Goal: Task Accomplishment & Management: Use online tool/utility

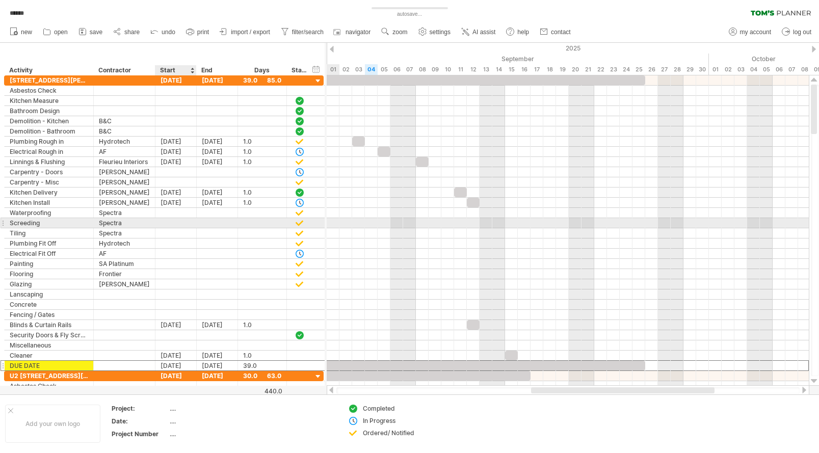
click at [172, 221] on div at bounding box center [175, 223] width 41 height 10
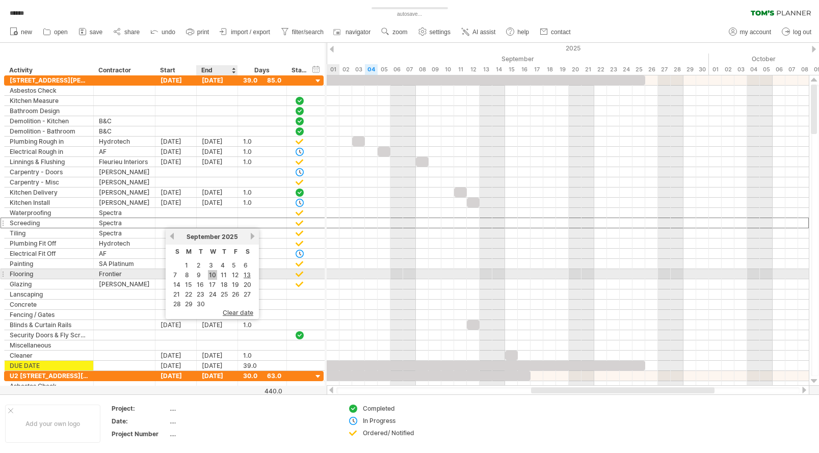
click at [211, 272] on link "10" at bounding box center [212, 275] width 9 height 10
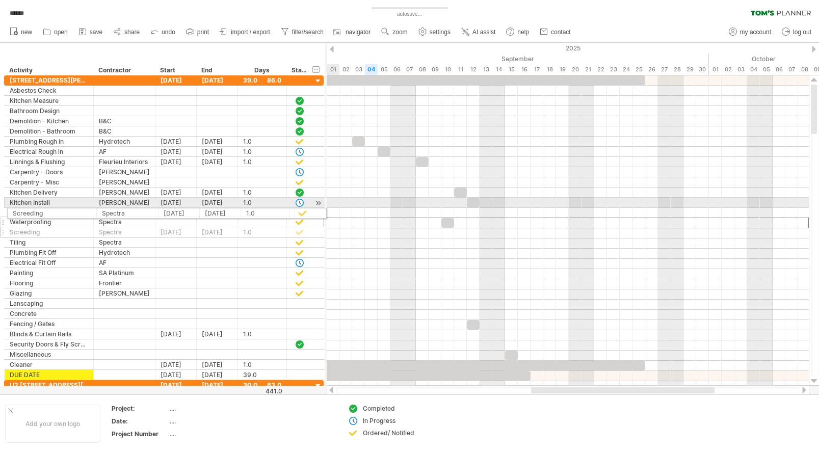
drag, startPoint x: 3, startPoint y: 221, endPoint x: 4, endPoint y: 211, distance: 9.7
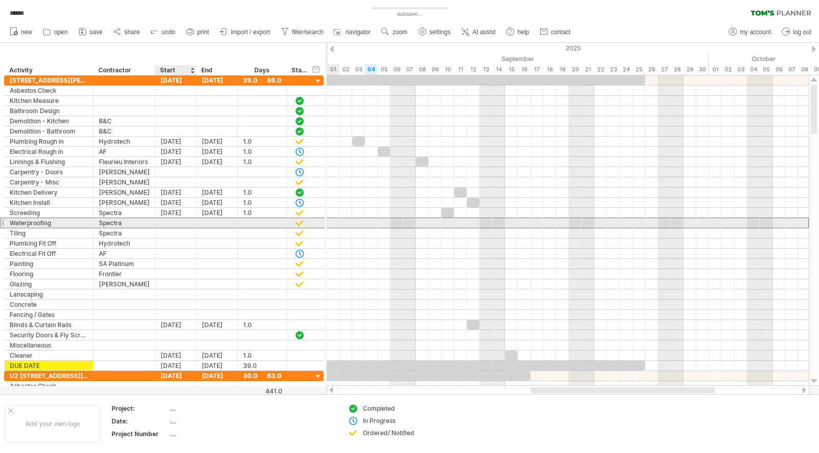
click at [168, 223] on div at bounding box center [175, 223] width 41 height 10
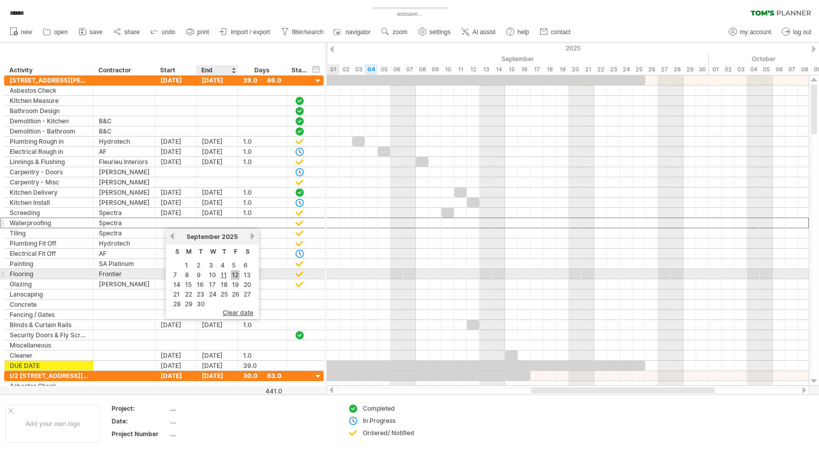
click at [235, 275] on link "12" at bounding box center [235, 275] width 9 height 10
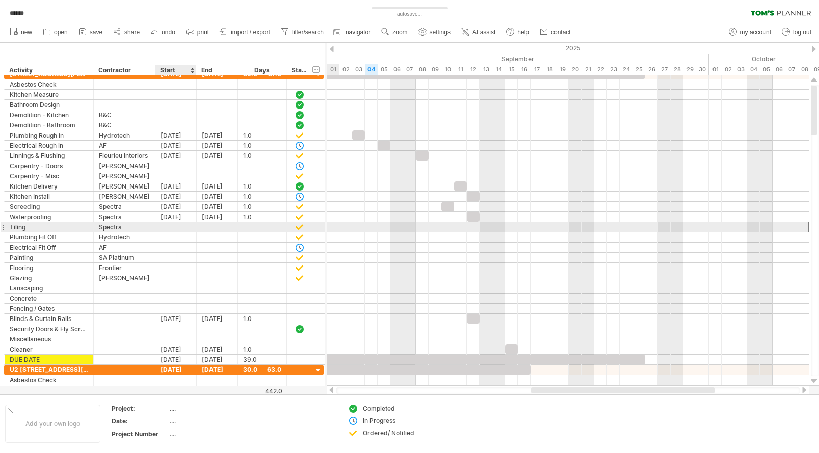
click at [166, 228] on div at bounding box center [175, 227] width 41 height 10
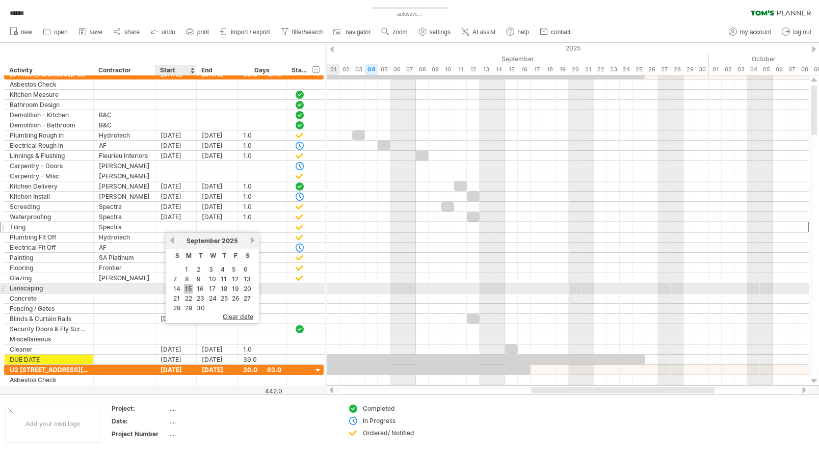
click at [185, 288] on link "15" at bounding box center [188, 289] width 9 height 10
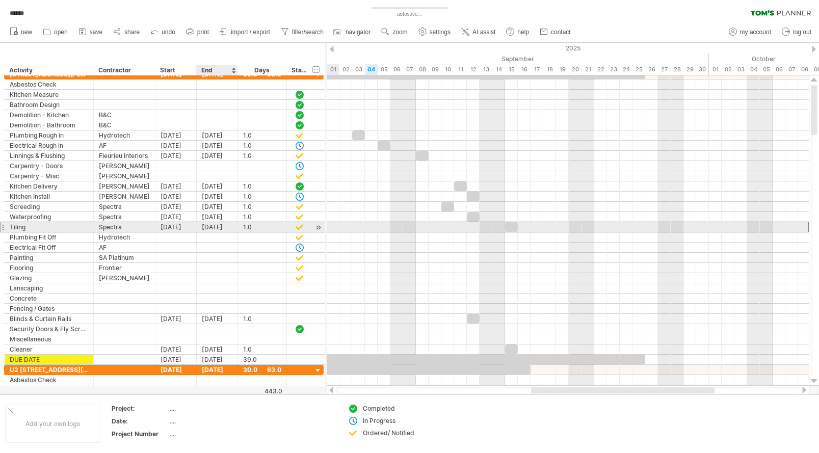
click at [207, 226] on div "[DATE]" at bounding box center [217, 227] width 41 height 10
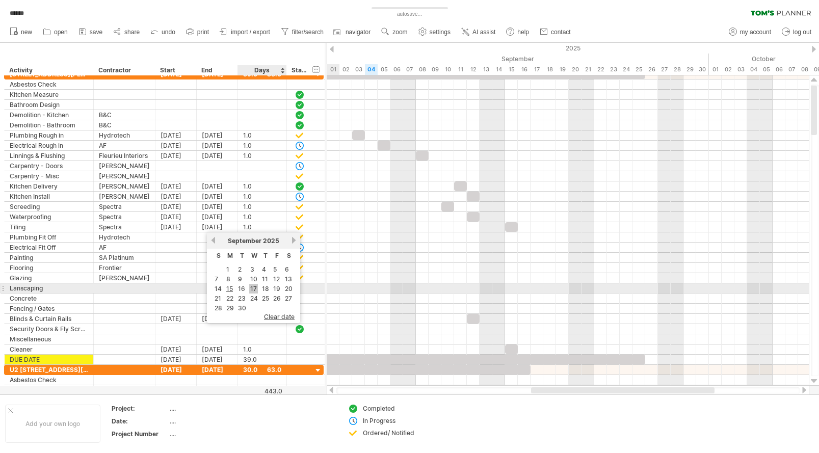
click at [255, 286] on link "17" at bounding box center [253, 289] width 9 height 10
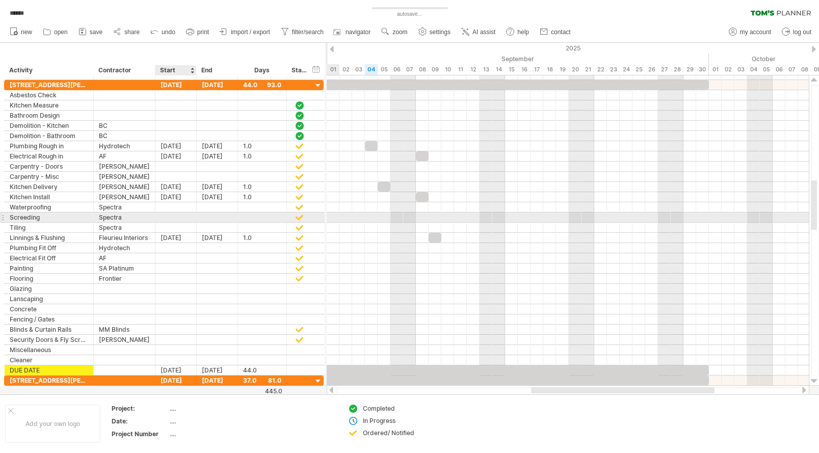
click at [177, 216] on div at bounding box center [175, 217] width 41 height 10
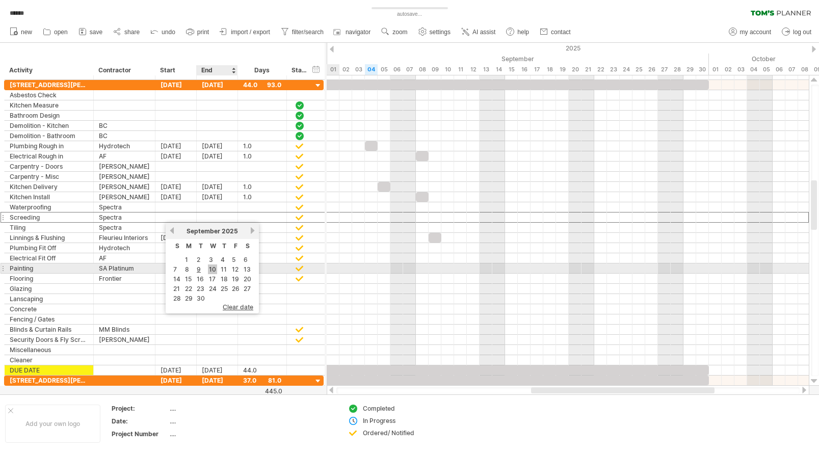
click at [211, 270] on link "10" at bounding box center [212, 269] width 9 height 10
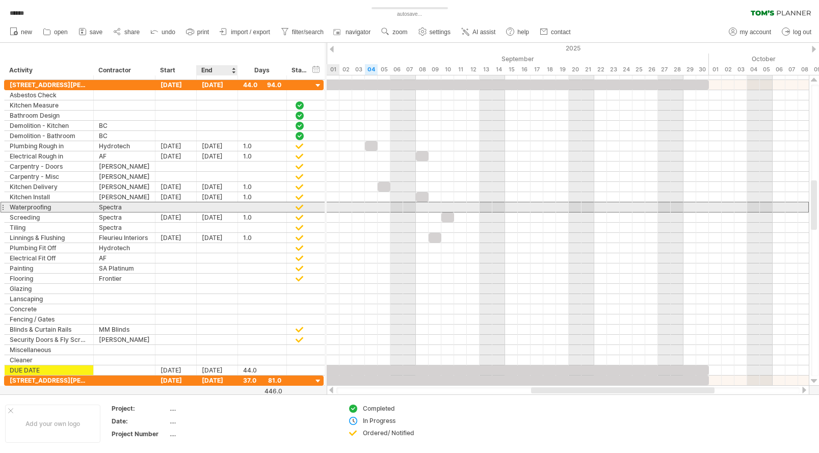
click at [214, 208] on div at bounding box center [217, 207] width 41 height 10
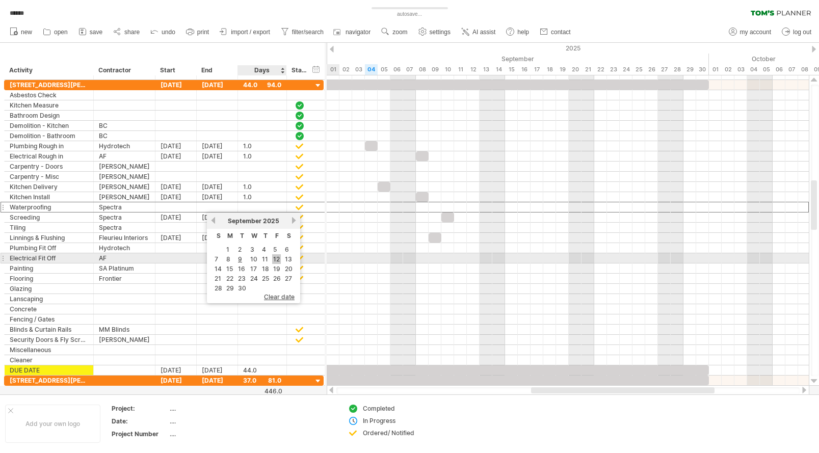
click at [274, 259] on link "12" at bounding box center [276, 259] width 9 height 10
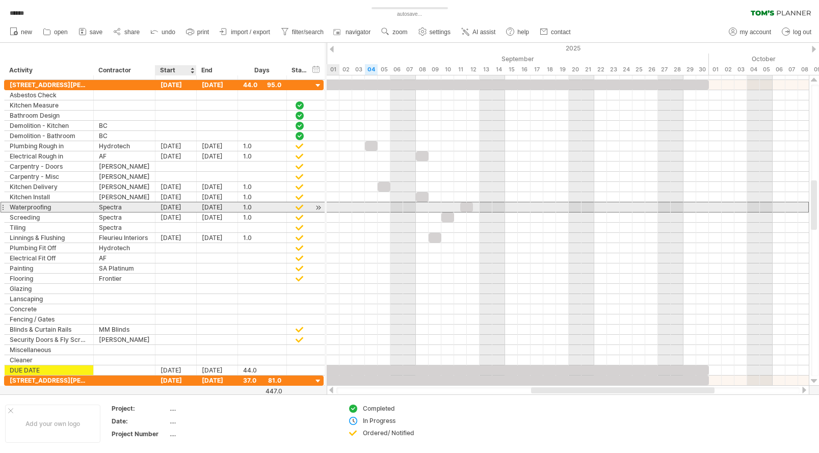
click at [175, 208] on div "[DATE]" at bounding box center [175, 207] width 41 height 10
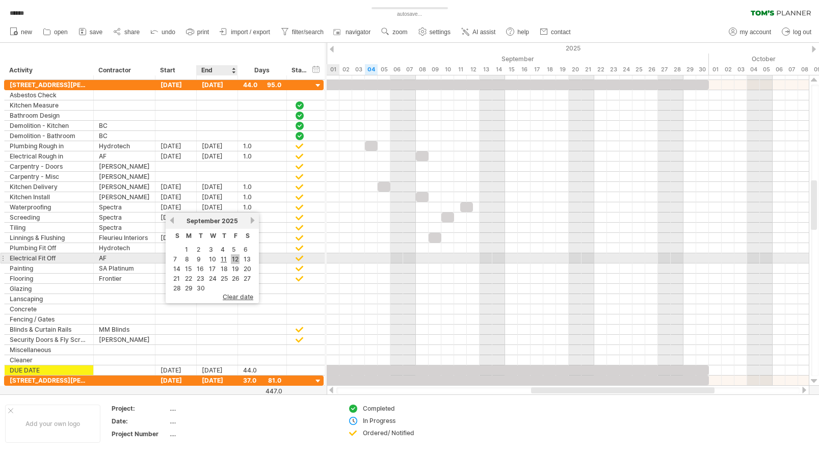
click at [232, 259] on link "12" at bounding box center [235, 259] width 9 height 10
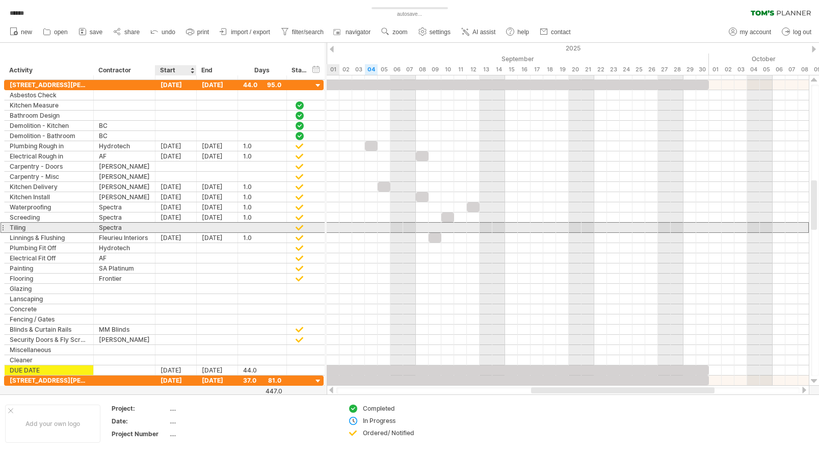
click at [169, 226] on div at bounding box center [175, 228] width 41 height 10
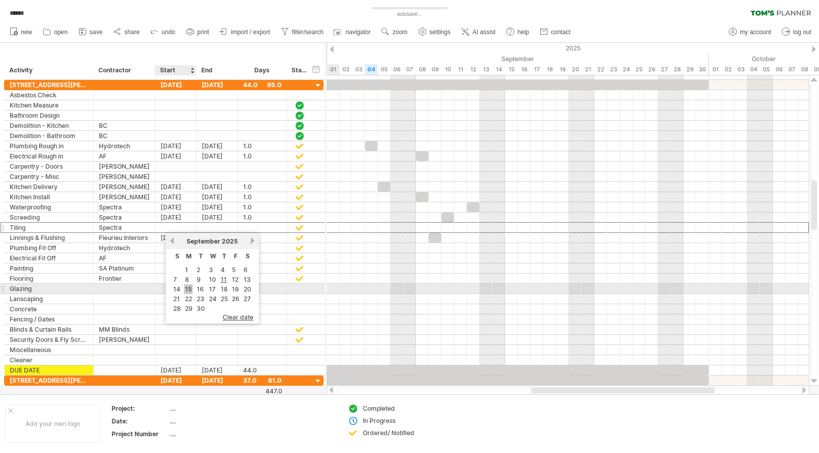
click at [192, 287] on link "15" at bounding box center [188, 289] width 9 height 10
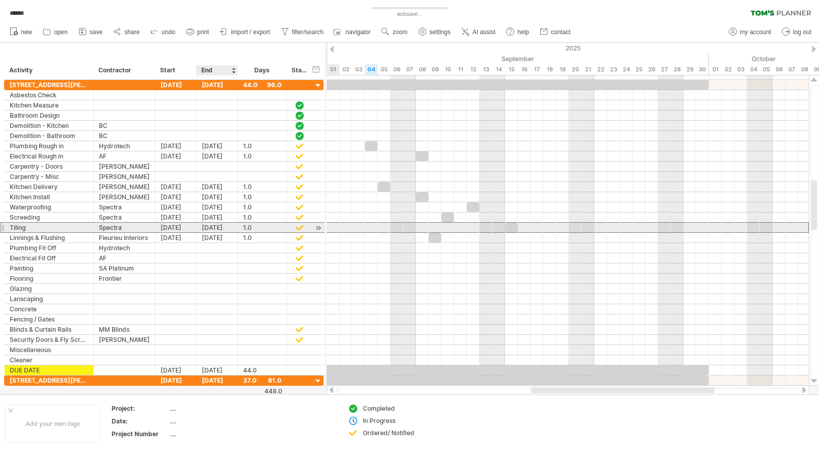
click at [222, 227] on div "[DATE]" at bounding box center [217, 228] width 41 height 10
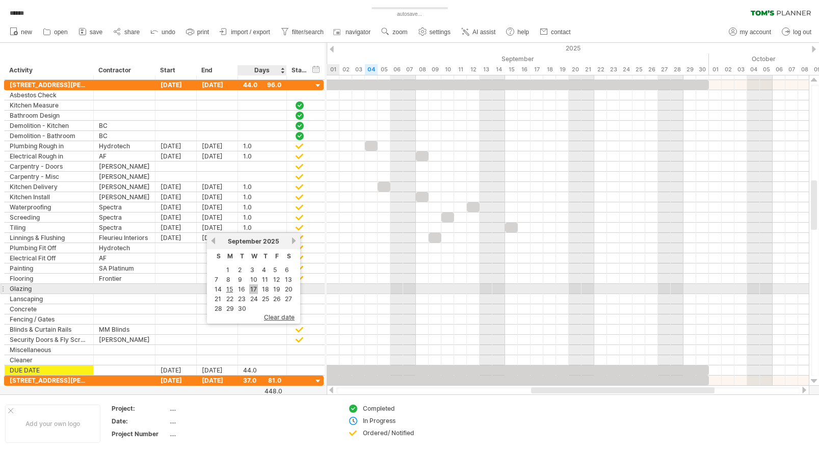
click at [255, 290] on link "17" at bounding box center [253, 289] width 9 height 10
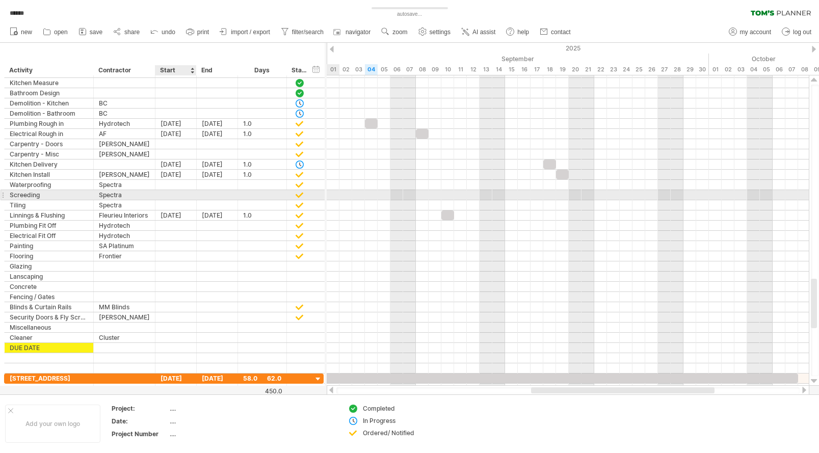
click at [172, 196] on div at bounding box center [175, 195] width 41 height 10
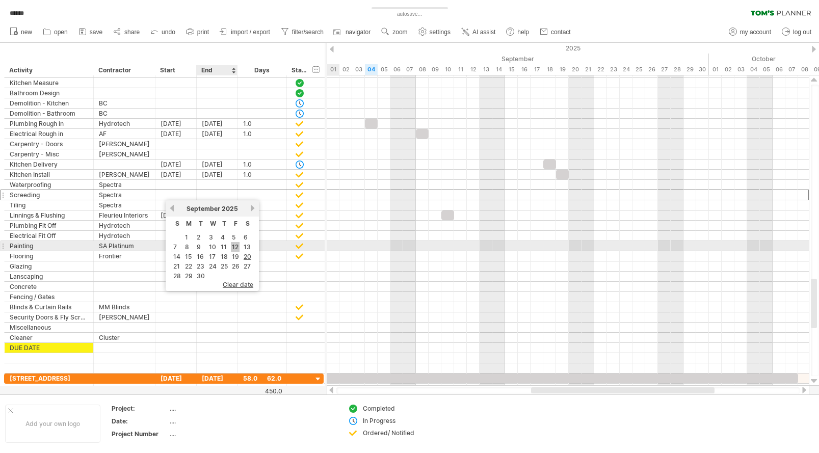
click at [235, 245] on link "12" at bounding box center [235, 247] width 9 height 10
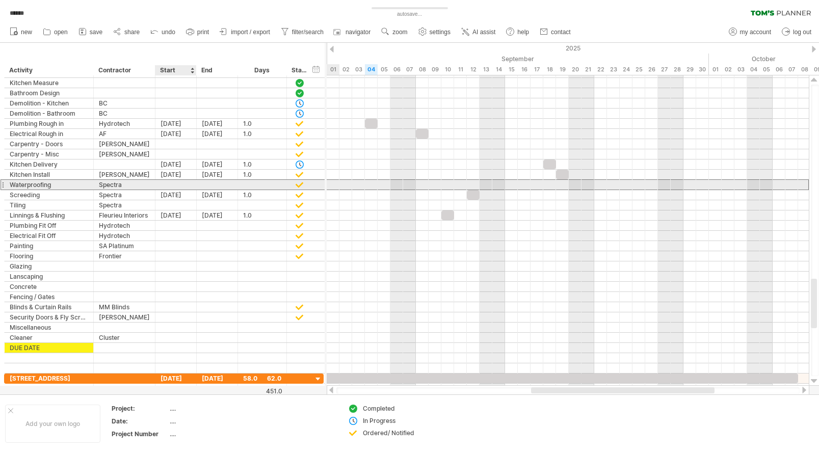
click at [172, 183] on div at bounding box center [175, 185] width 41 height 10
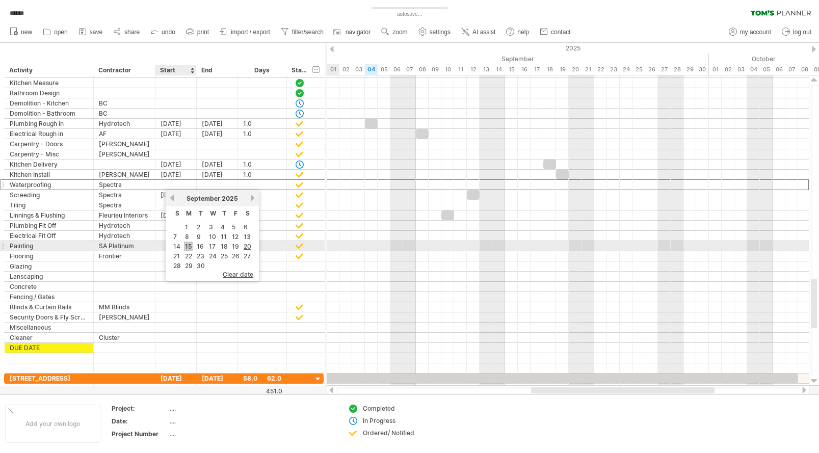
click at [190, 245] on link "15" at bounding box center [188, 247] width 9 height 10
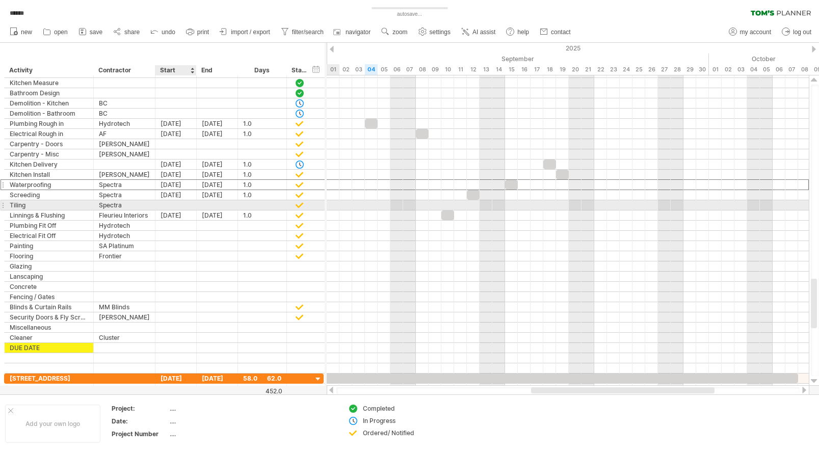
click at [178, 202] on div at bounding box center [175, 205] width 41 height 10
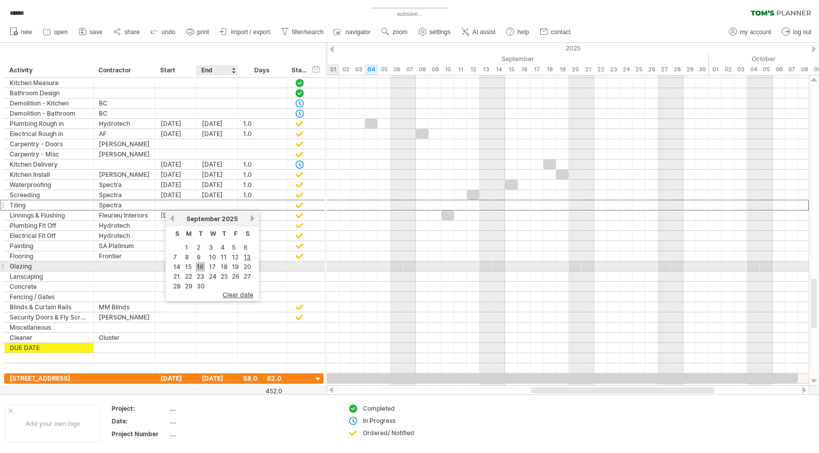
click at [202, 264] on link "16" at bounding box center [200, 267] width 9 height 10
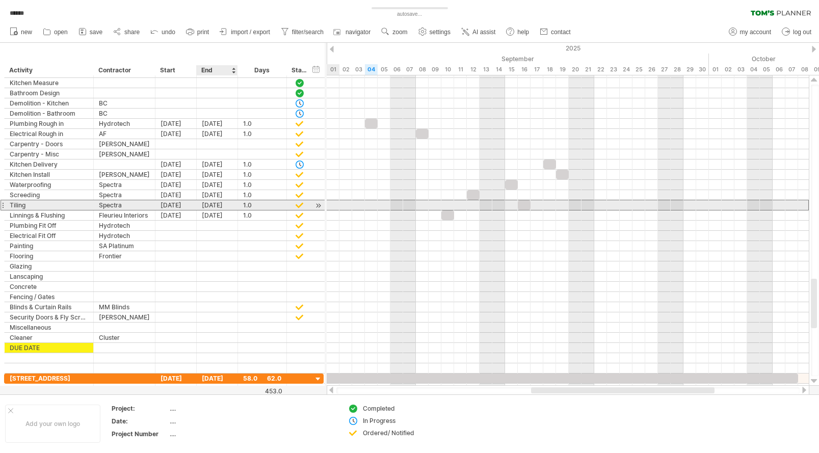
click at [211, 204] on div "[DATE]" at bounding box center [217, 205] width 41 height 10
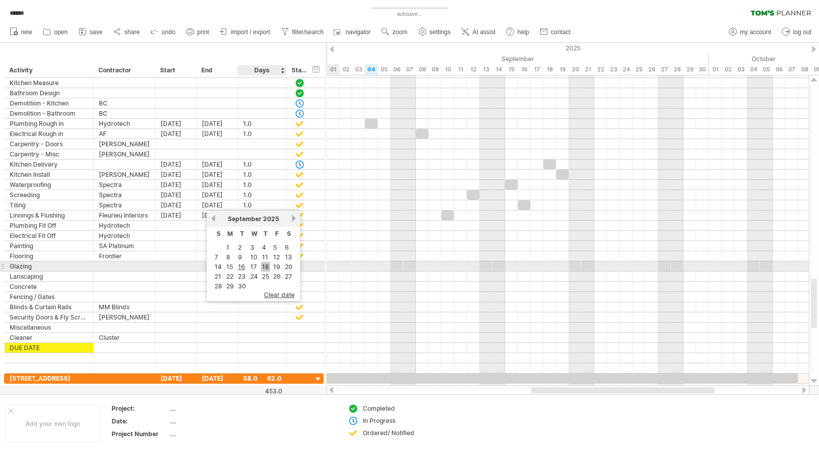
click at [268, 267] on link "18" at bounding box center [265, 267] width 9 height 10
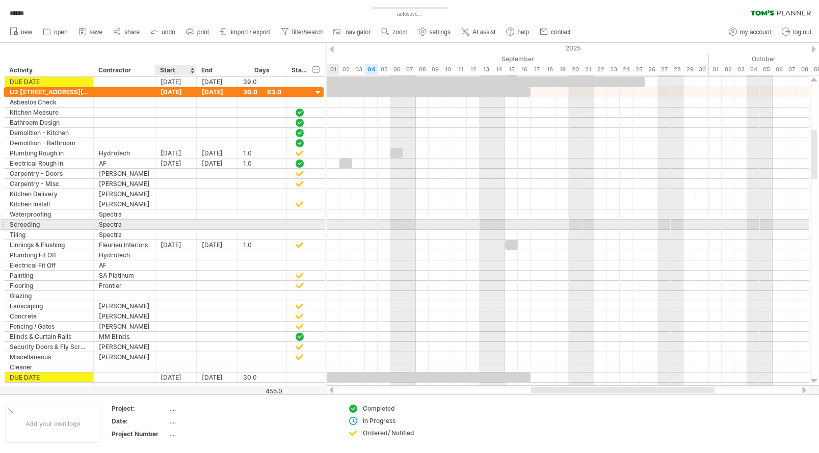
click at [165, 224] on div at bounding box center [175, 225] width 41 height 10
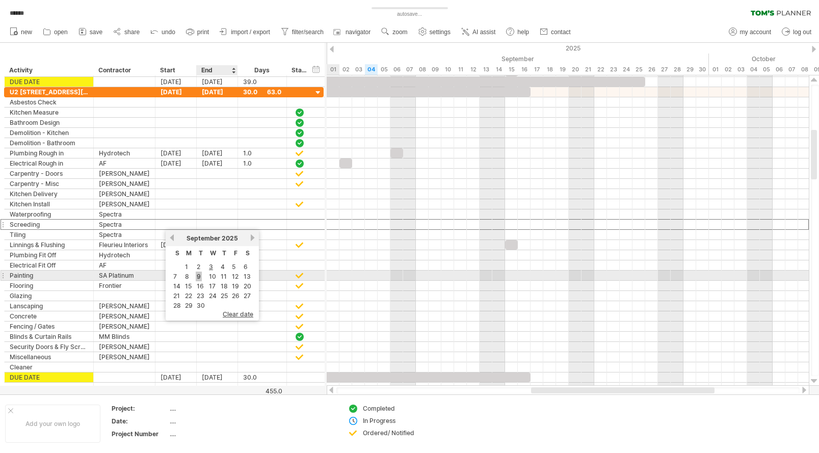
click at [200, 278] on link "9" at bounding box center [199, 277] width 6 height 10
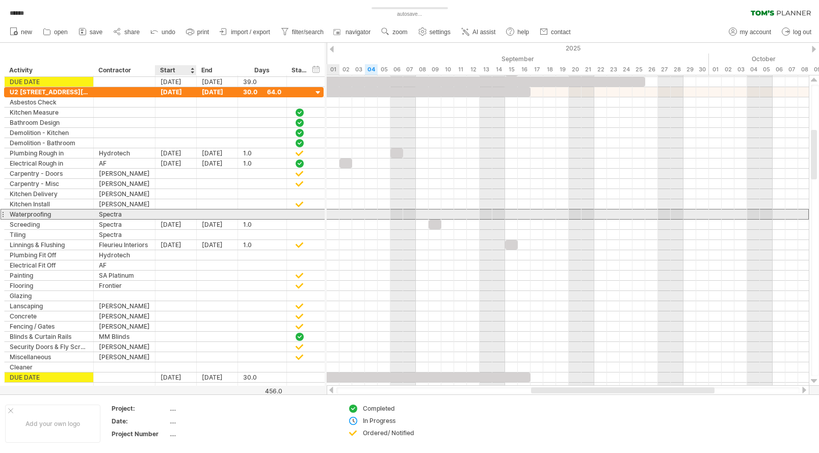
click at [175, 217] on div at bounding box center [175, 214] width 41 height 10
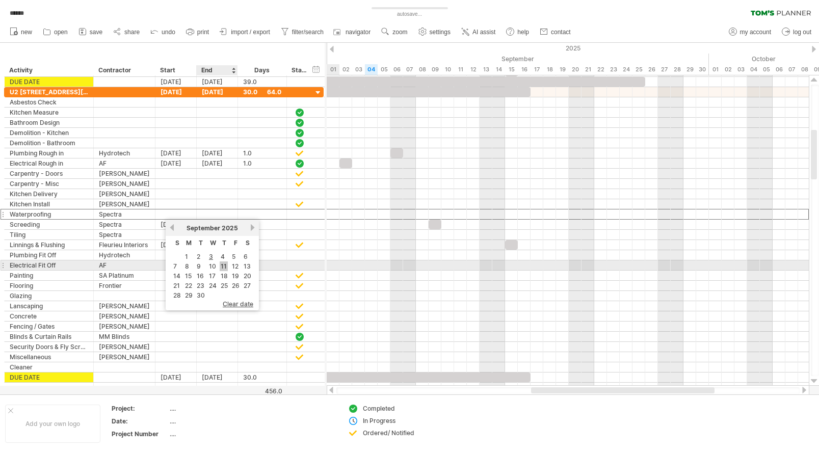
click at [220, 266] on link "11" at bounding box center [224, 266] width 8 height 10
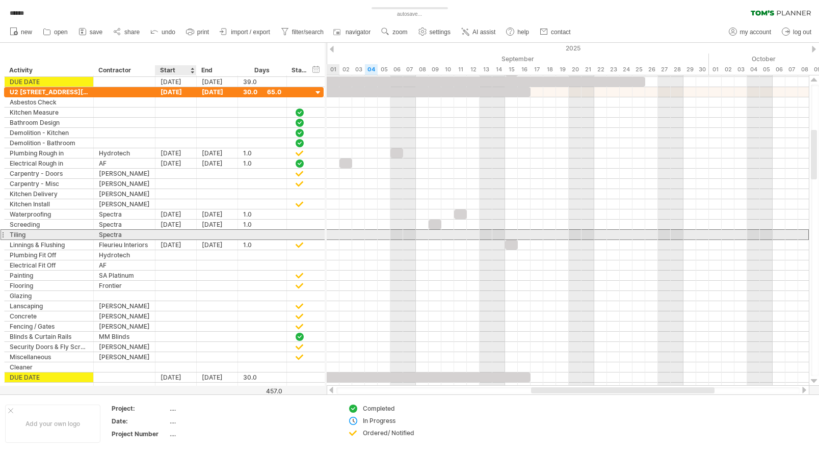
click at [175, 235] on div at bounding box center [175, 235] width 41 height 10
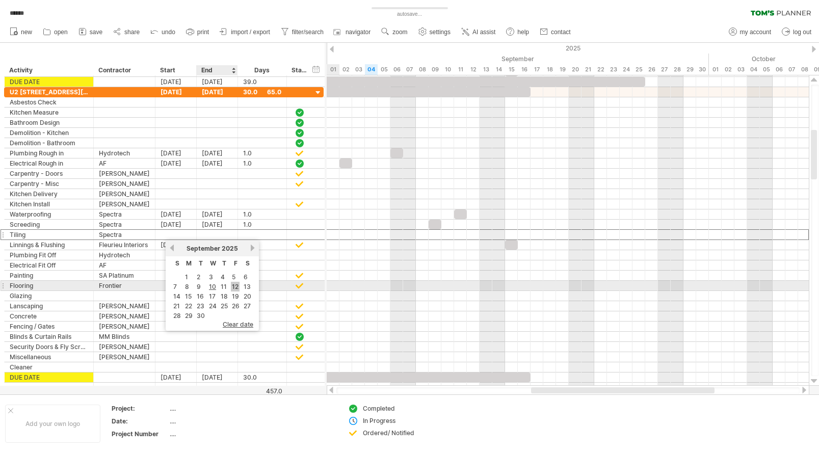
click at [233, 288] on link "12" at bounding box center [235, 287] width 9 height 10
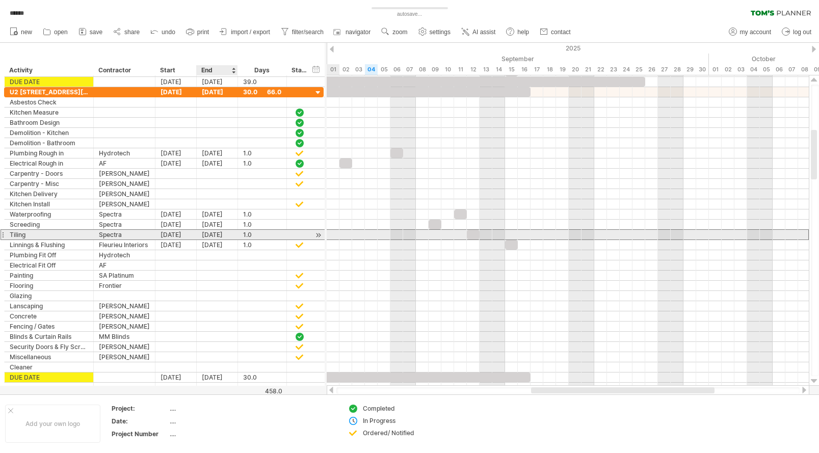
click at [212, 235] on div "[DATE]" at bounding box center [217, 235] width 41 height 10
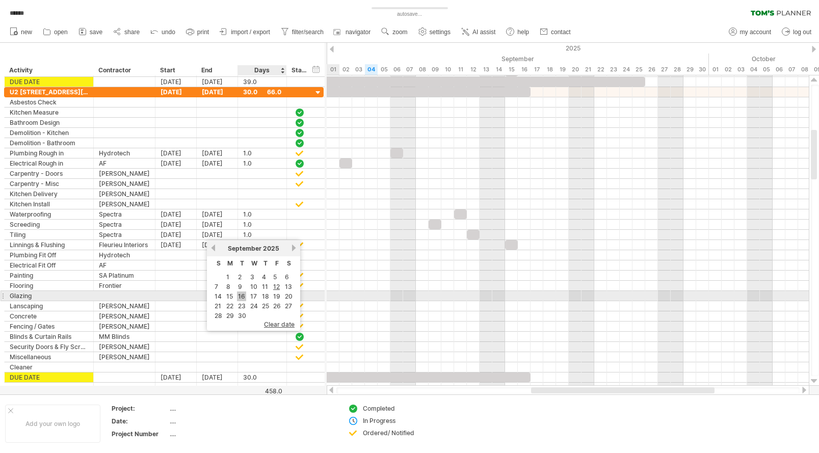
click at [244, 296] on link "16" at bounding box center [241, 296] width 9 height 10
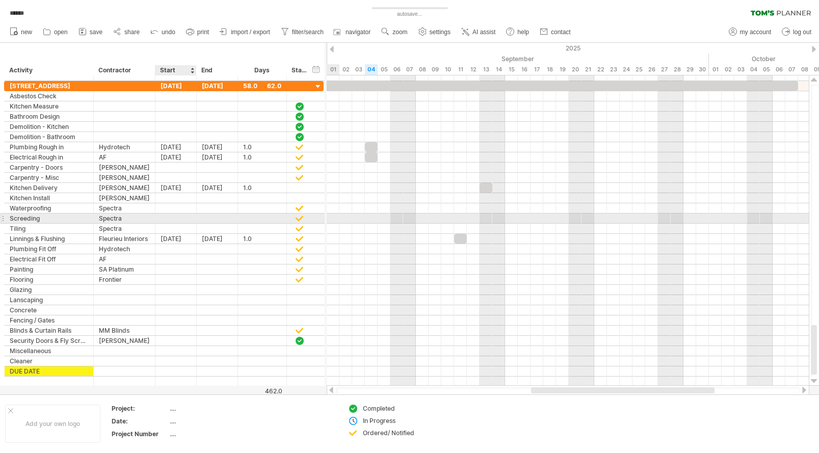
click at [165, 218] on div at bounding box center [175, 219] width 41 height 10
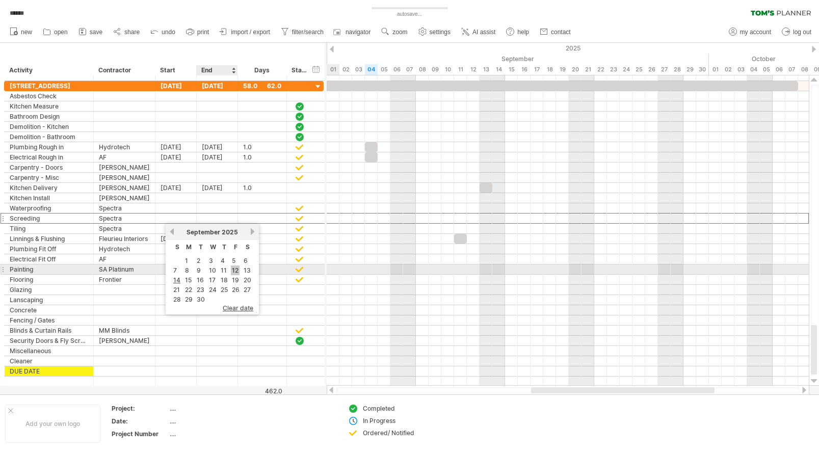
click at [235, 271] on link "12" at bounding box center [235, 270] width 9 height 10
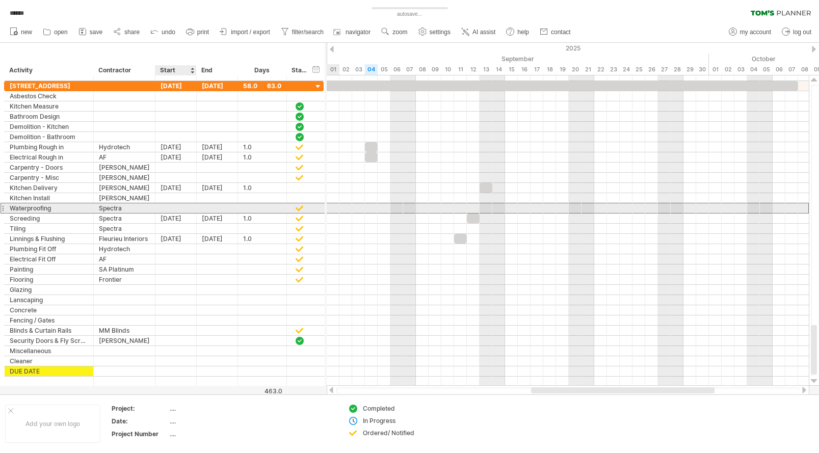
click at [170, 206] on div at bounding box center [175, 208] width 41 height 10
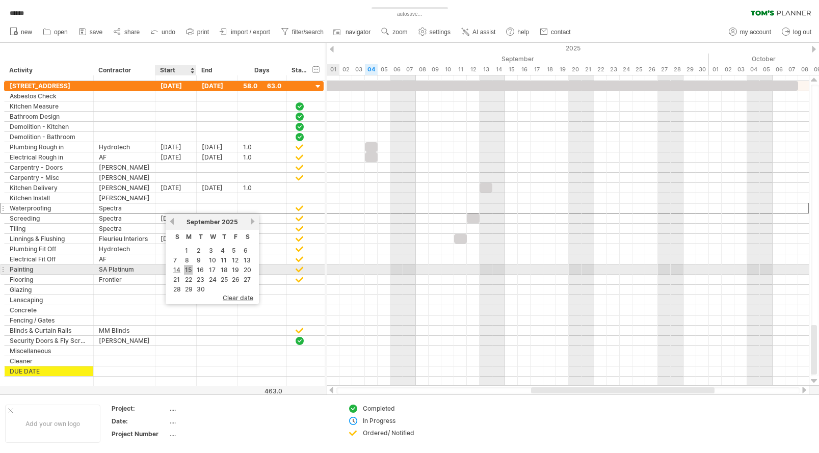
click at [188, 268] on link "15" at bounding box center [188, 270] width 9 height 10
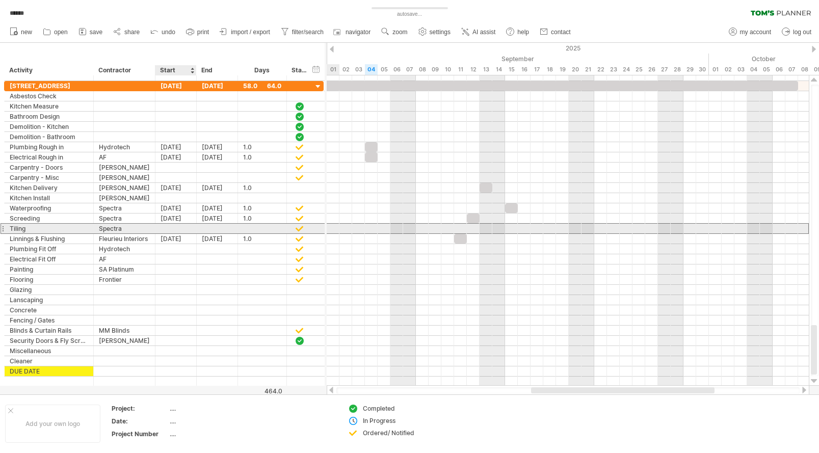
click at [175, 228] on div at bounding box center [175, 229] width 41 height 10
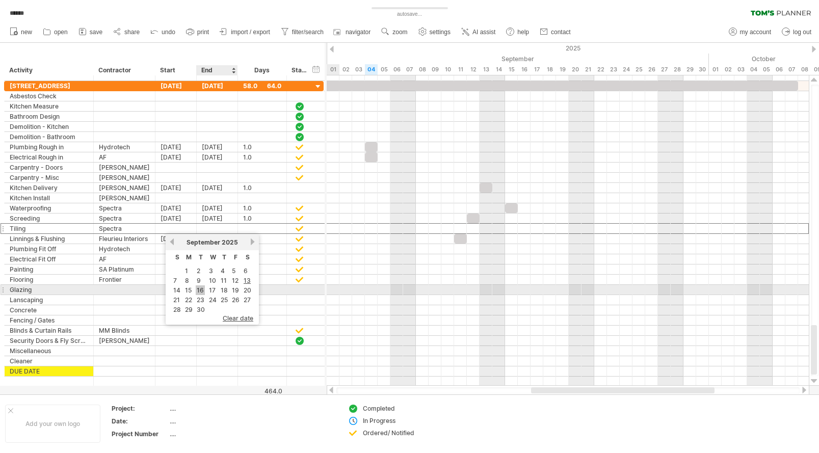
click at [203, 289] on link "16" at bounding box center [200, 290] width 9 height 10
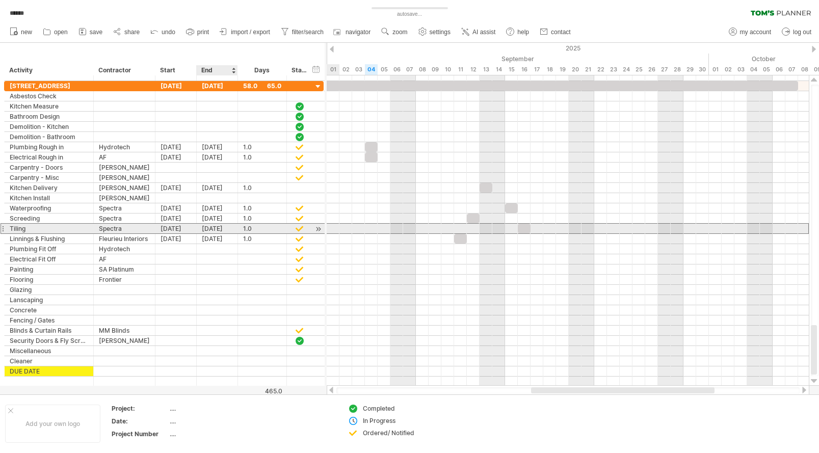
click at [215, 227] on div "[DATE]" at bounding box center [217, 229] width 41 height 10
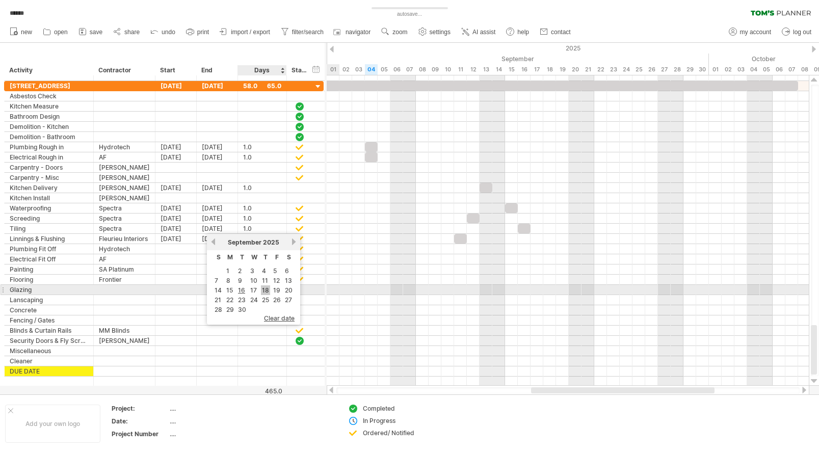
click at [265, 293] on link "18" at bounding box center [265, 290] width 9 height 10
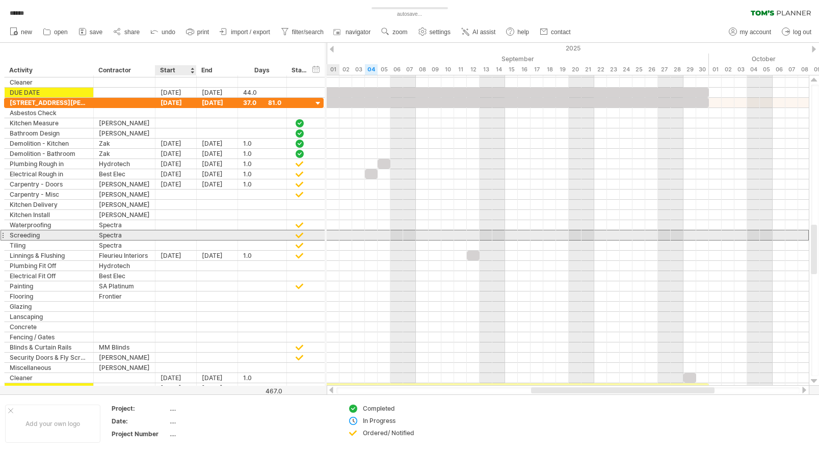
click at [182, 234] on div at bounding box center [175, 235] width 41 height 10
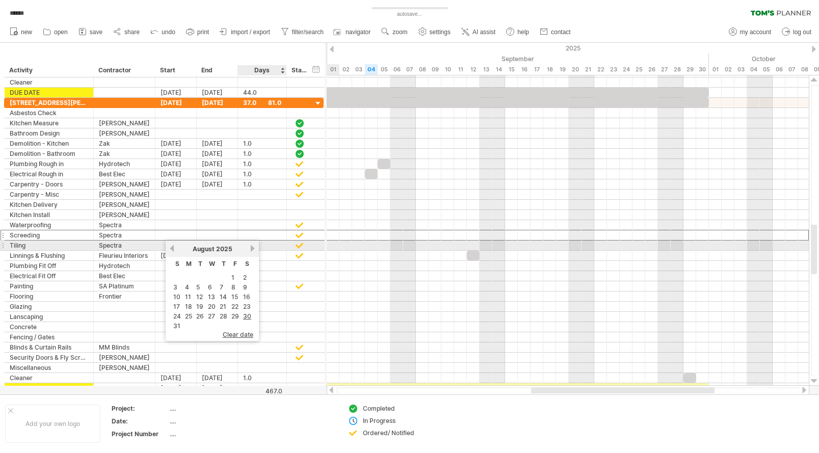
click at [248, 248] on div "August 2025" at bounding box center [212, 249] width 74 height 8
click at [250, 248] on link "next" at bounding box center [253, 249] width 8 height 8
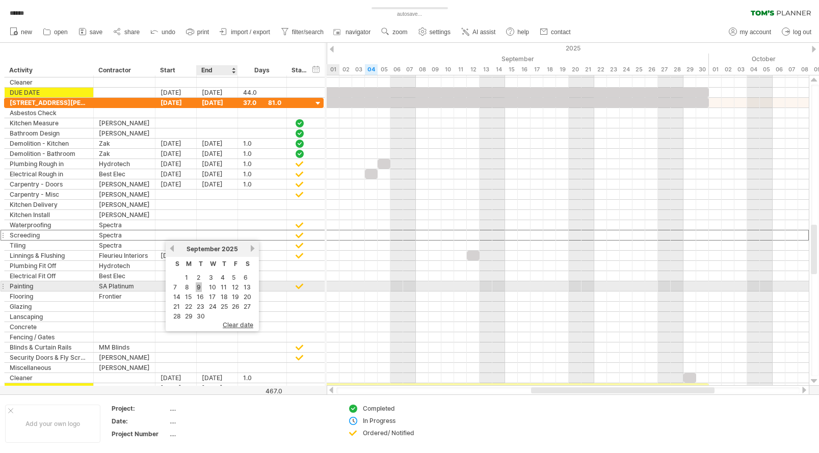
click at [201, 286] on link "9" at bounding box center [199, 287] width 6 height 10
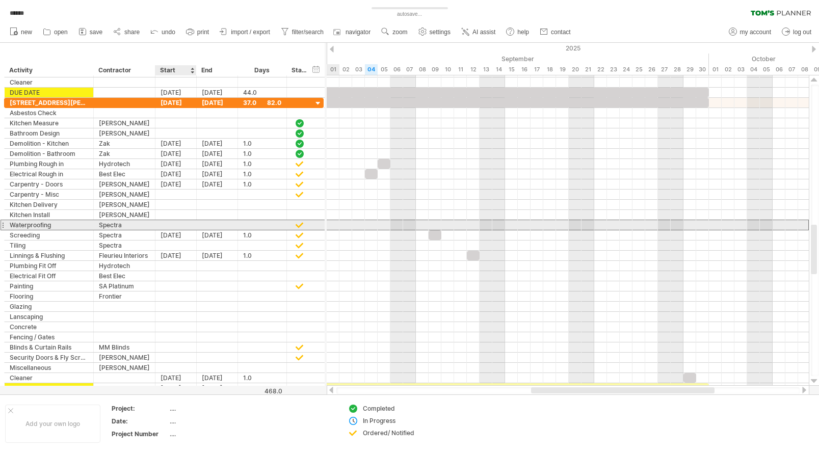
click at [171, 222] on div at bounding box center [175, 225] width 41 height 10
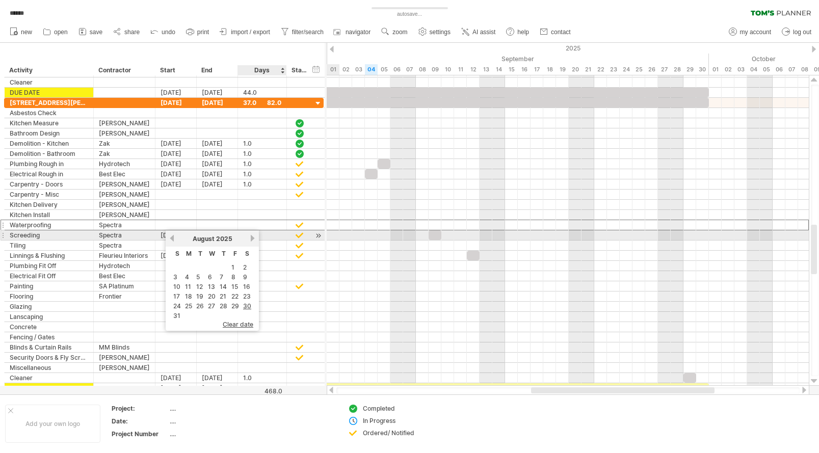
click at [249, 236] on link "next" at bounding box center [253, 238] width 8 height 8
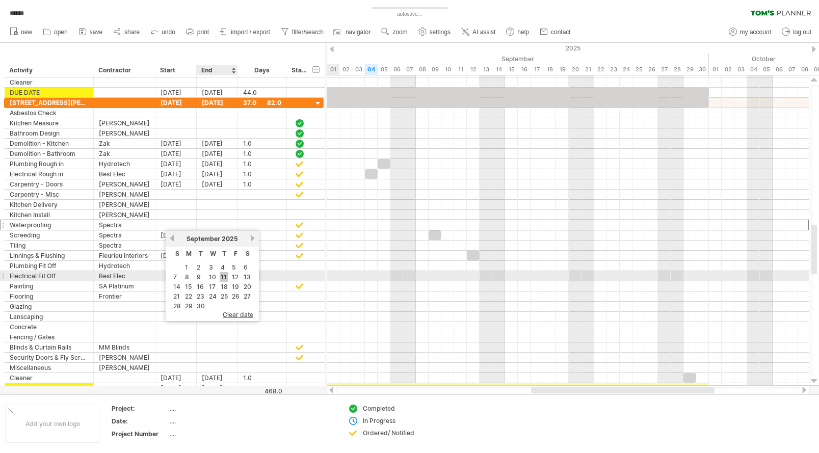
click at [222, 276] on link "11" at bounding box center [224, 277] width 8 height 10
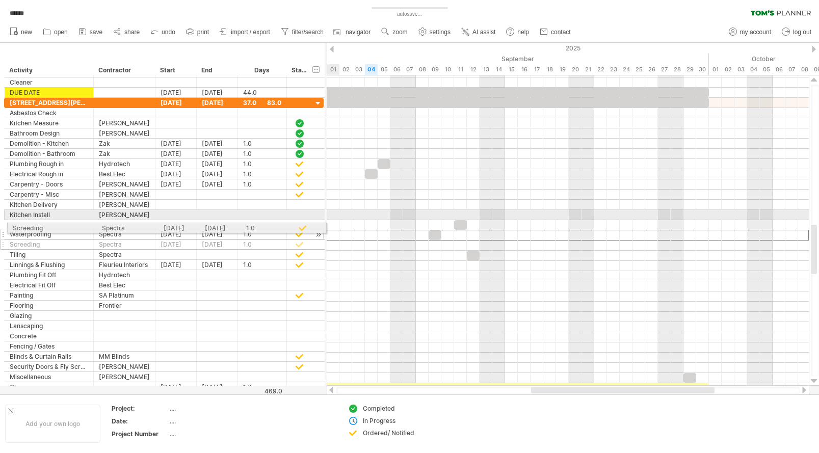
drag, startPoint x: 4, startPoint y: 234, endPoint x: 4, endPoint y: 226, distance: 8.2
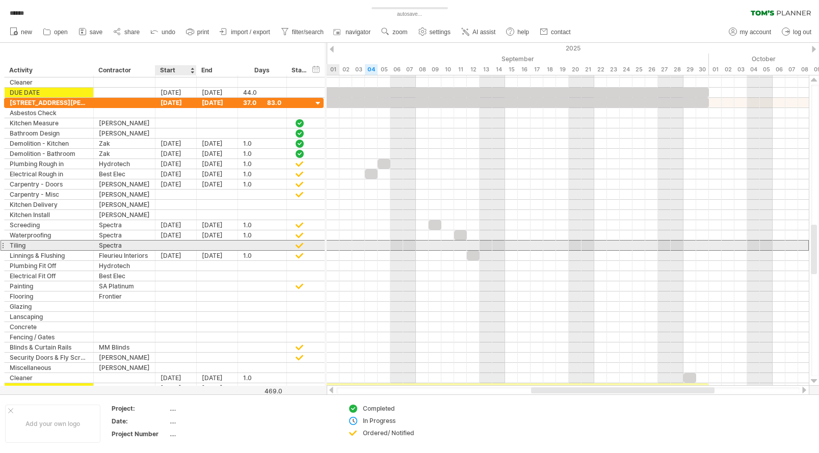
click at [178, 245] on div at bounding box center [175, 246] width 41 height 10
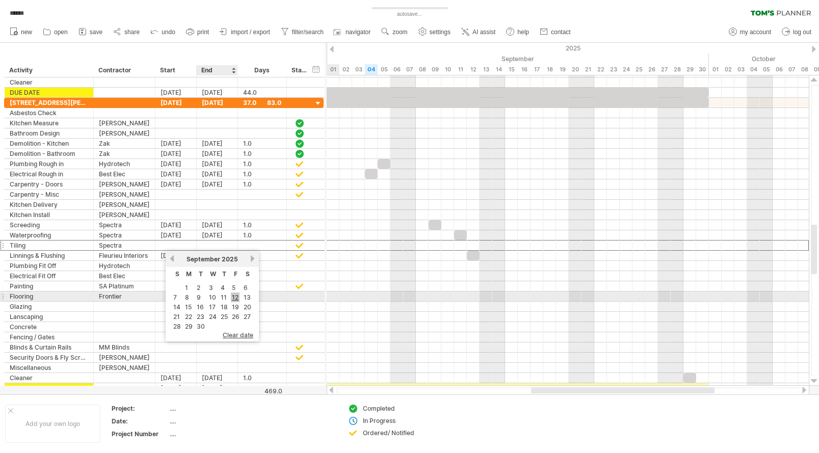
click at [236, 296] on link "12" at bounding box center [235, 298] width 9 height 10
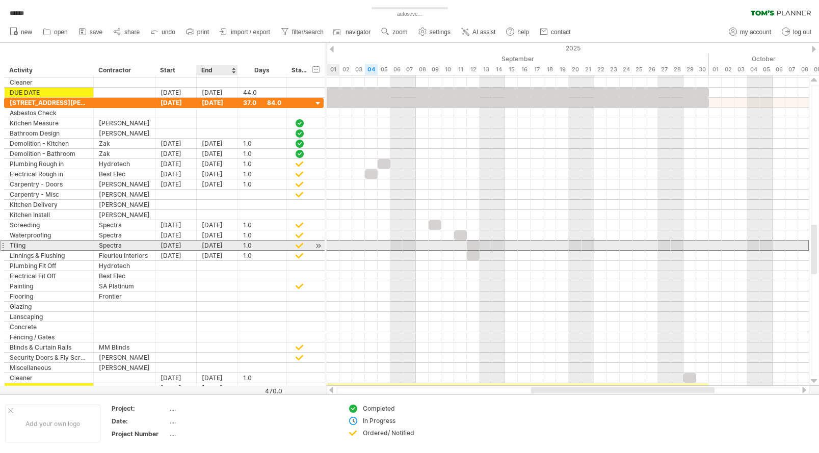
click at [215, 246] on div "[DATE]" at bounding box center [217, 246] width 41 height 10
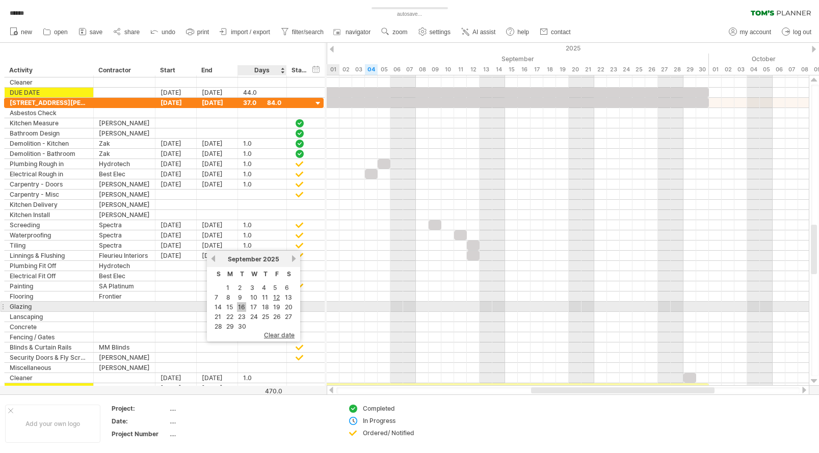
click at [241, 307] on link "16" at bounding box center [241, 307] width 9 height 10
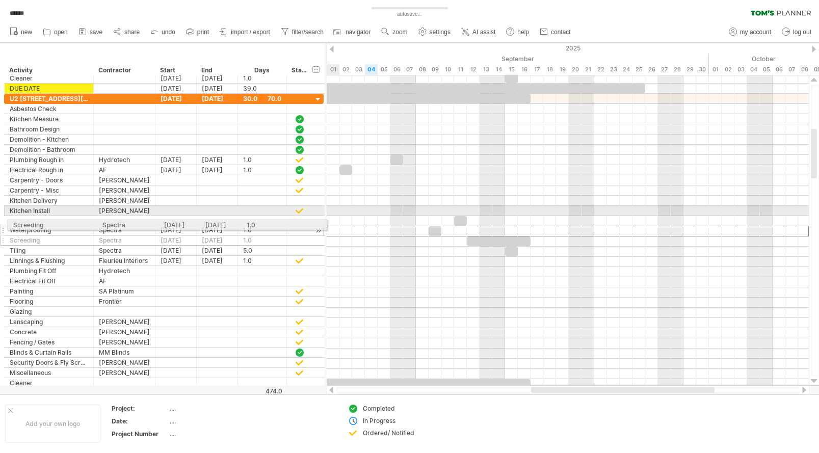
drag, startPoint x: 3, startPoint y: 231, endPoint x: 4, endPoint y: 223, distance: 8.2
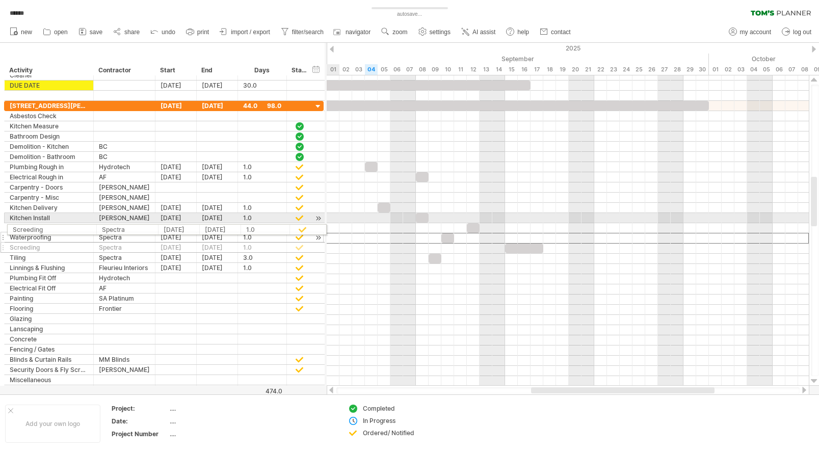
drag, startPoint x: 4, startPoint y: 237, endPoint x: 4, endPoint y: 228, distance: 9.2
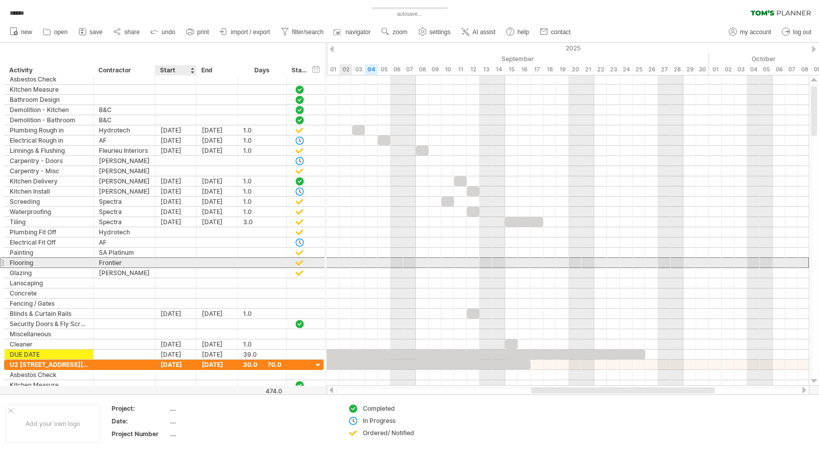
click at [181, 264] on div at bounding box center [175, 263] width 41 height 10
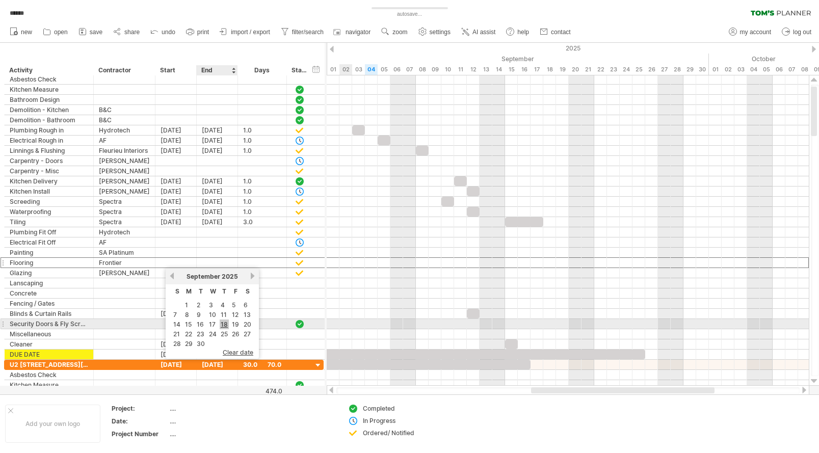
click at [222, 324] on link "18" at bounding box center [224, 325] width 9 height 10
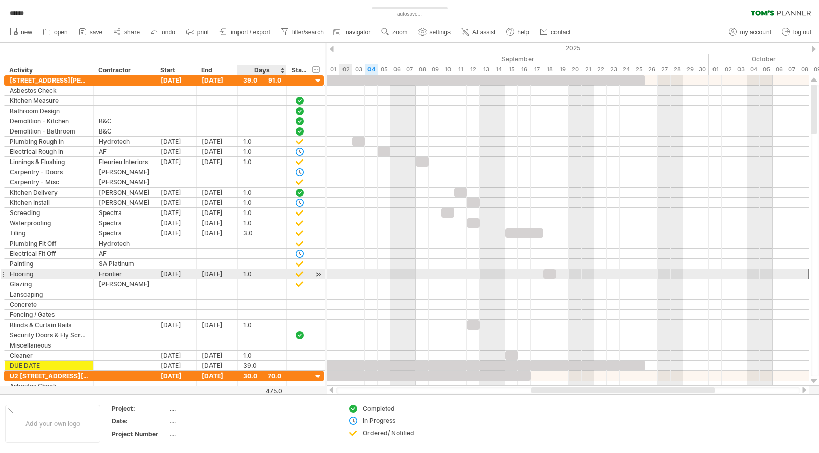
click at [260, 273] on div "1.0" at bounding box center [262, 274] width 38 height 10
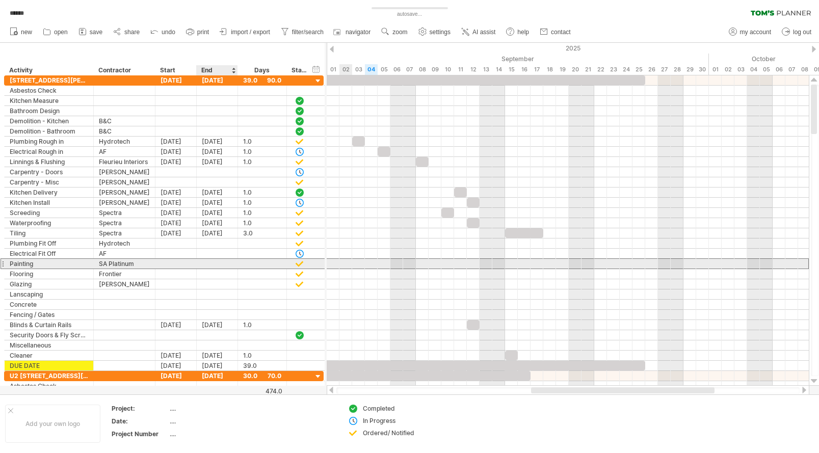
click at [223, 265] on div at bounding box center [217, 264] width 41 height 10
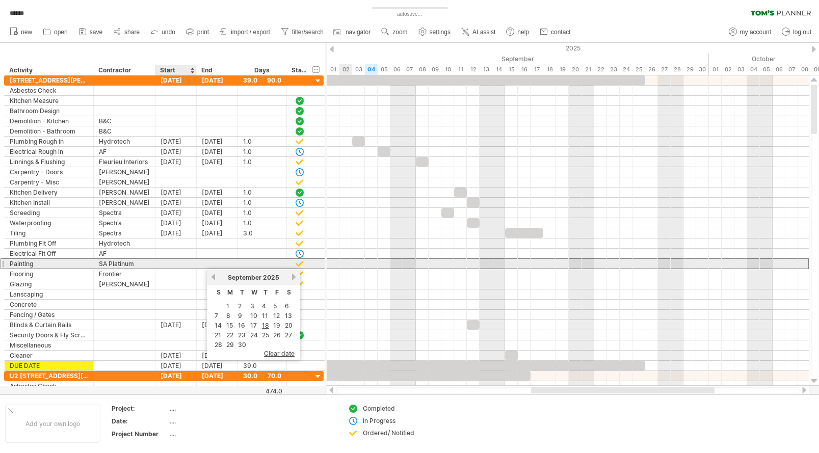
click at [168, 263] on div at bounding box center [175, 264] width 41 height 10
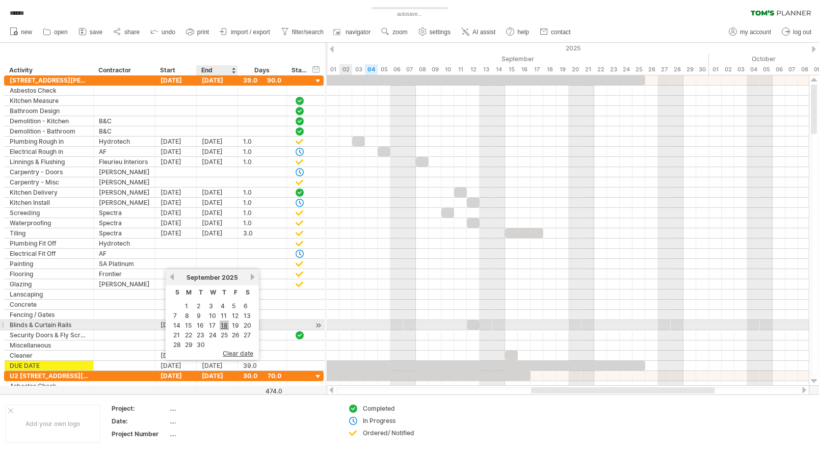
click at [220, 325] on link "18" at bounding box center [224, 326] width 9 height 10
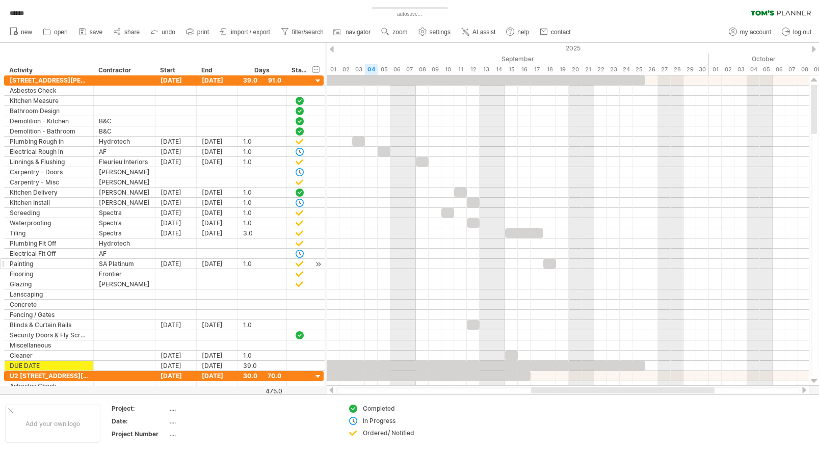
click at [217, 263] on div "[DATE]" at bounding box center [217, 264] width 41 height 10
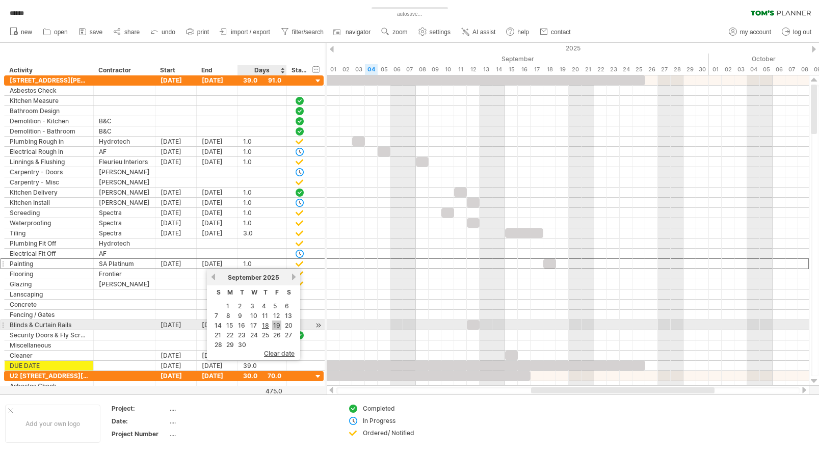
click at [275, 326] on link "19" at bounding box center [276, 326] width 9 height 10
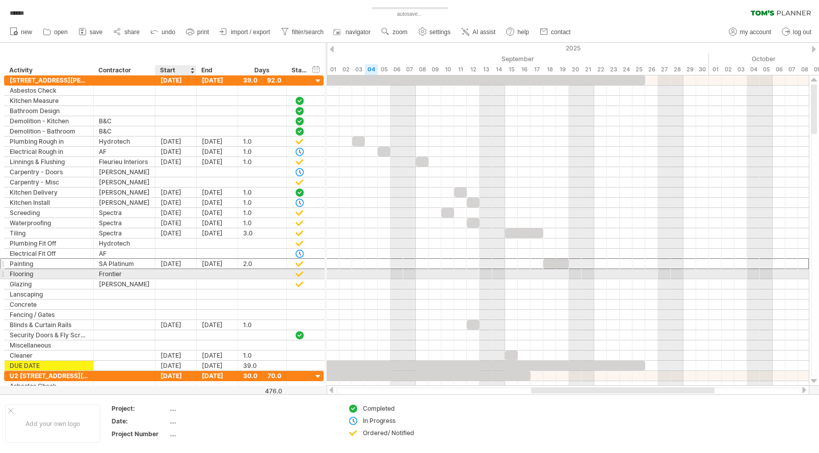
click at [175, 277] on div at bounding box center [175, 274] width 41 height 10
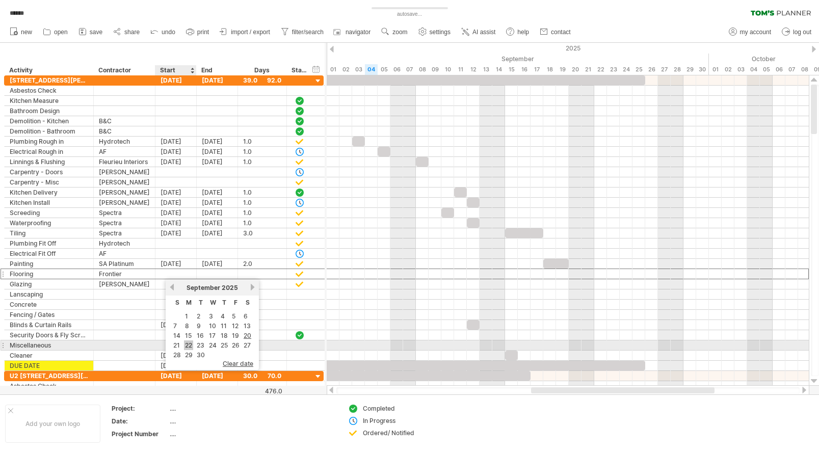
click at [186, 343] on link "22" at bounding box center [188, 345] width 9 height 10
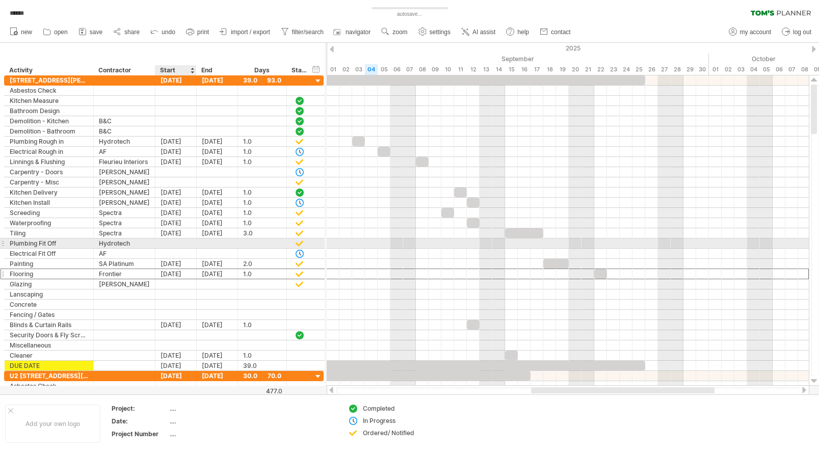
click at [169, 245] on div at bounding box center [175, 243] width 41 height 10
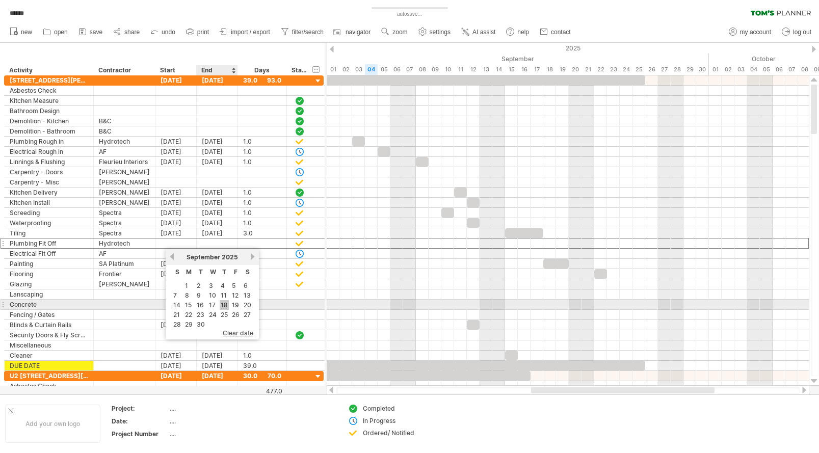
click at [221, 303] on link "18" at bounding box center [224, 305] width 9 height 10
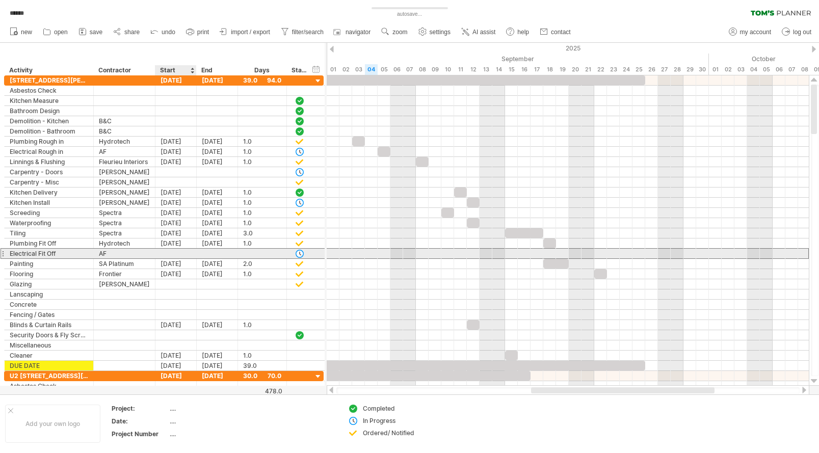
click at [173, 252] on div at bounding box center [175, 254] width 41 height 10
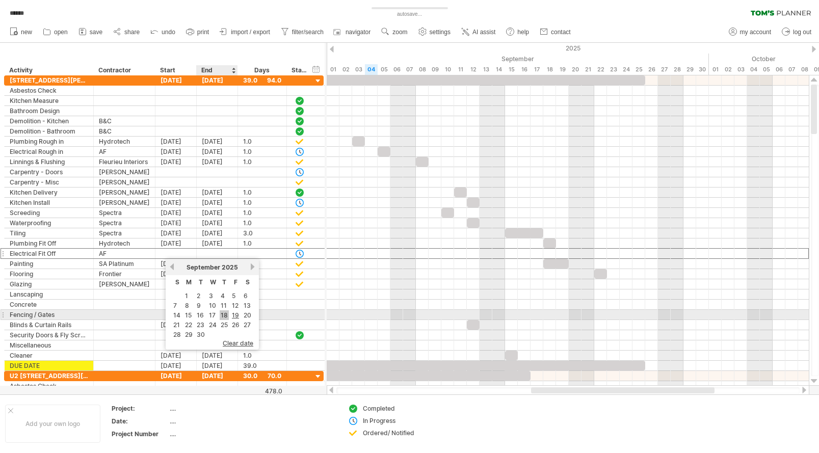
click at [225, 316] on link "18" at bounding box center [224, 315] width 9 height 10
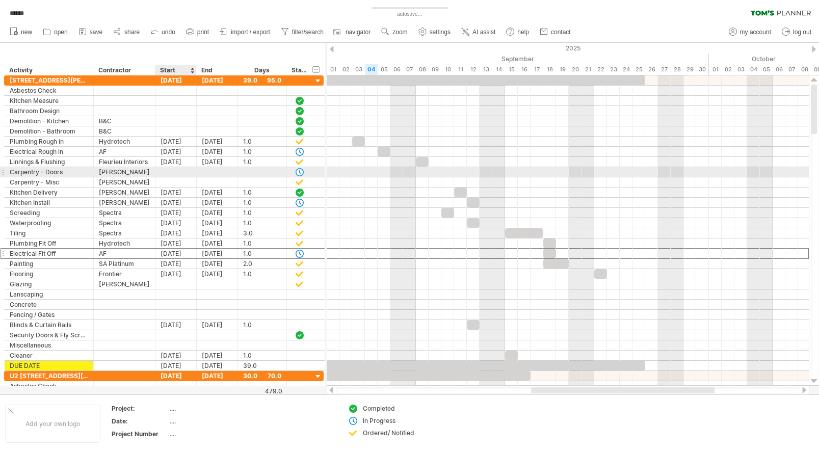
click at [171, 172] on div at bounding box center [175, 172] width 41 height 10
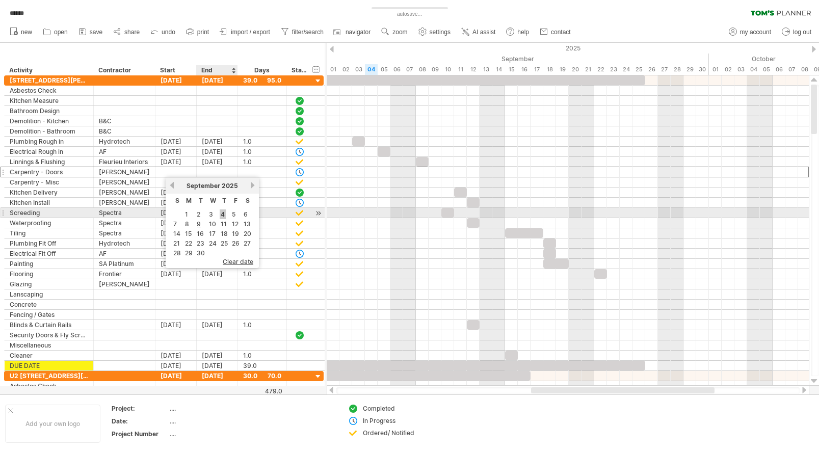
click at [224, 216] on link "4" at bounding box center [223, 214] width 6 height 10
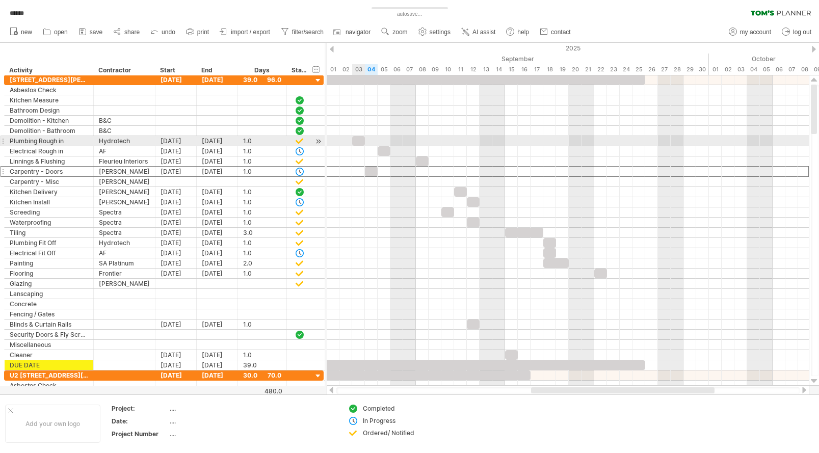
click at [358, 140] on div at bounding box center [358, 141] width 13 height 10
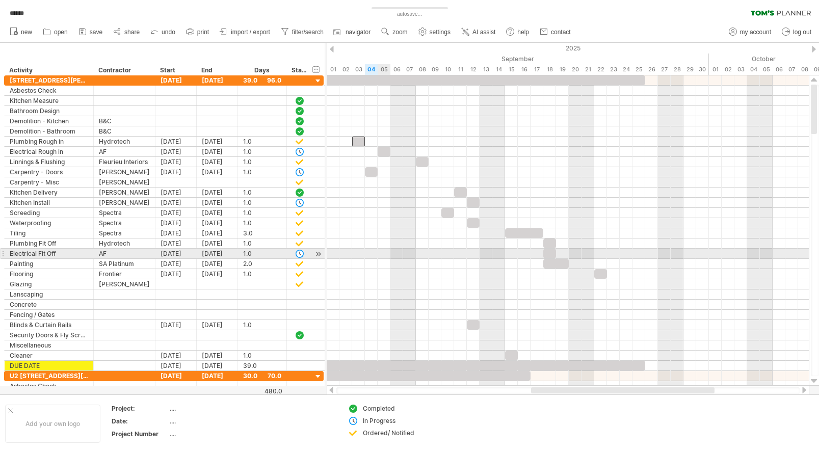
click at [380, 257] on div at bounding box center [568, 254] width 482 height 10
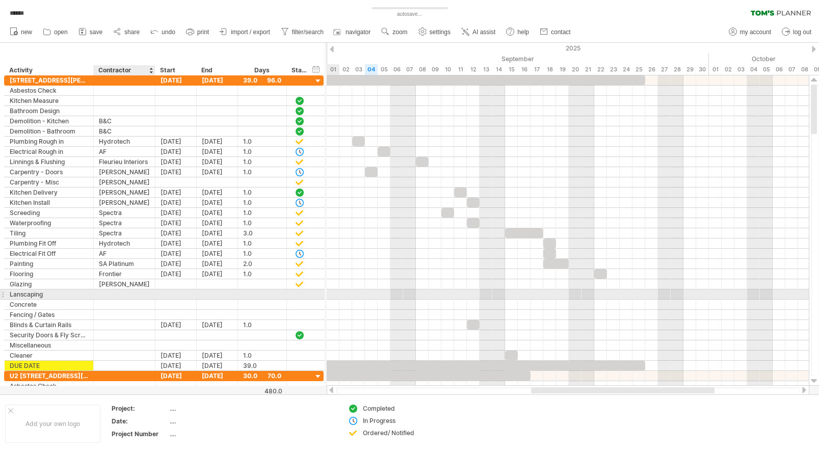
click at [118, 295] on div at bounding box center [124, 294] width 51 height 10
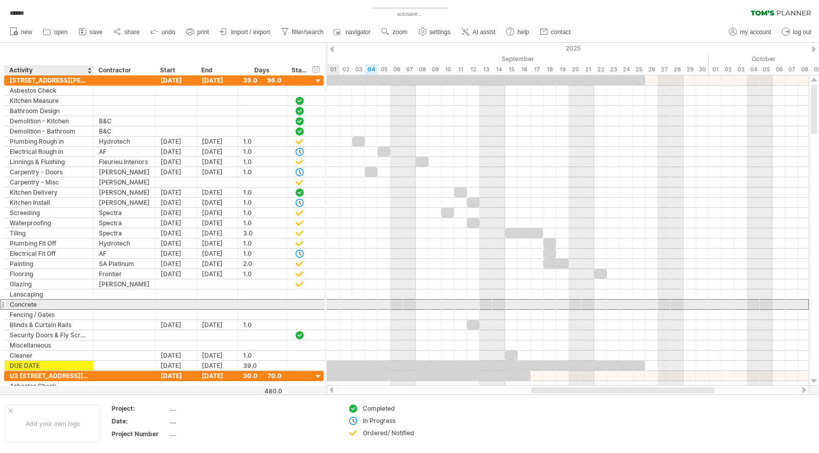
click at [46, 303] on div "Concrete" at bounding box center [49, 305] width 78 height 10
drag, startPoint x: 44, startPoint y: 304, endPoint x: 9, endPoint y: 304, distance: 34.7
click at [10, 304] on input "********" at bounding box center [49, 305] width 78 height 10
type input "*"
type input "**********"
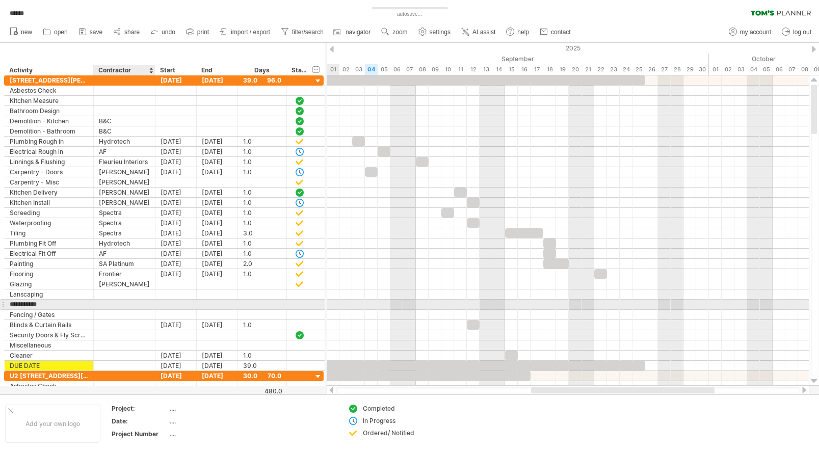
click at [104, 305] on div at bounding box center [124, 305] width 51 height 10
type input "***"
click at [181, 306] on div at bounding box center [175, 305] width 41 height 10
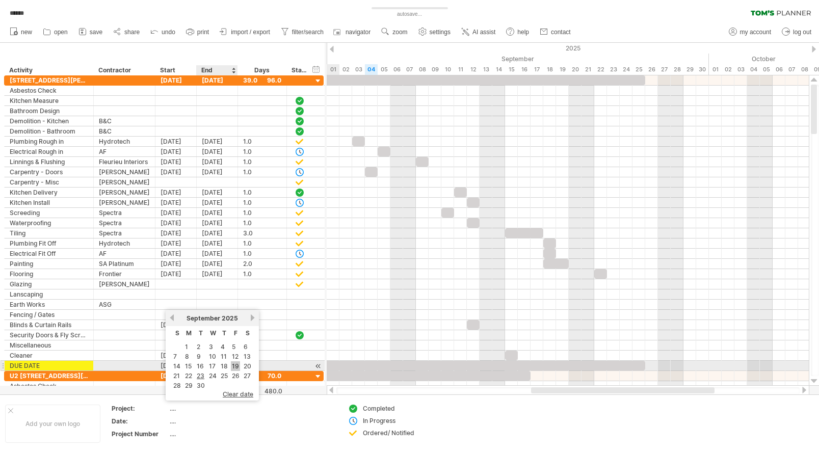
click at [236, 366] on link "19" at bounding box center [235, 366] width 9 height 10
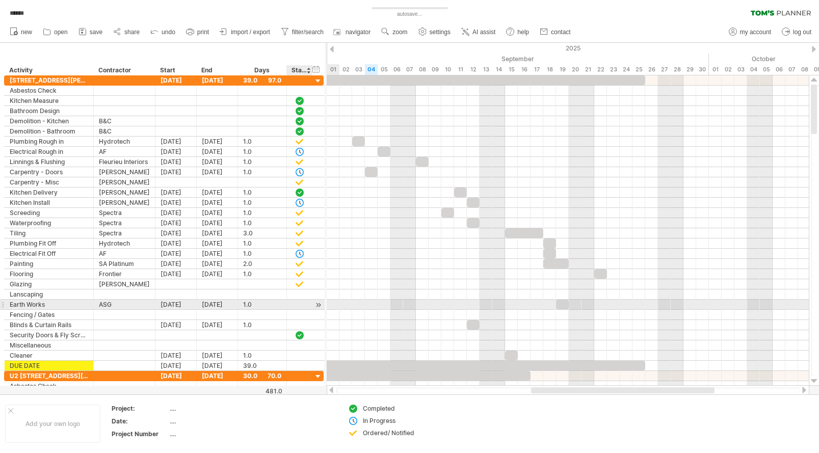
click at [299, 305] on div at bounding box center [300, 304] width 10 height 9
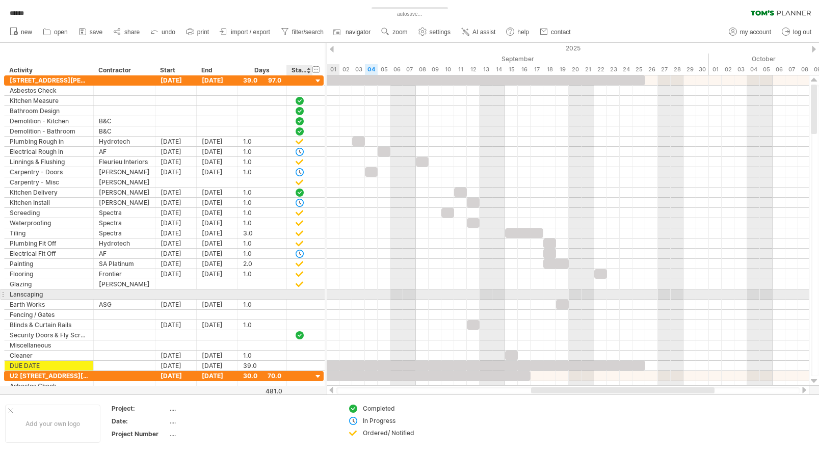
click at [286, 291] on div at bounding box center [285, 294] width 5 height 10
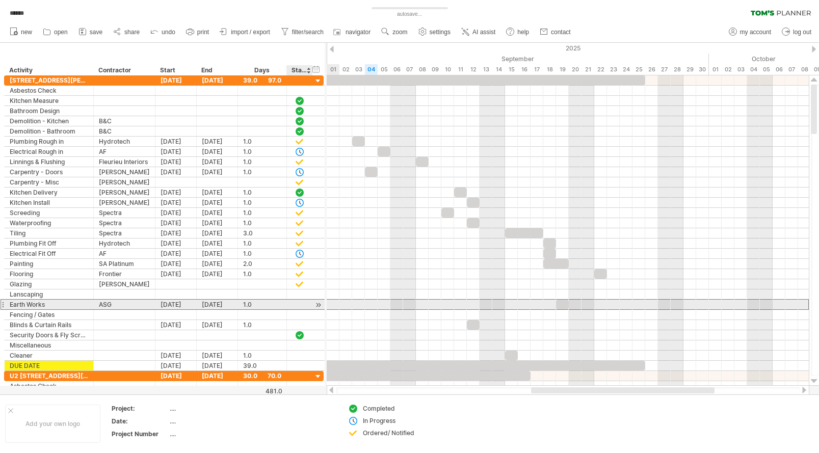
click at [297, 303] on div at bounding box center [300, 304] width 10 height 9
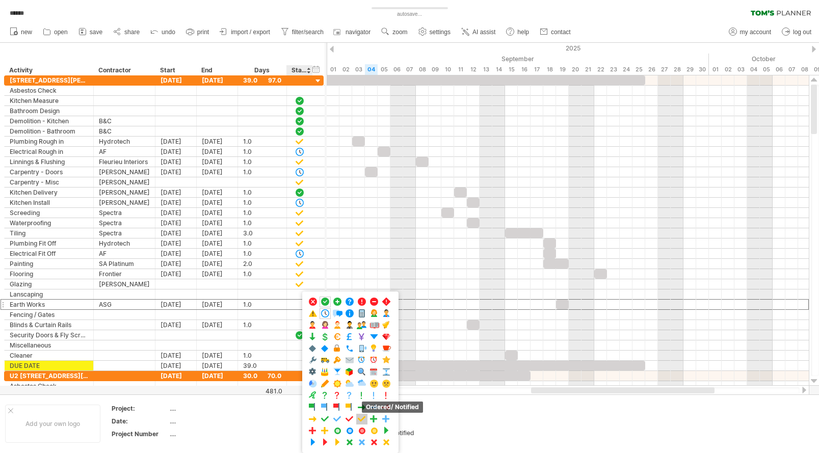
click at [360, 420] on span at bounding box center [362, 419] width 10 height 10
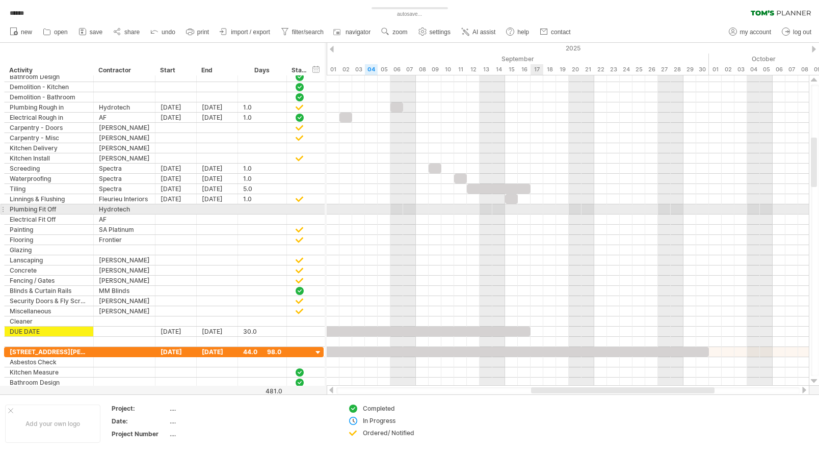
click at [536, 215] on div at bounding box center [568, 220] width 482 height 10
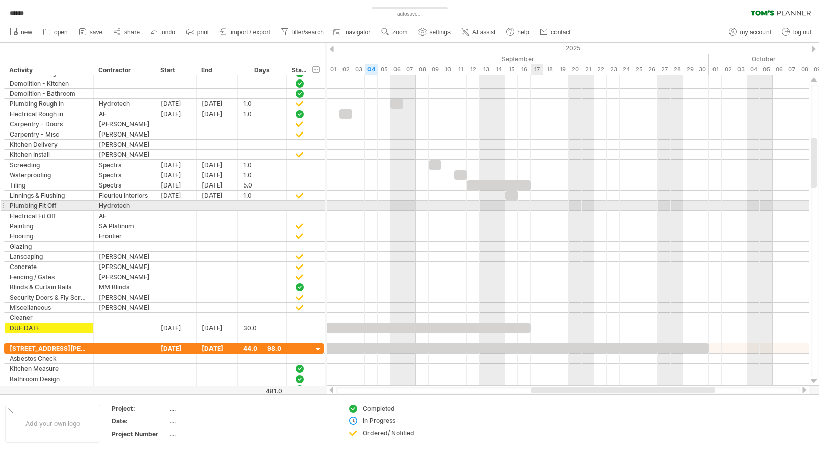
click at [537, 206] on div at bounding box center [568, 206] width 482 height 10
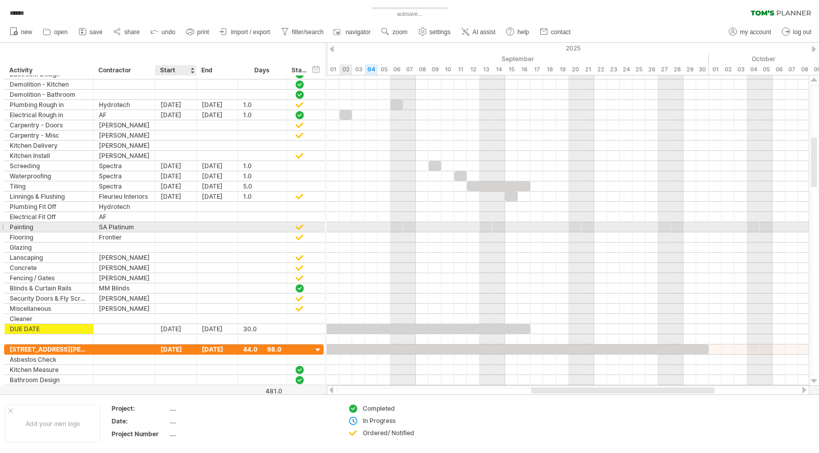
click at [172, 227] on div at bounding box center [175, 227] width 41 height 10
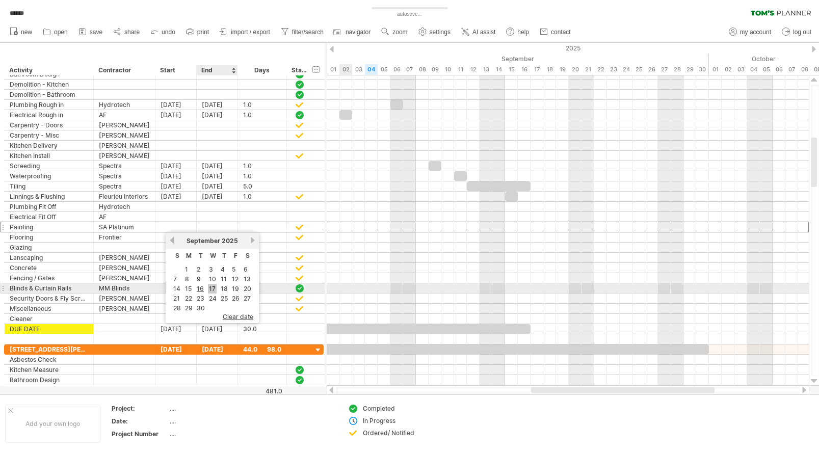
click at [213, 290] on link "17" at bounding box center [212, 289] width 9 height 10
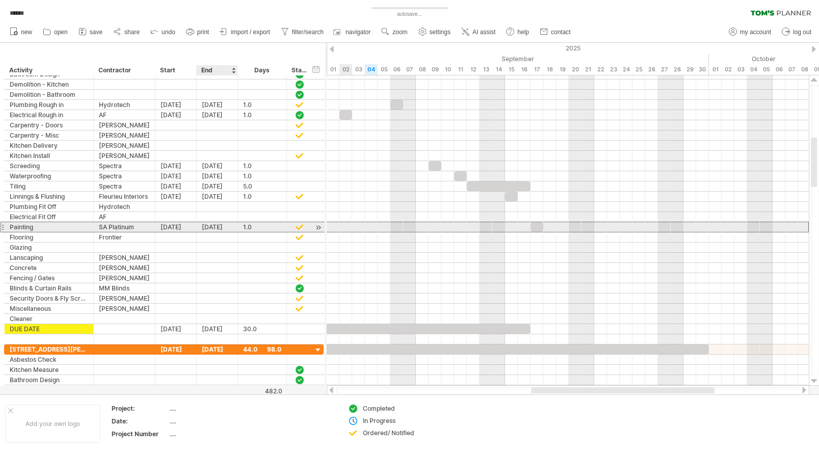
click at [220, 227] on div "[DATE]" at bounding box center [217, 227] width 41 height 10
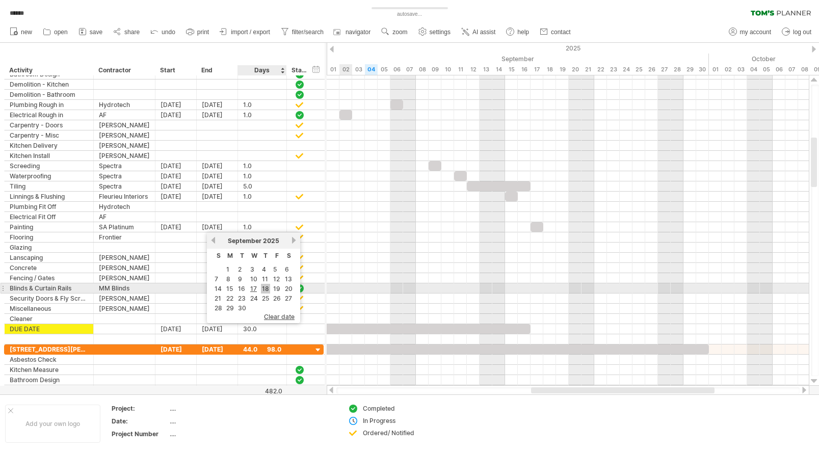
click at [265, 290] on link "18" at bounding box center [265, 289] width 9 height 10
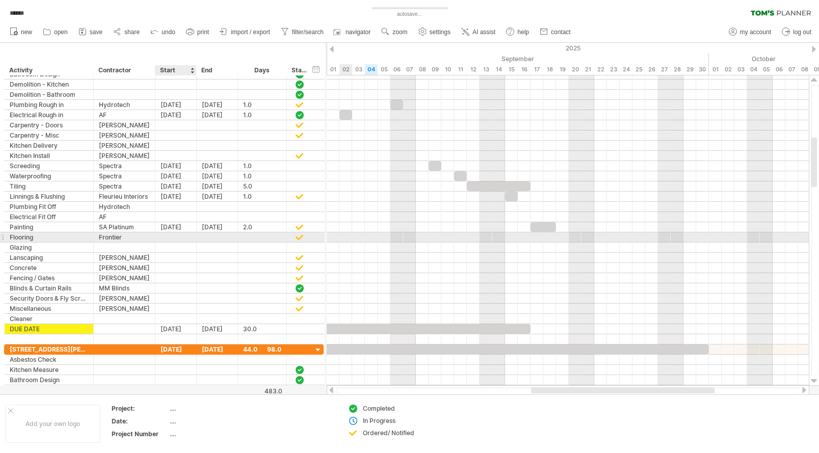
click at [168, 237] on div at bounding box center [175, 237] width 41 height 10
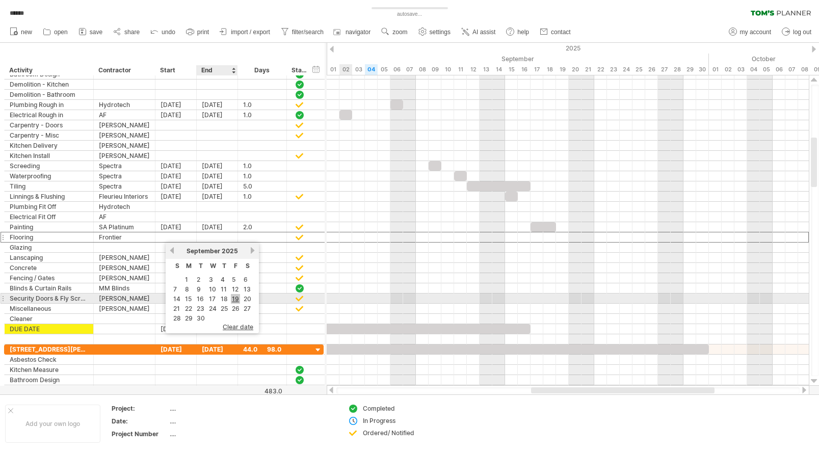
click at [236, 301] on link "19" at bounding box center [235, 299] width 9 height 10
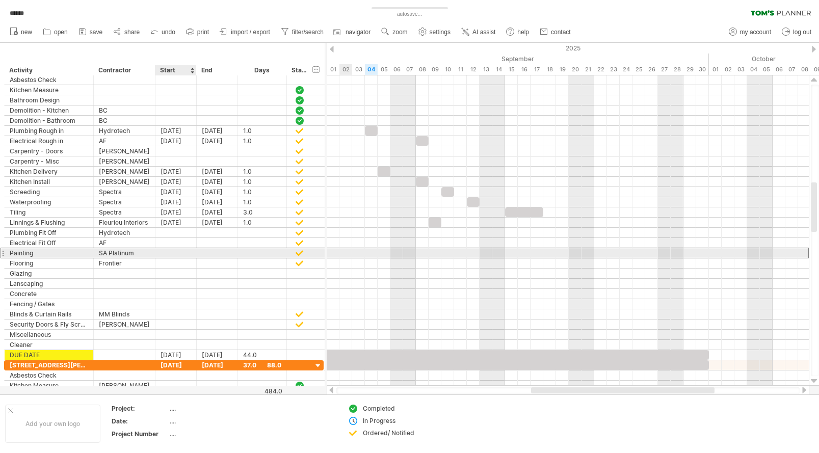
click at [175, 254] on div at bounding box center [175, 253] width 41 height 10
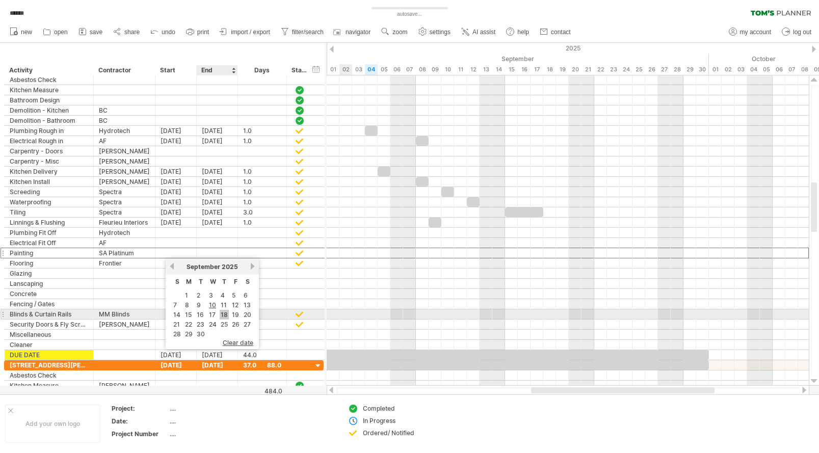
click at [223, 313] on link "18" at bounding box center [224, 315] width 9 height 10
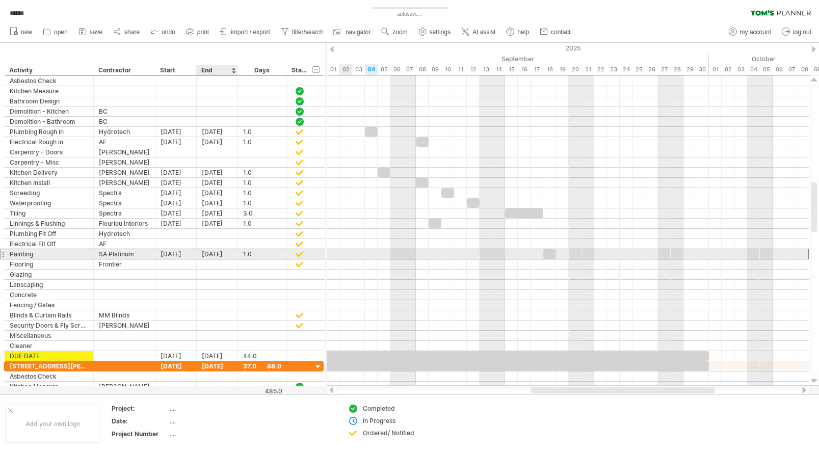
click at [211, 253] on div "[DATE]" at bounding box center [217, 254] width 41 height 10
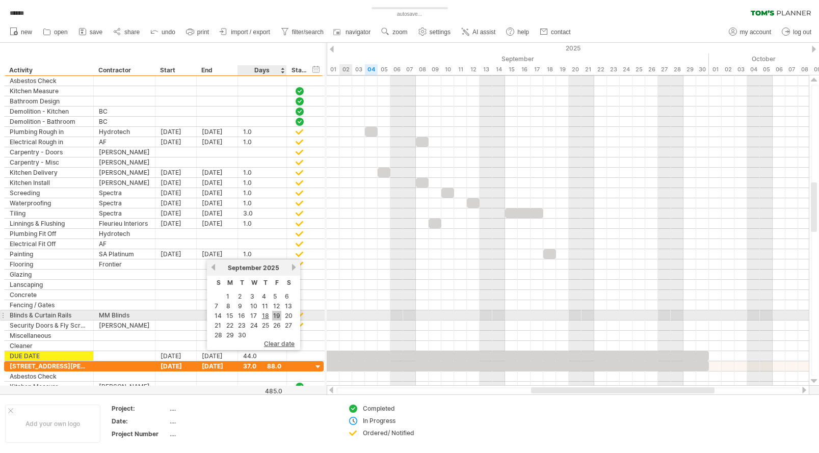
click at [274, 316] on link "19" at bounding box center [276, 316] width 9 height 10
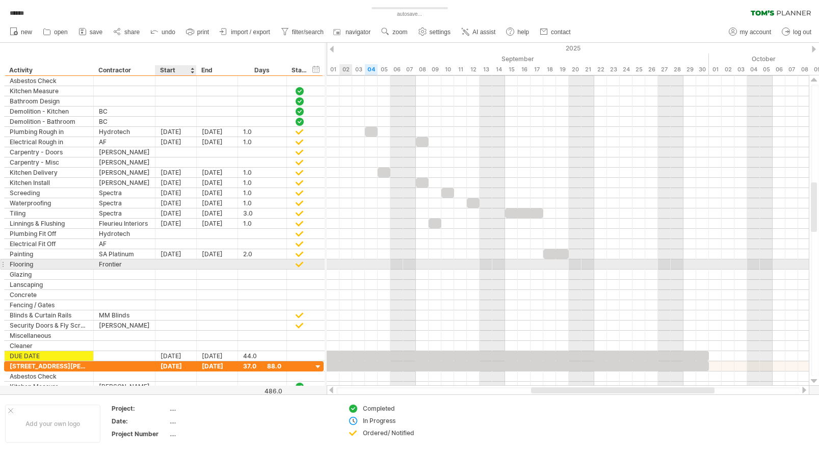
click at [165, 264] on div at bounding box center [175, 264] width 41 height 10
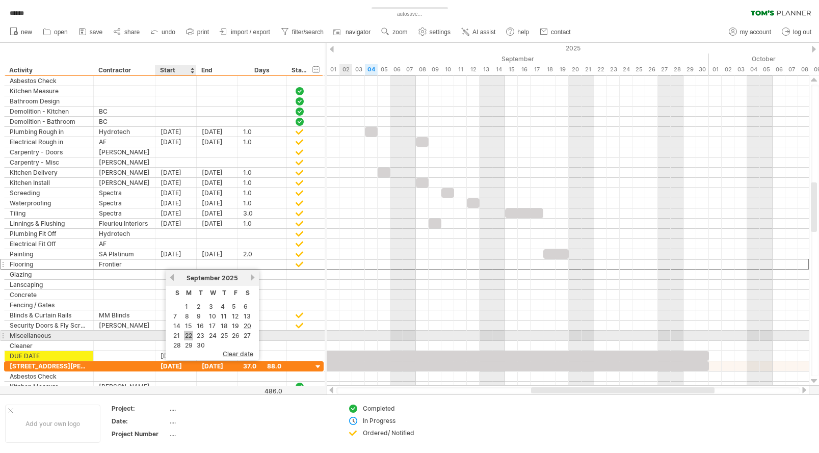
click at [188, 334] on link "22" at bounding box center [188, 336] width 9 height 10
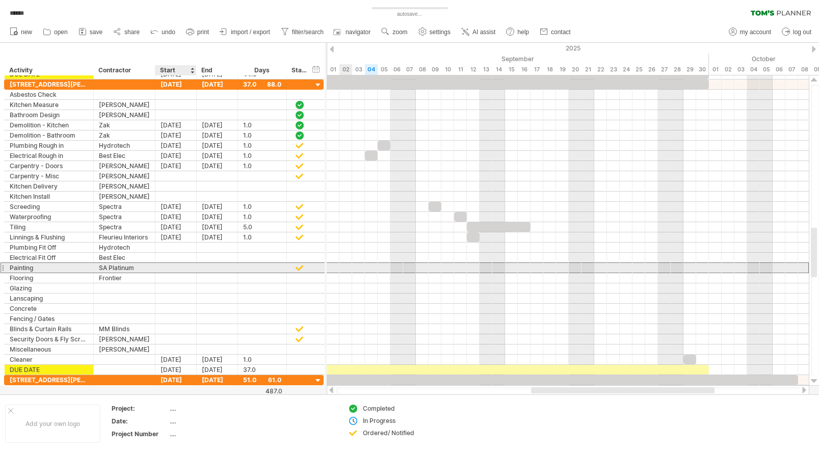
click at [171, 268] on div at bounding box center [175, 268] width 41 height 10
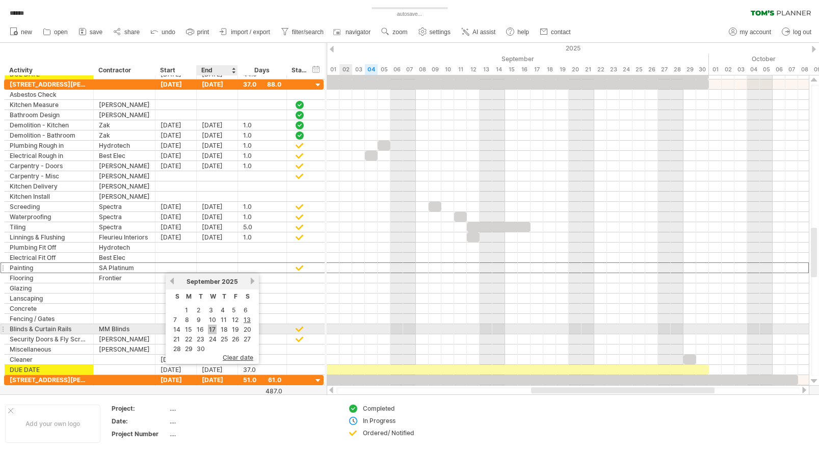
click at [209, 327] on link "17" at bounding box center [212, 330] width 9 height 10
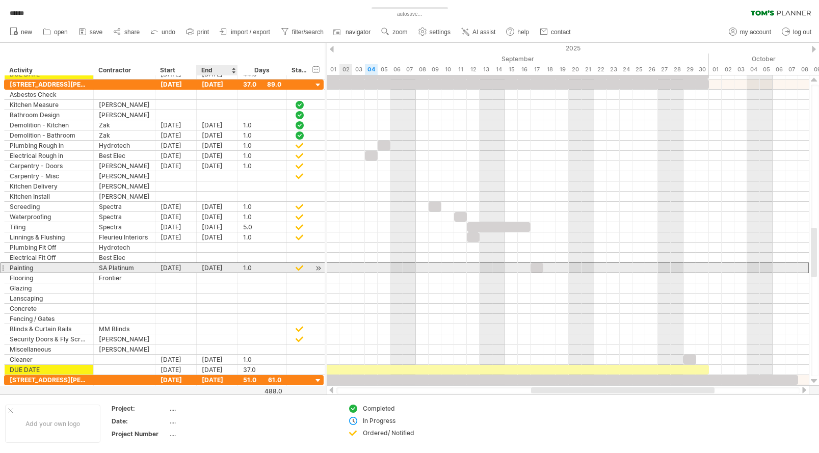
click at [212, 267] on div "[DATE]" at bounding box center [217, 268] width 41 height 10
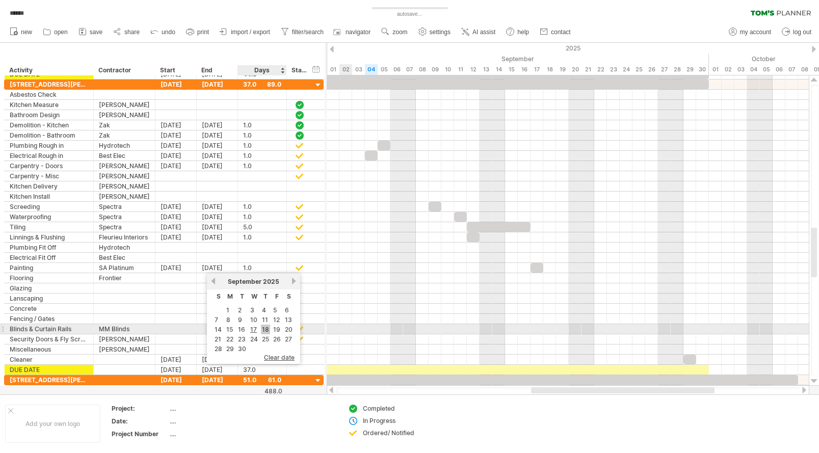
click at [265, 329] on link "18" at bounding box center [265, 330] width 9 height 10
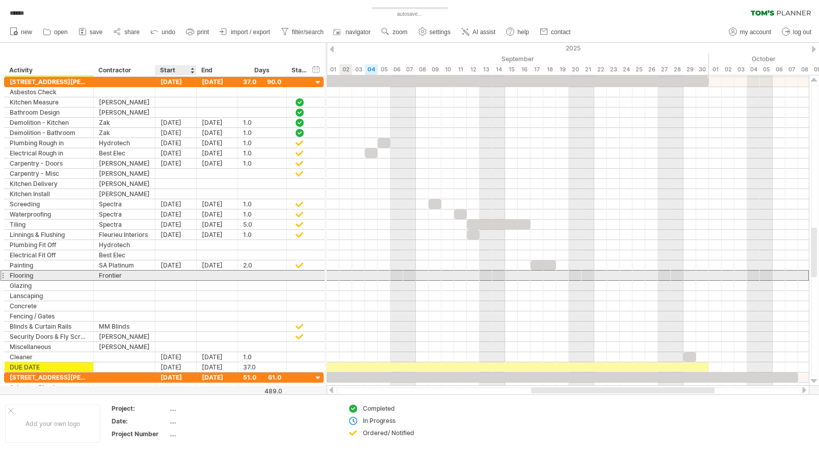
click at [179, 278] on div at bounding box center [175, 276] width 41 height 10
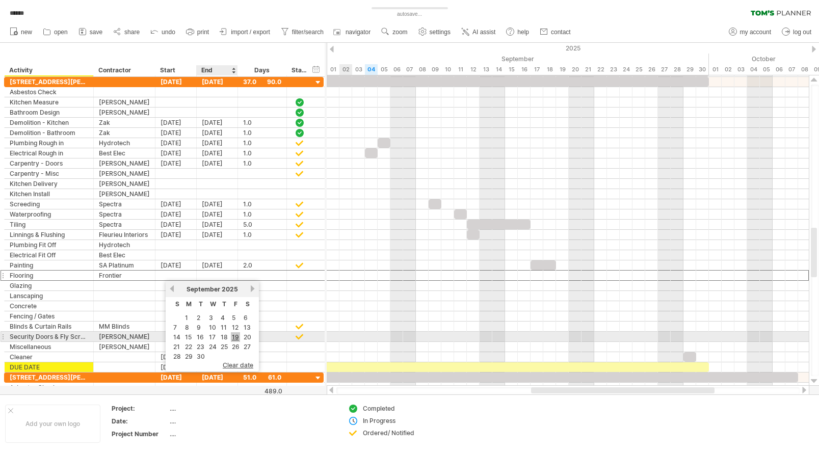
click at [233, 337] on link "19" at bounding box center [235, 337] width 9 height 10
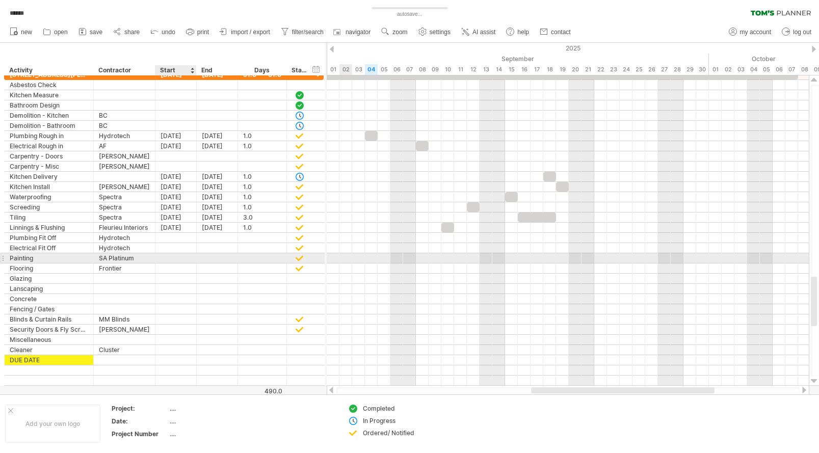
click at [173, 257] on div at bounding box center [175, 258] width 41 height 10
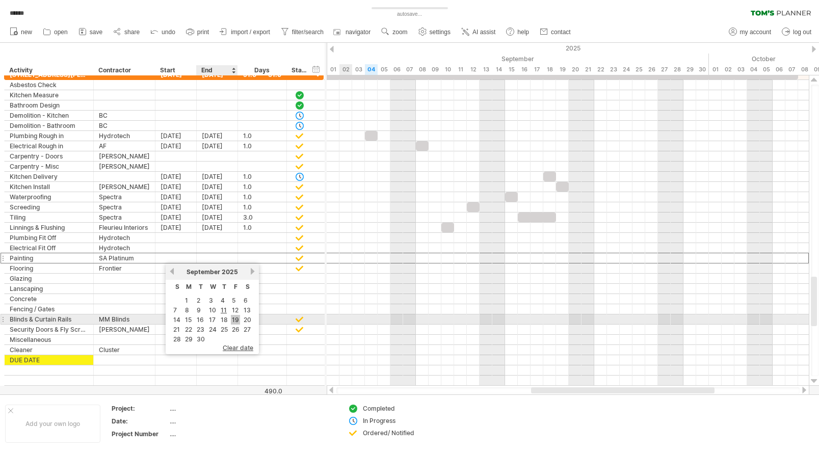
click at [236, 318] on link "19" at bounding box center [235, 320] width 9 height 10
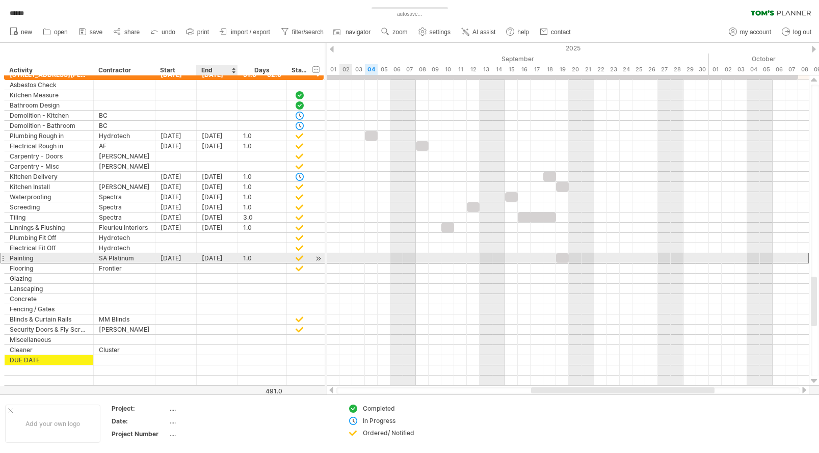
click at [213, 258] on div "[DATE]" at bounding box center [217, 258] width 41 height 10
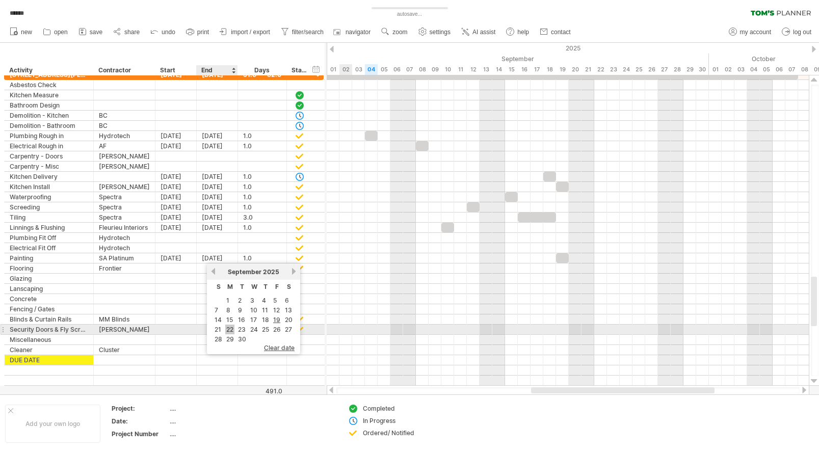
click at [231, 328] on link "22" at bounding box center [229, 330] width 9 height 10
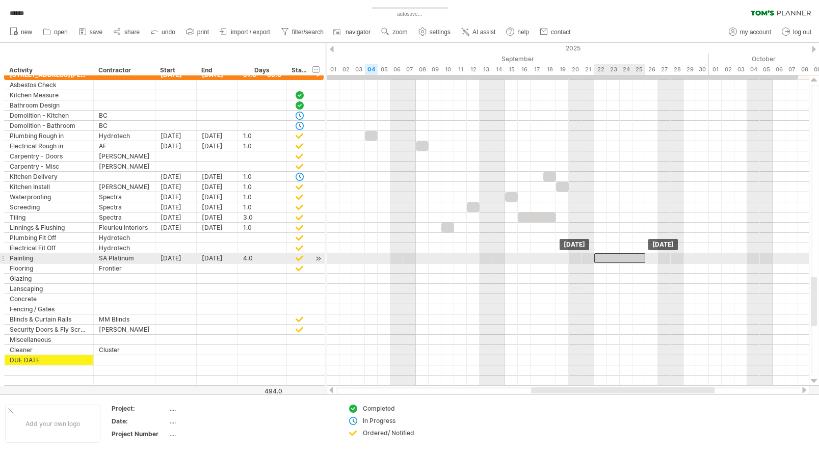
drag, startPoint x: 573, startPoint y: 257, endPoint x: 610, endPoint y: 257, distance: 36.7
click at [610, 257] on div at bounding box center [619, 258] width 51 height 10
drag, startPoint x: 618, startPoint y: 258, endPoint x: 577, endPoint y: 259, distance: 40.8
click at [577, 259] on div at bounding box center [581, 258] width 51 height 10
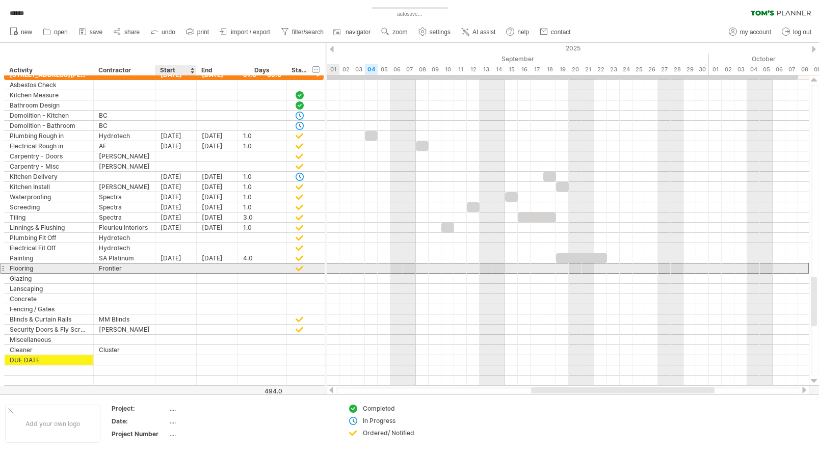
click at [174, 268] on div at bounding box center [175, 268] width 41 height 10
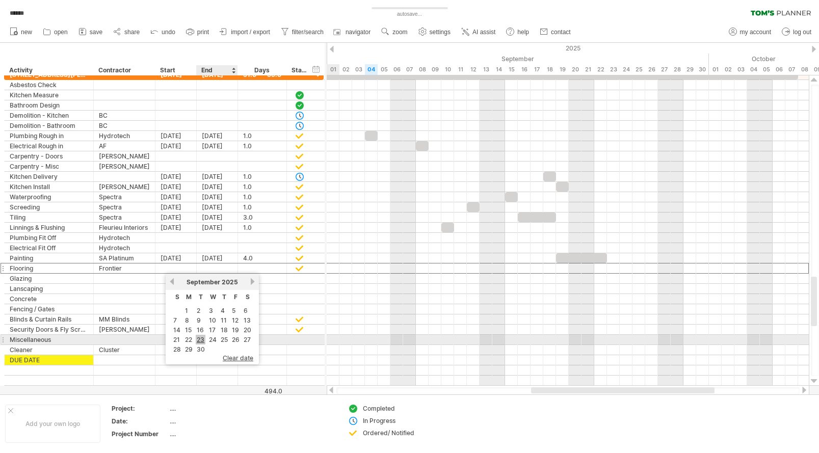
click at [198, 338] on link "23" at bounding box center [201, 340] width 10 height 10
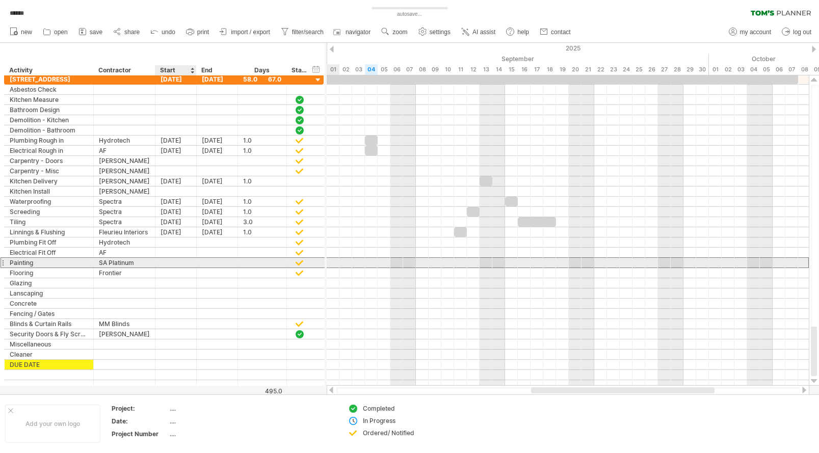
click at [175, 263] on div at bounding box center [175, 263] width 41 height 10
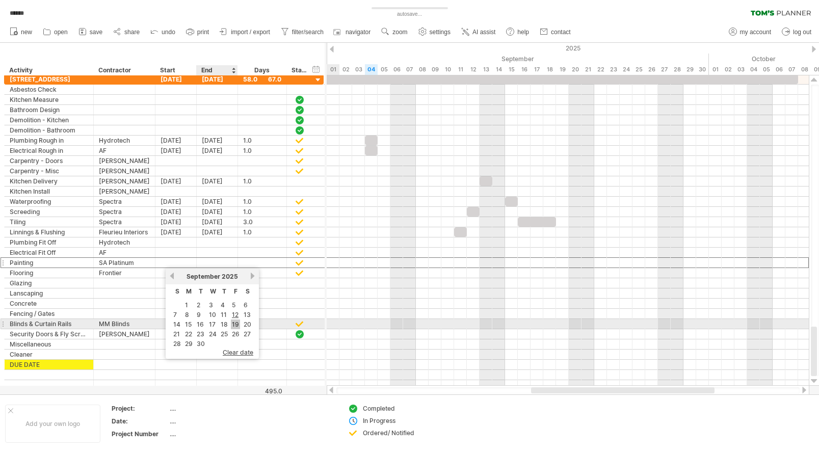
click at [234, 326] on link "19" at bounding box center [235, 325] width 9 height 10
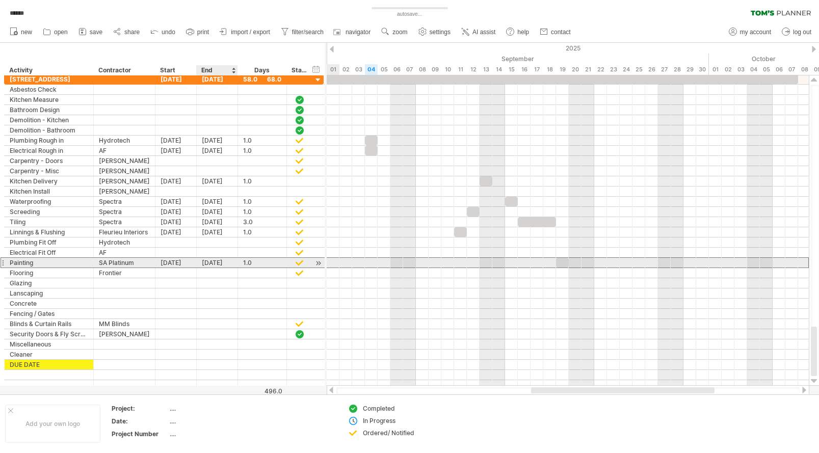
click at [214, 264] on div "[DATE]" at bounding box center [217, 263] width 41 height 10
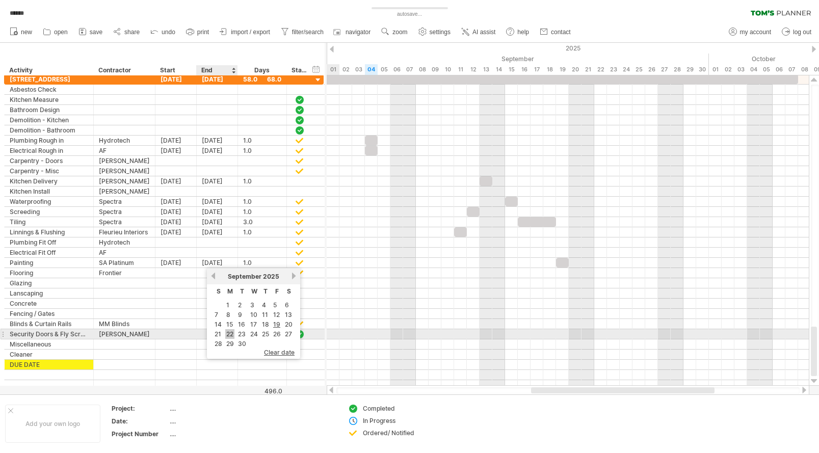
click at [227, 334] on link "22" at bounding box center [229, 334] width 9 height 10
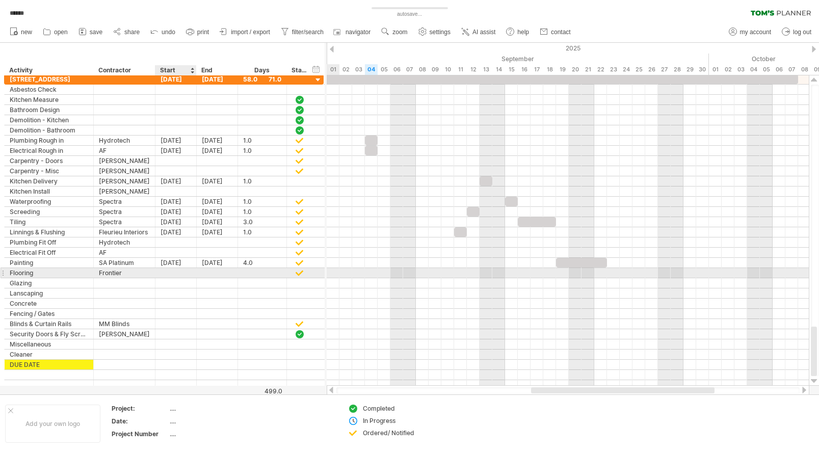
click at [172, 273] on div at bounding box center [175, 273] width 41 height 10
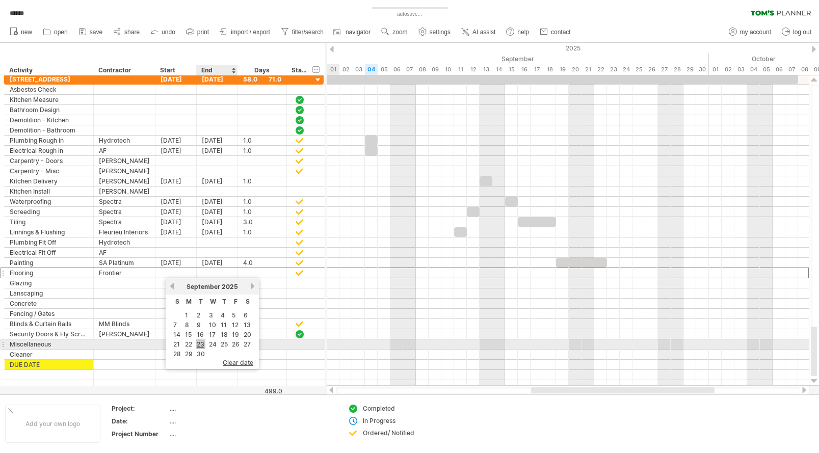
click at [204, 343] on link "23" at bounding box center [201, 344] width 10 height 10
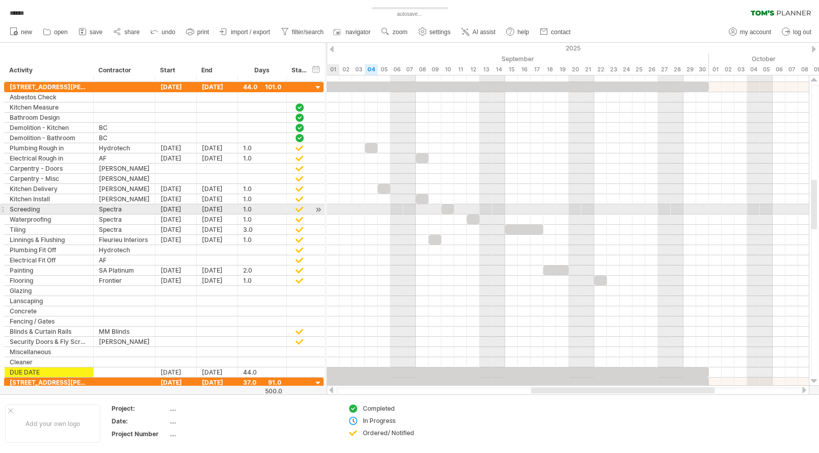
click at [332, 209] on div at bounding box center [568, 209] width 482 height 10
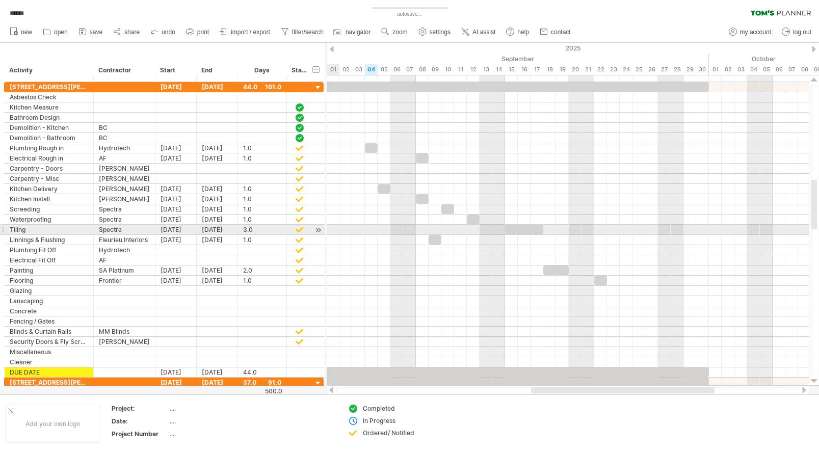
click at [321, 229] on div at bounding box center [318, 230] width 10 height 11
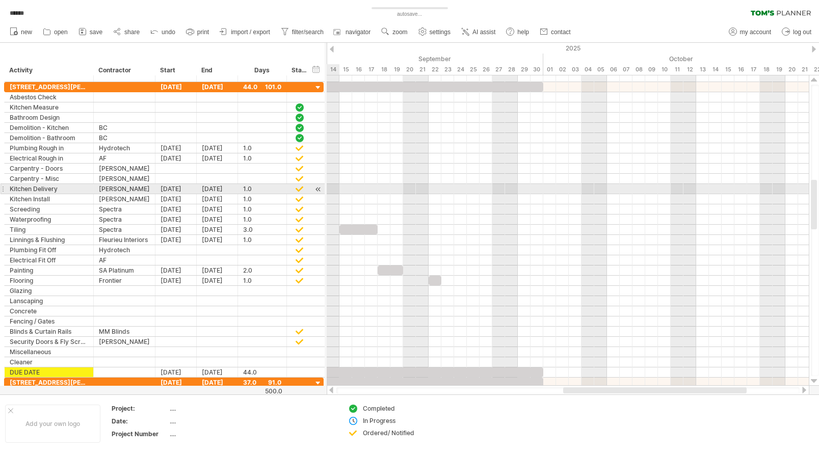
click at [321, 188] on div at bounding box center [318, 189] width 10 height 11
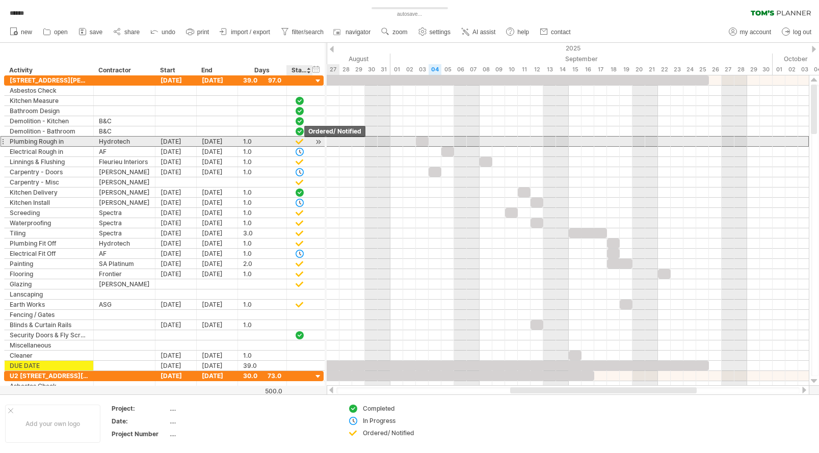
click at [300, 140] on div at bounding box center [300, 141] width 10 height 9
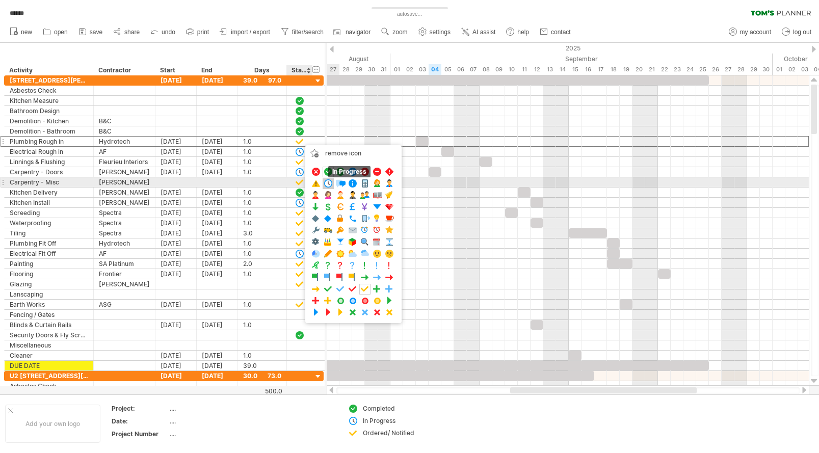
click at [330, 182] on span at bounding box center [328, 184] width 10 height 10
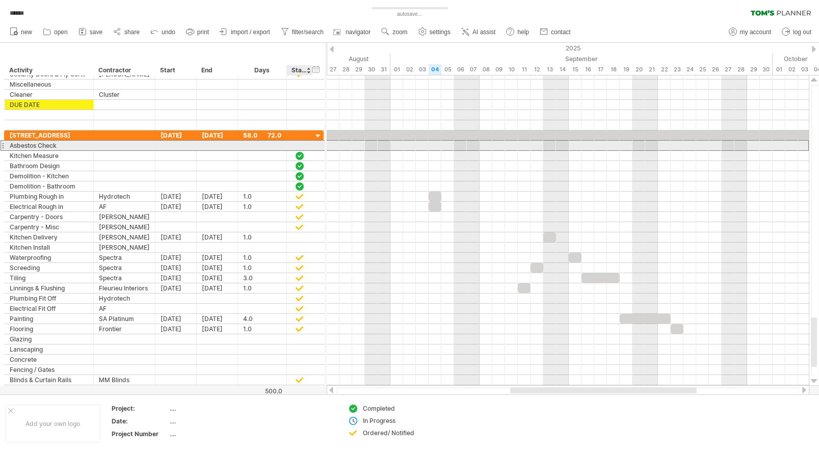
click at [287, 148] on div at bounding box center [300, 146] width 26 height 10
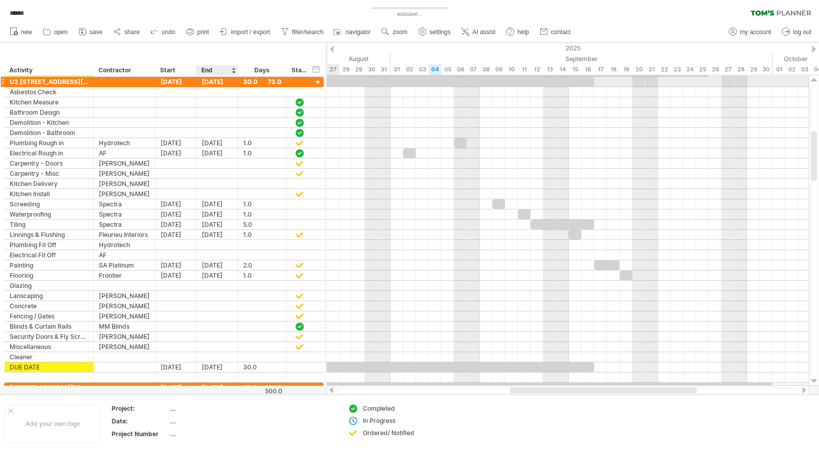
click at [217, 81] on div "[DATE]" at bounding box center [217, 82] width 41 height 10
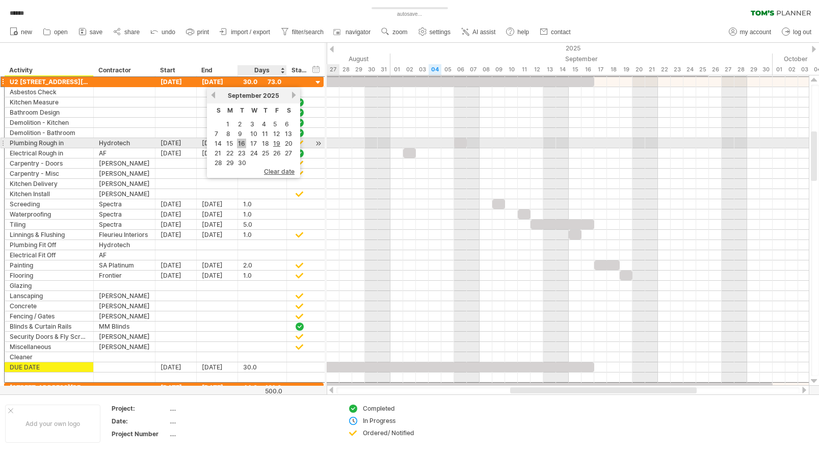
click at [244, 143] on link "16" at bounding box center [241, 144] width 9 height 10
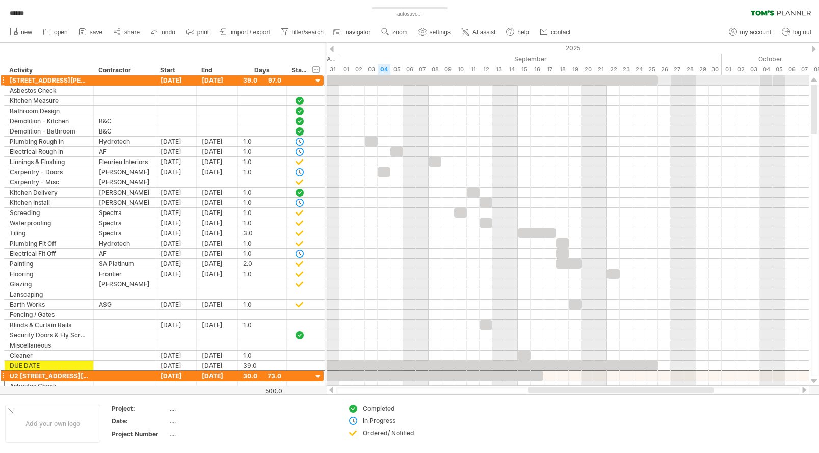
click at [317, 81] on div at bounding box center [318, 81] width 10 height 10
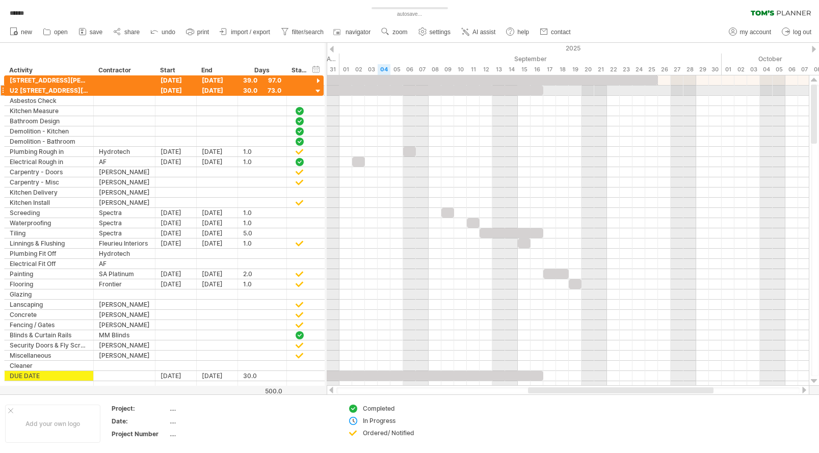
click at [318, 90] on div at bounding box center [318, 92] width 10 height 10
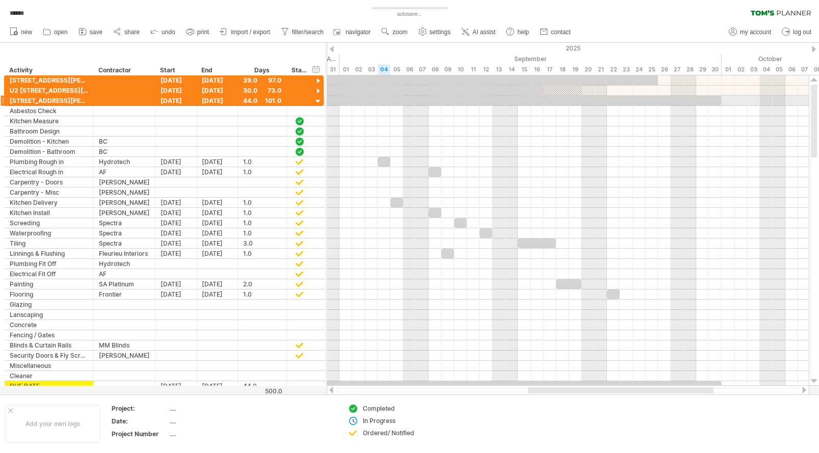
click at [320, 102] on div at bounding box center [318, 102] width 10 height 10
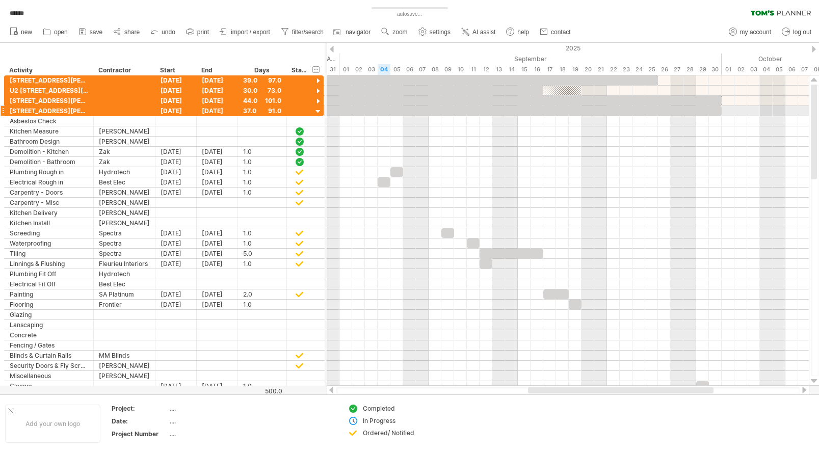
click at [318, 110] on div at bounding box center [318, 112] width 10 height 10
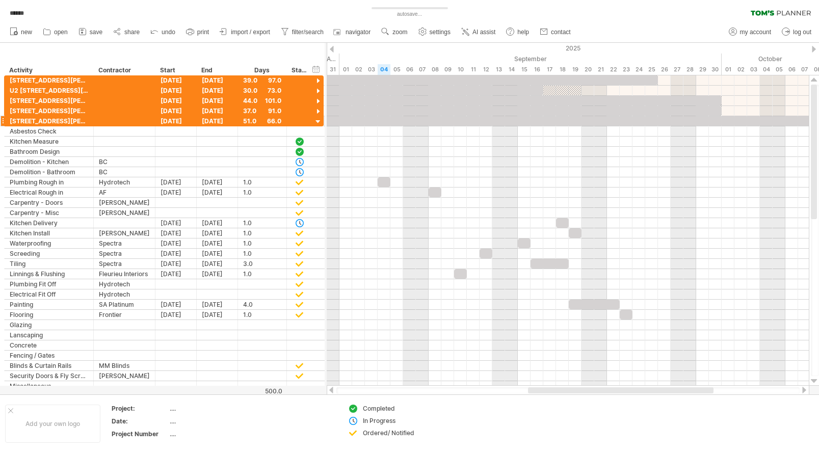
click at [318, 123] on div at bounding box center [318, 122] width 10 height 10
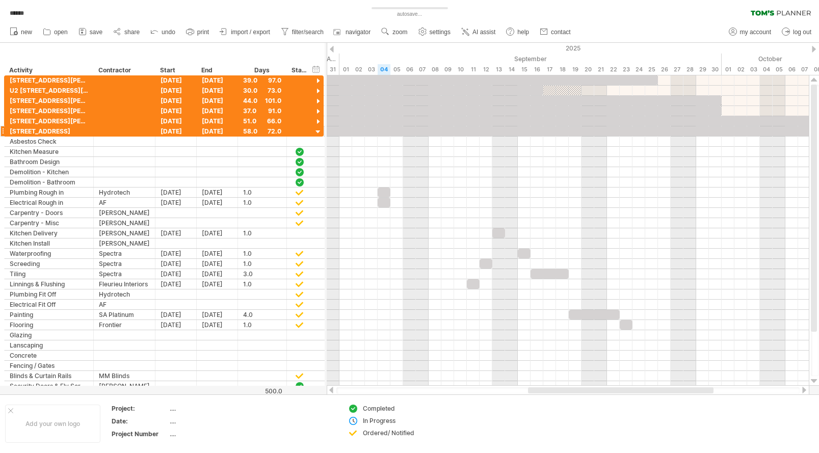
click at [317, 130] on div at bounding box center [318, 132] width 10 height 10
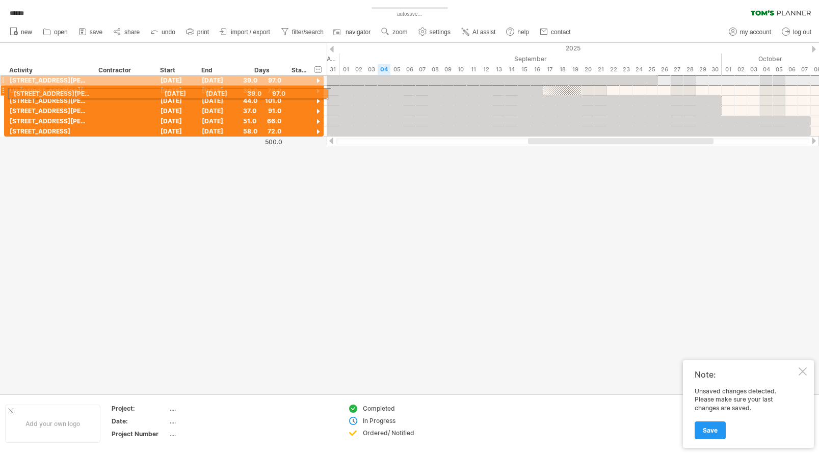
drag, startPoint x: 3, startPoint y: 81, endPoint x: 4, endPoint y: 92, distance: 11.3
click at [4, 92] on div "**********" at bounding box center [164, 106] width 320 height 62
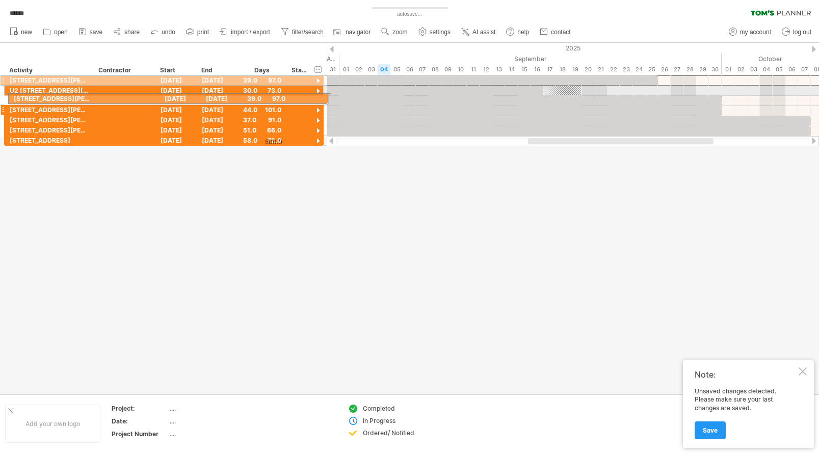
drag, startPoint x: 4, startPoint y: 80, endPoint x: 6, endPoint y: 97, distance: 16.9
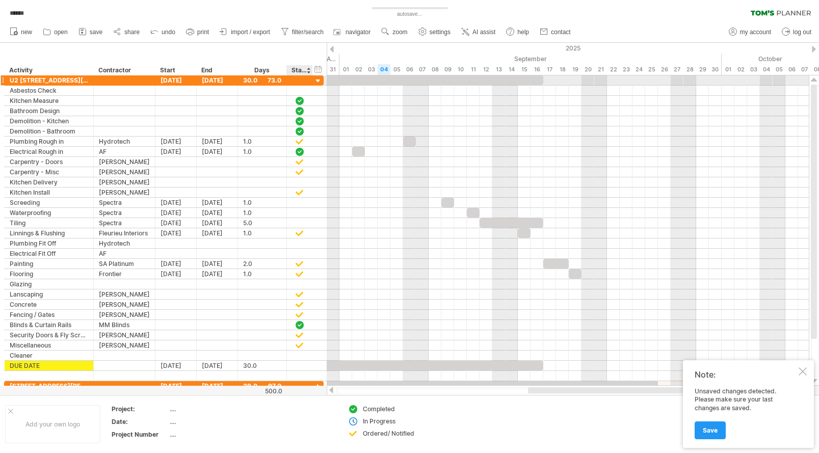
click at [316, 78] on div at bounding box center [318, 81] width 10 height 10
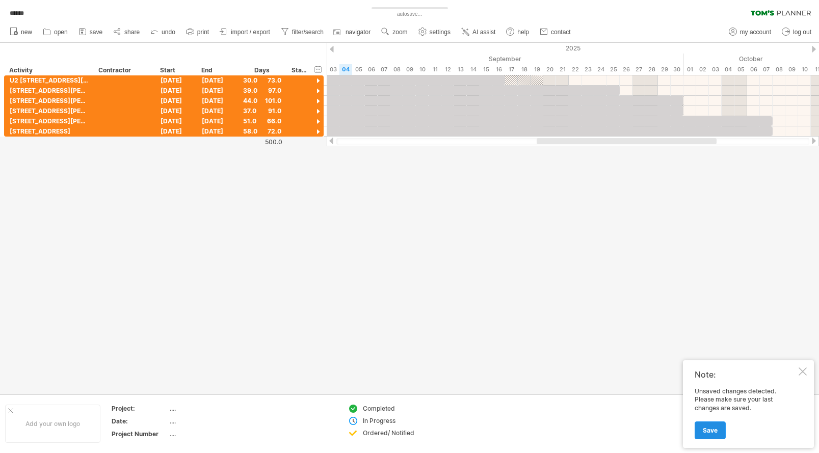
click at [716, 427] on span "Save" at bounding box center [710, 431] width 15 height 8
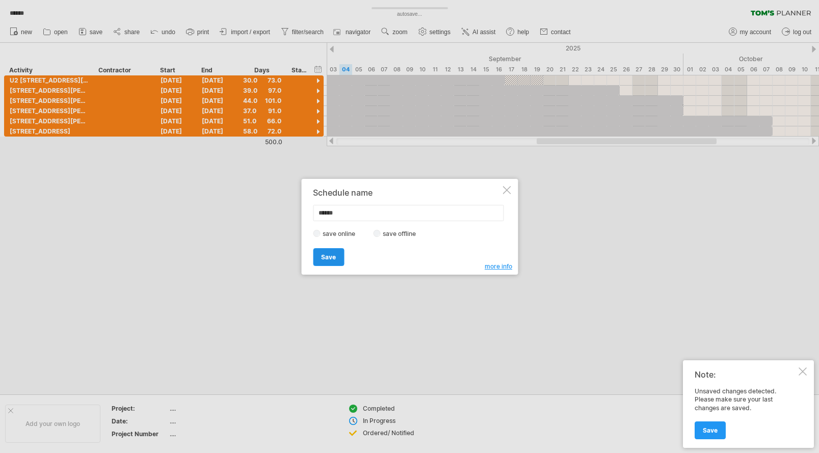
click at [330, 252] on link "Save" at bounding box center [328, 257] width 31 height 18
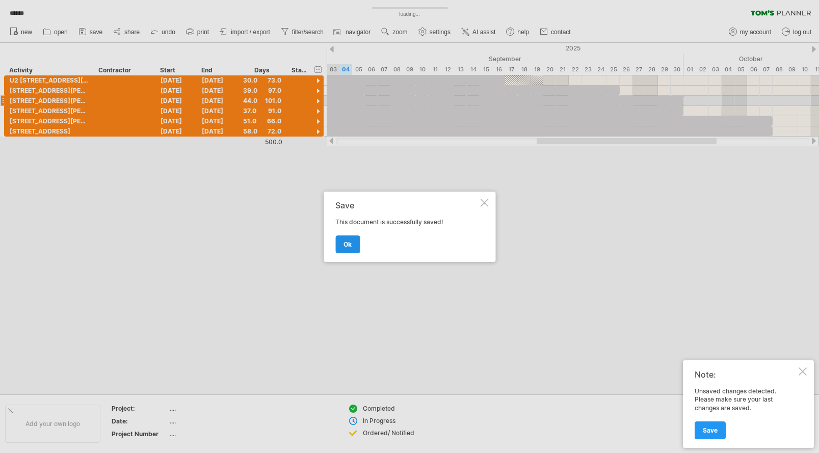
click at [353, 240] on link "ok" at bounding box center [347, 244] width 24 height 18
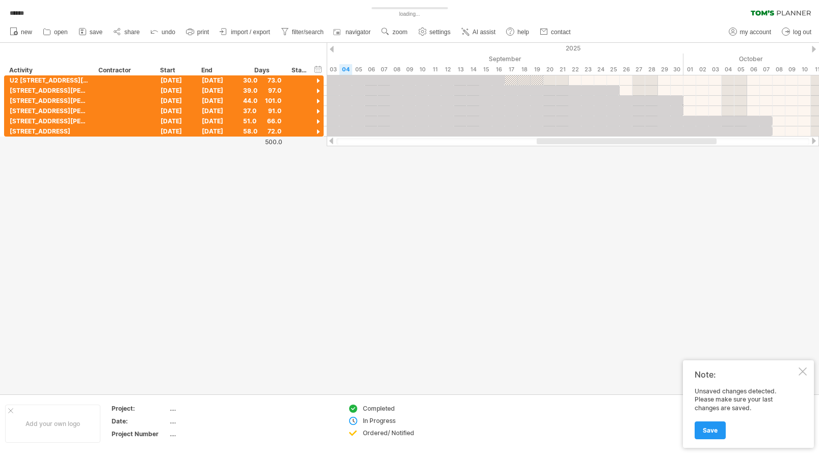
drag, startPoint x: 803, startPoint y: 369, endPoint x: 782, endPoint y: 363, distance: 21.3
click at [803, 369] on div at bounding box center [803, 371] width 8 height 8
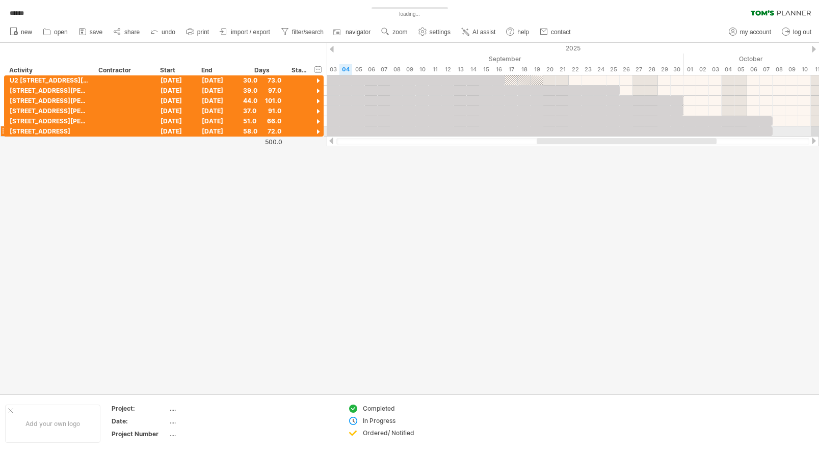
click at [317, 131] on div at bounding box center [318, 132] width 10 height 10
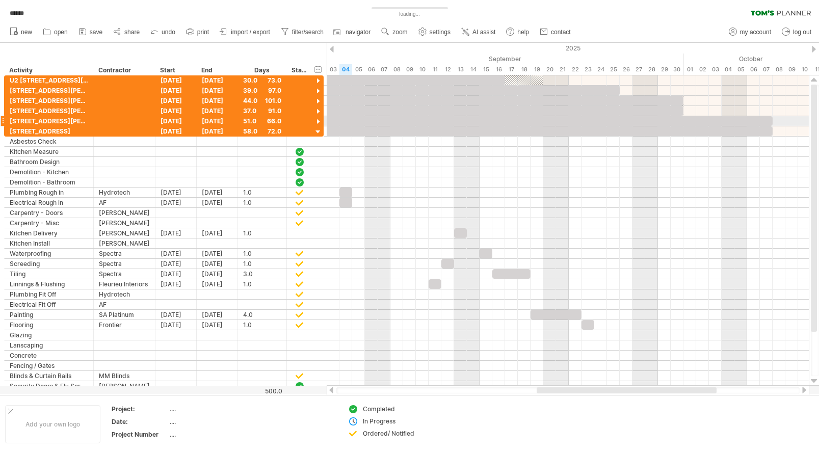
click at [317, 122] on div at bounding box center [318, 122] width 10 height 10
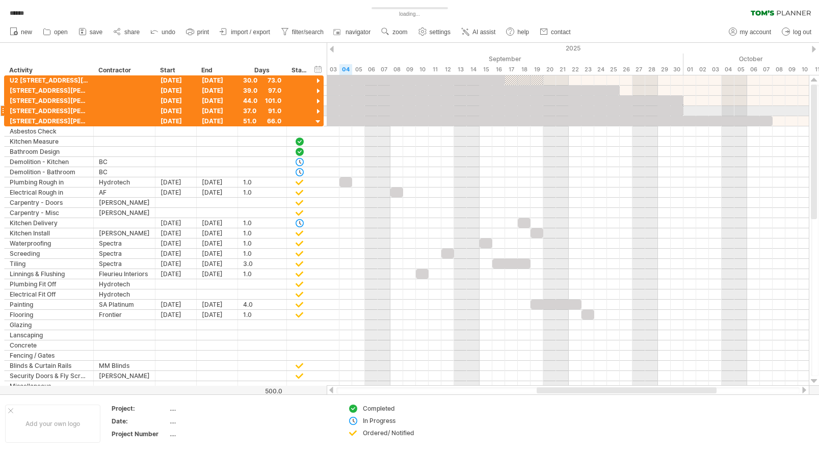
click at [317, 112] on div at bounding box center [318, 112] width 10 height 10
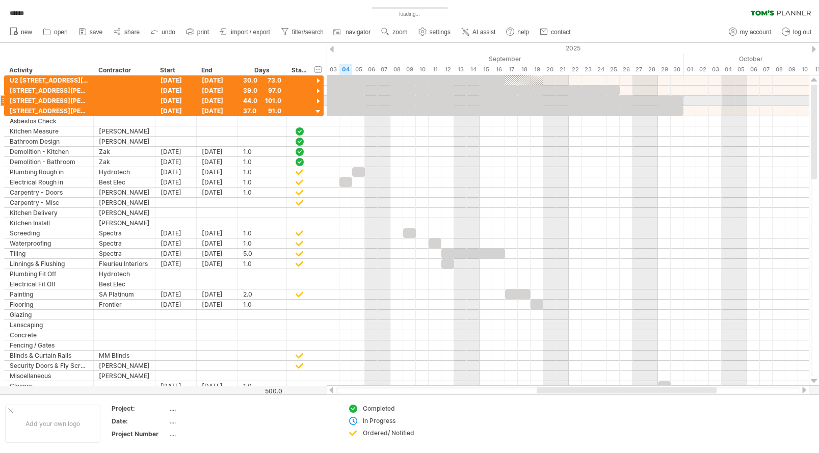
click at [317, 102] on div at bounding box center [318, 102] width 10 height 10
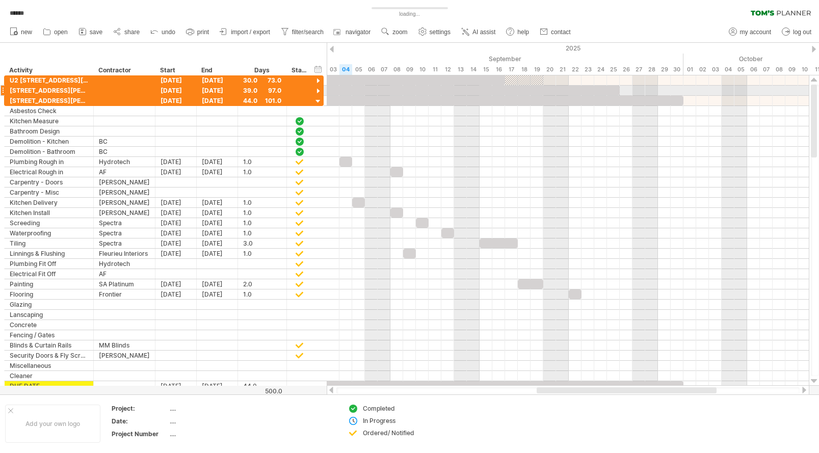
click at [318, 92] on div at bounding box center [318, 92] width 10 height 10
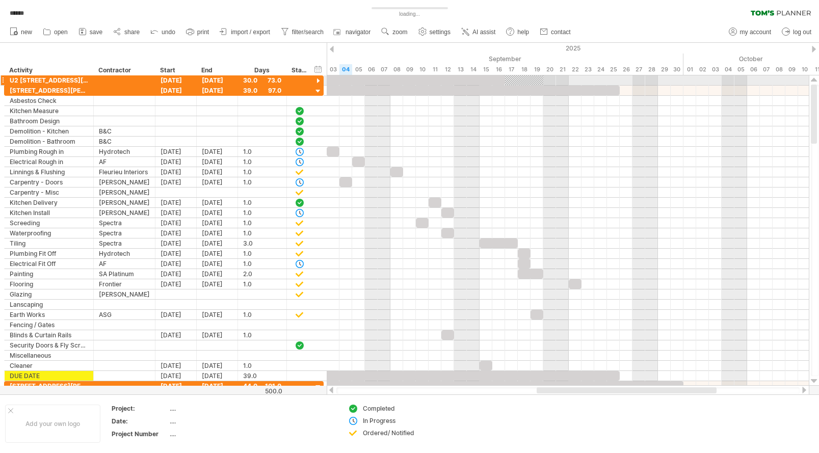
click at [318, 82] on div at bounding box center [318, 81] width 10 height 10
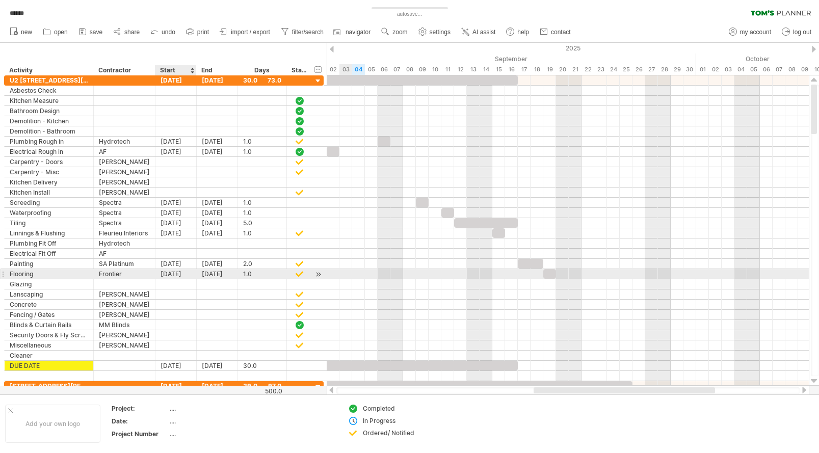
click at [173, 273] on div "[DATE]" at bounding box center [175, 274] width 41 height 10
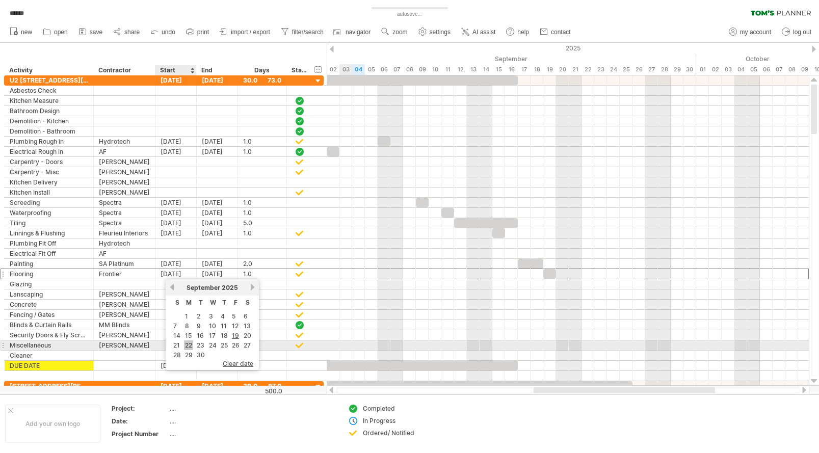
click at [190, 344] on link "22" at bounding box center [188, 345] width 9 height 10
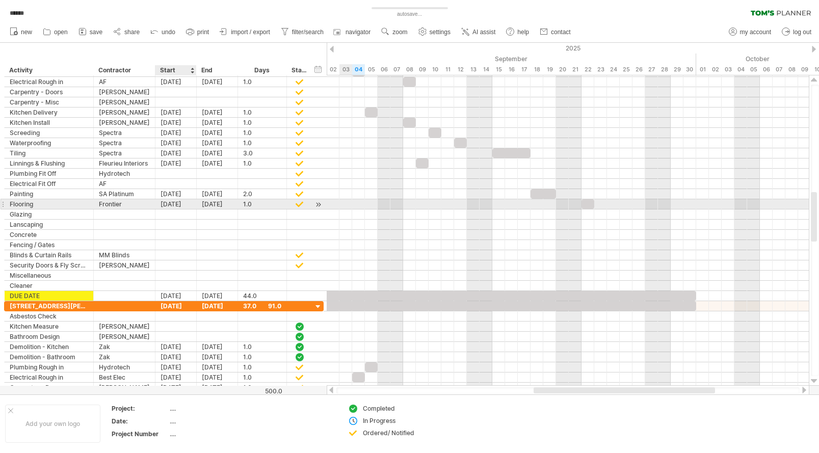
click at [174, 205] on div "[DATE]" at bounding box center [175, 204] width 41 height 10
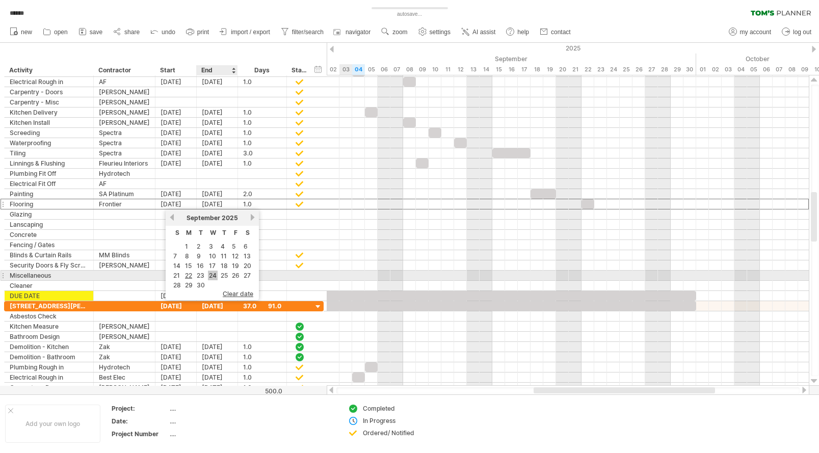
click at [209, 274] on link "24" at bounding box center [213, 276] width 10 height 10
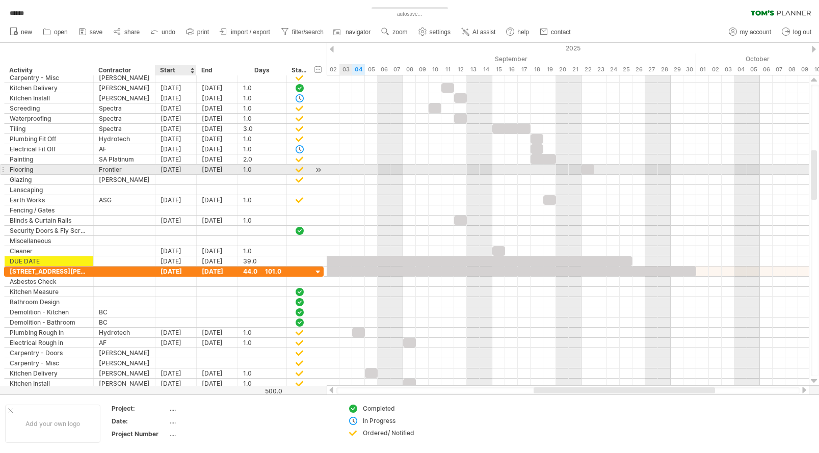
click at [174, 170] on div "[DATE]" at bounding box center [175, 170] width 41 height 10
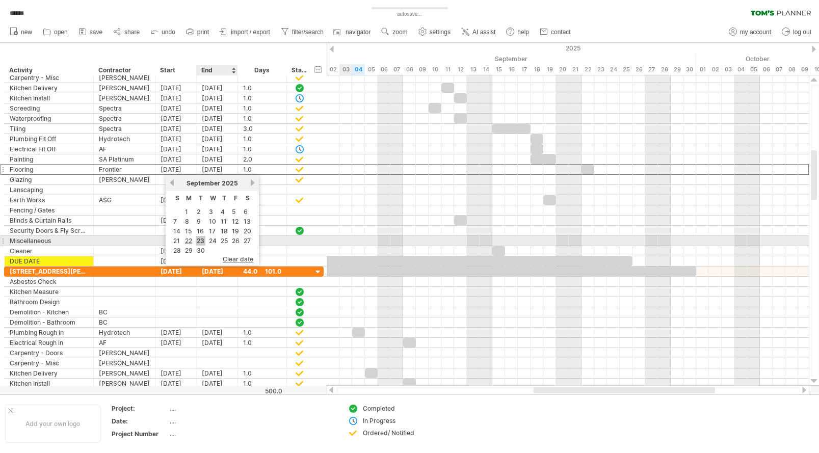
click at [198, 237] on link "23" at bounding box center [201, 241] width 10 height 10
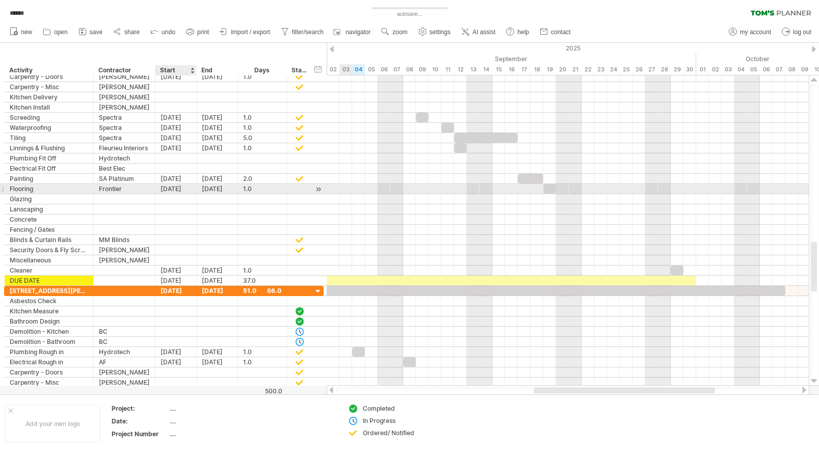
click at [174, 190] on div "[DATE]" at bounding box center [175, 189] width 41 height 10
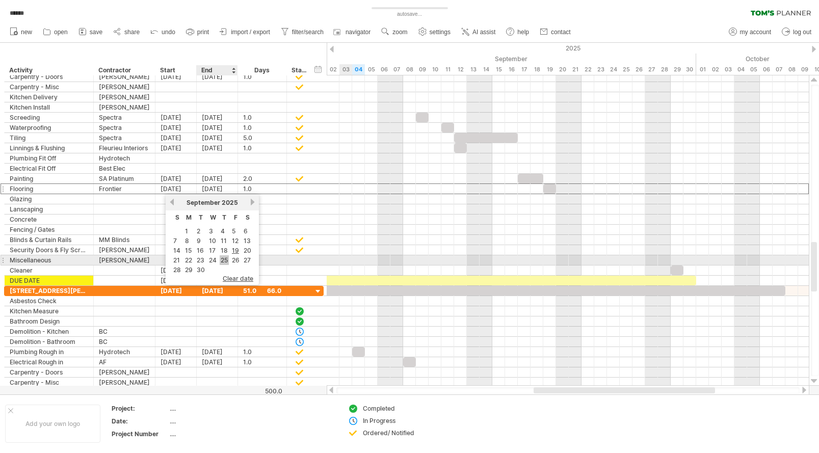
click at [225, 261] on link "25" at bounding box center [224, 260] width 9 height 10
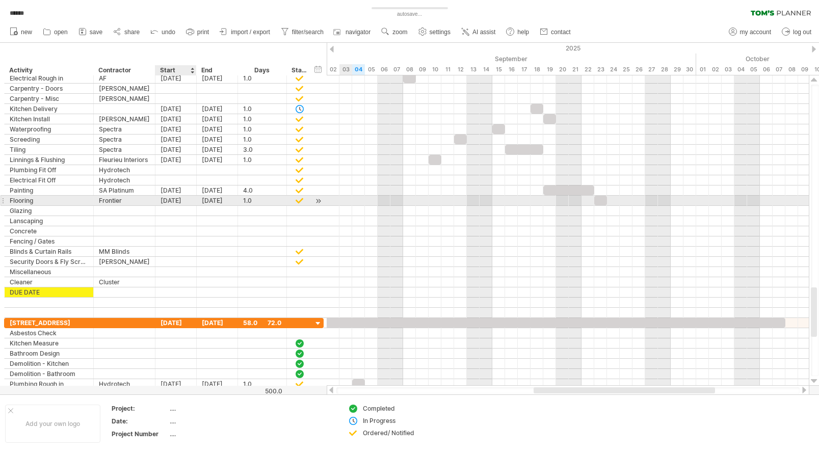
click at [190, 201] on div "[DATE]" at bounding box center [175, 201] width 41 height 10
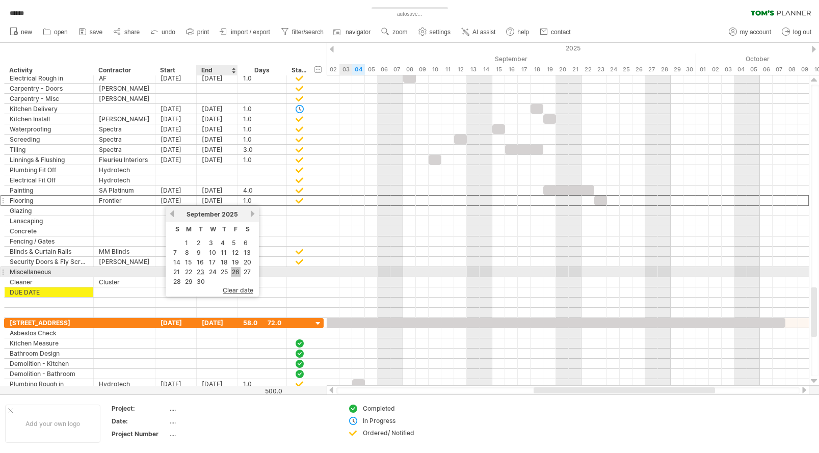
click at [235, 273] on link "26" at bounding box center [236, 272] width 10 height 10
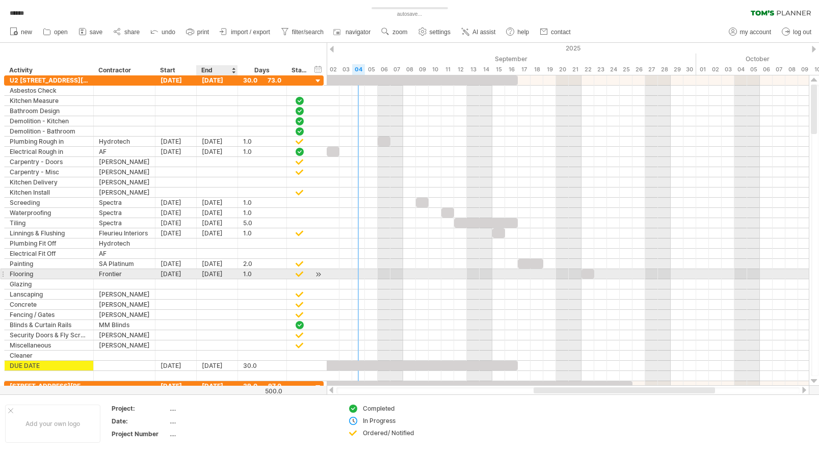
click at [215, 274] on div "[DATE]" at bounding box center [217, 274] width 41 height 10
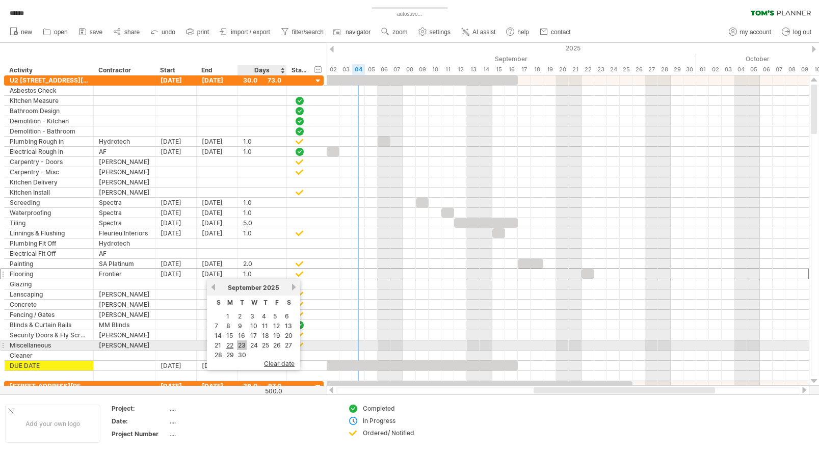
click at [240, 346] on link "23" at bounding box center [242, 345] width 10 height 10
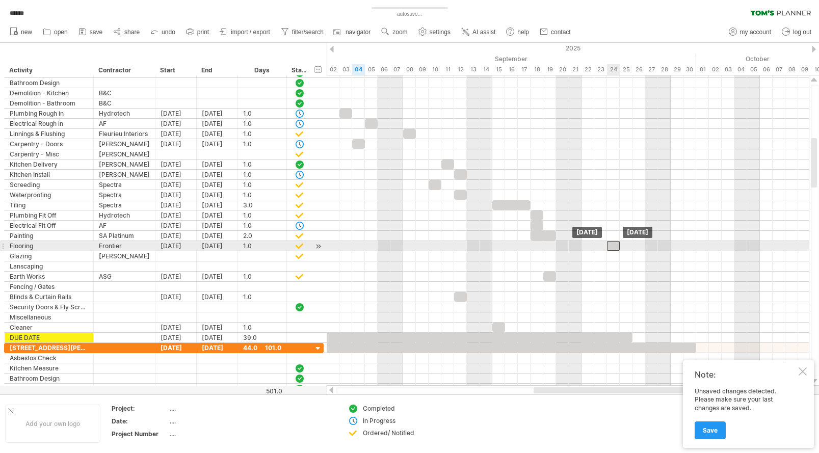
drag, startPoint x: 601, startPoint y: 245, endPoint x: 614, endPoint y: 245, distance: 12.7
click at [614, 245] on div at bounding box center [613, 246] width 13 height 10
click at [218, 246] on div "[DATE]" at bounding box center [217, 246] width 41 height 10
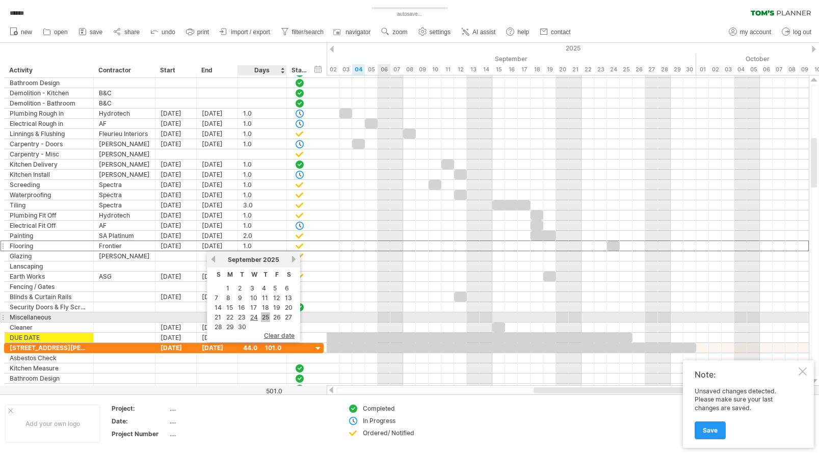
click at [266, 320] on link "25" at bounding box center [265, 317] width 9 height 10
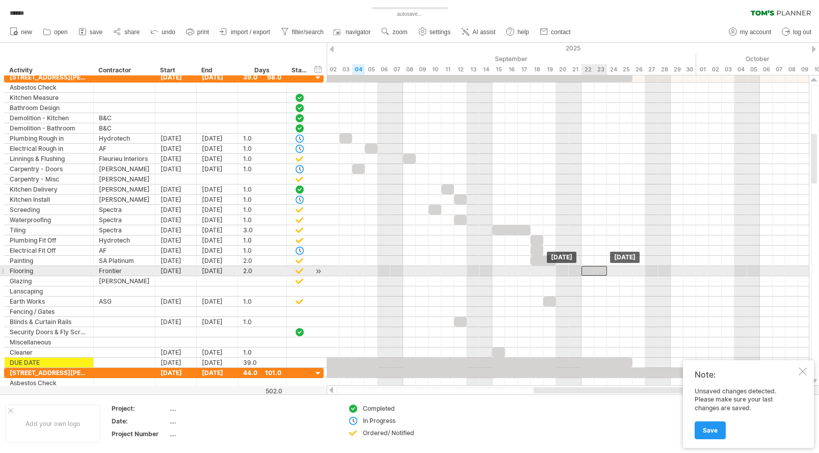
drag, startPoint x: 619, startPoint y: 270, endPoint x: 594, endPoint y: 272, distance: 24.5
click at [594, 272] on div at bounding box center [593, 271] width 25 height 10
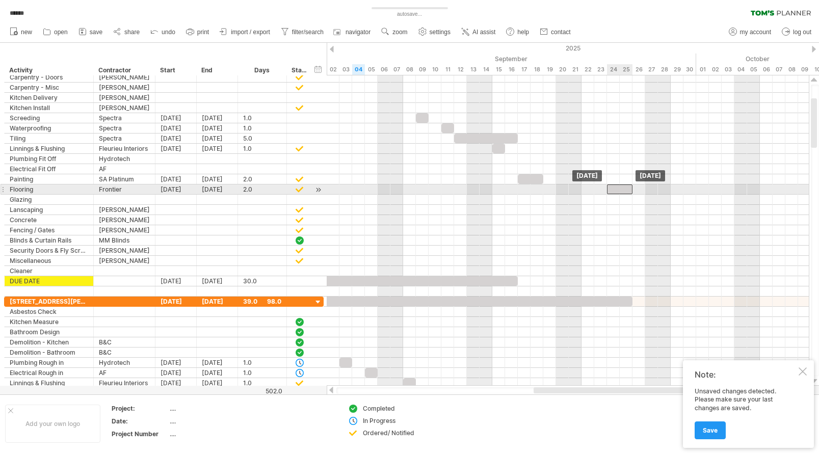
drag, startPoint x: 594, startPoint y: 190, endPoint x: 617, endPoint y: 191, distance: 23.5
click at [617, 191] on div at bounding box center [619, 189] width 25 height 10
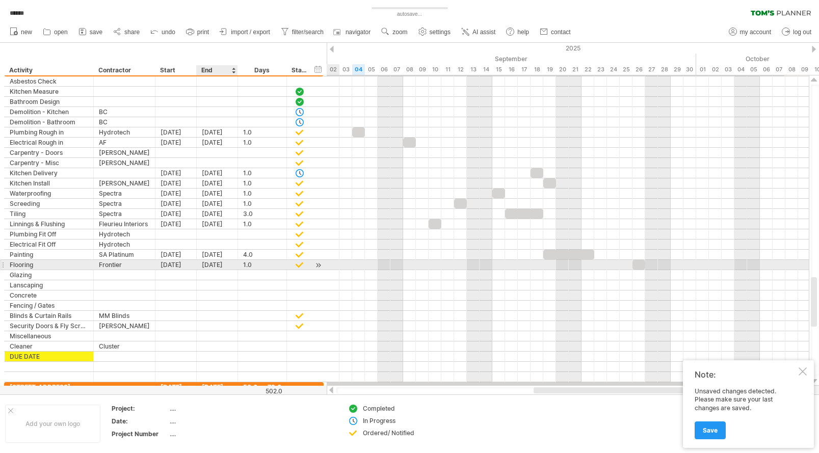
click at [222, 264] on div "[DATE]" at bounding box center [217, 265] width 41 height 10
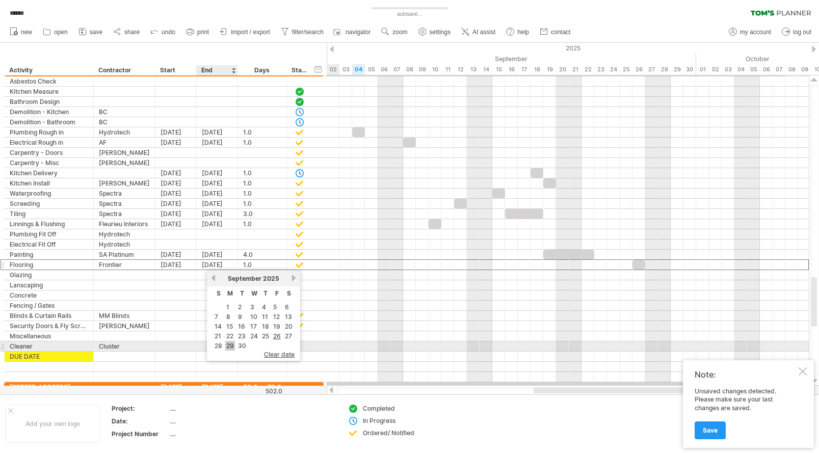
click at [226, 347] on link "29" at bounding box center [230, 346] width 10 height 10
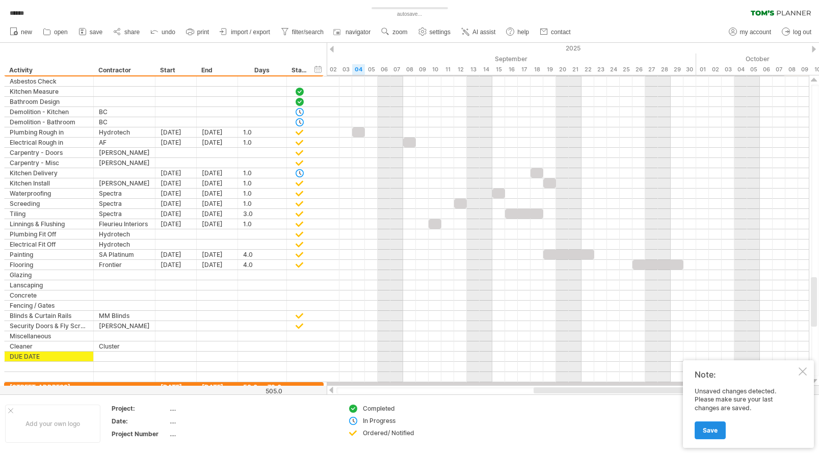
click at [715, 427] on span "Save" at bounding box center [710, 431] width 15 height 8
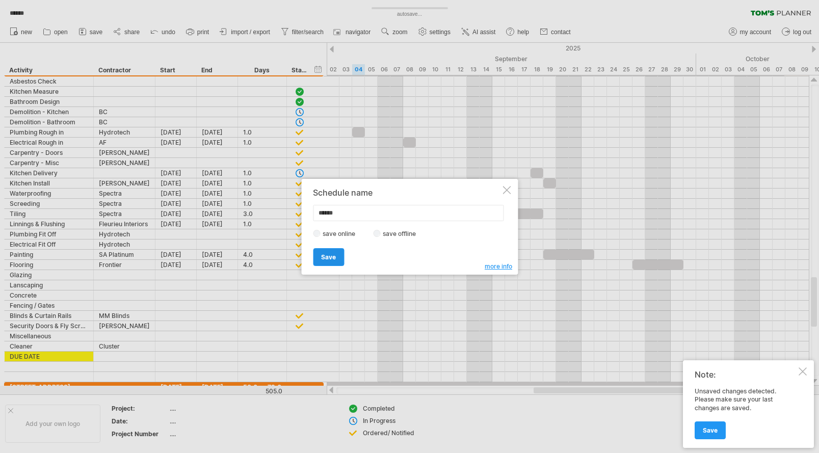
click at [340, 253] on link "Save" at bounding box center [328, 257] width 31 height 18
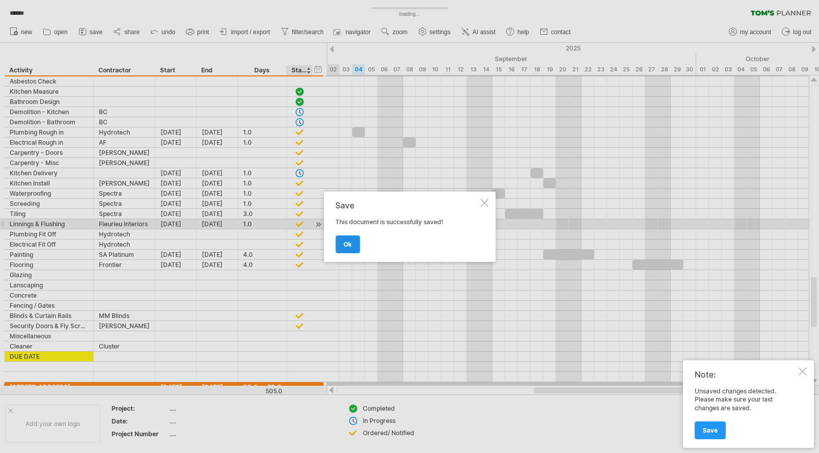
click at [353, 245] on link "ok" at bounding box center [347, 244] width 24 height 18
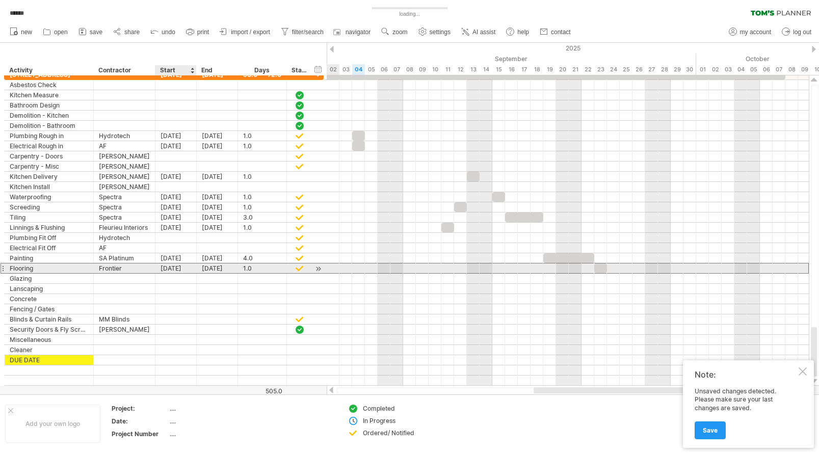
click at [184, 268] on div "[DATE]" at bounding box center [175, 268] width 41 height 10
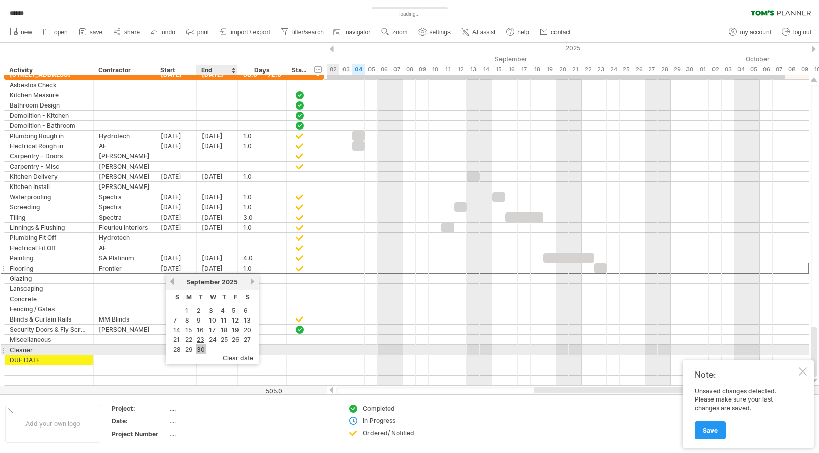
click at [199, 348] on link "30" at bounding box center [201, 349] width 10 height 10
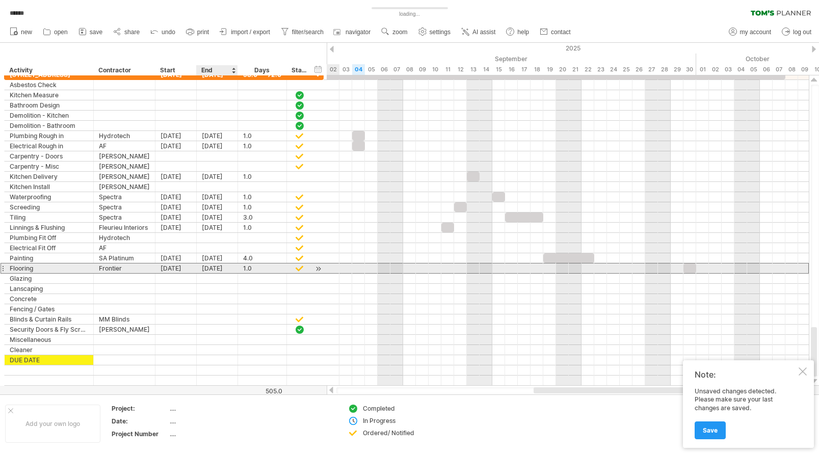
click at [215, 268] on div "[DATE]" at bounding box center [217, 268] width 41 height 10
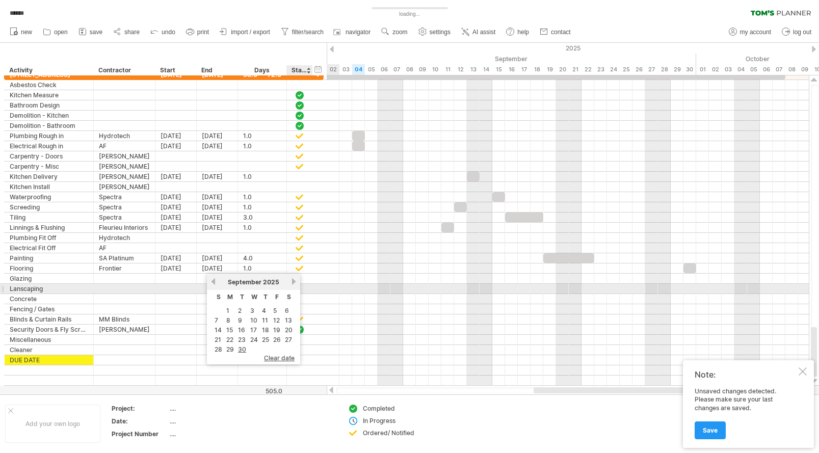
click at [292, 285] on div "previous next [DATE]" at bounding box center [253, 282] width 93 height 16
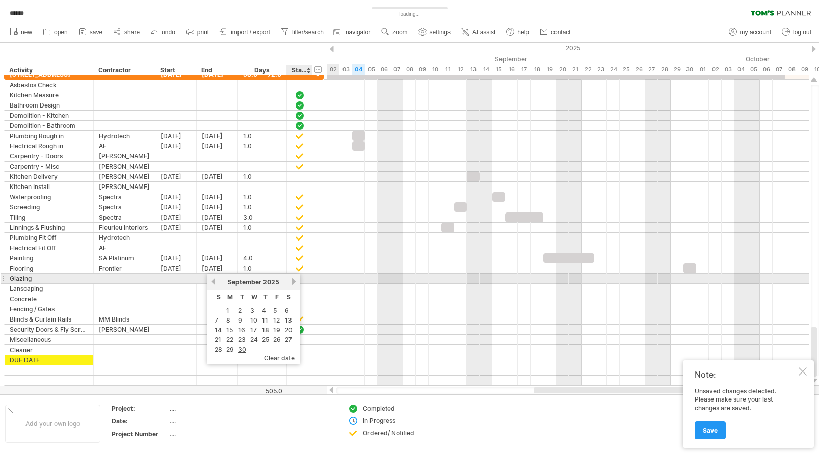
click at [290, 282] on div "[DATE]" at bounding box center [254, 282] width 74 height 8
click at [291, 280] on link "next" at bounding box center [294, 282] width 8 height 8
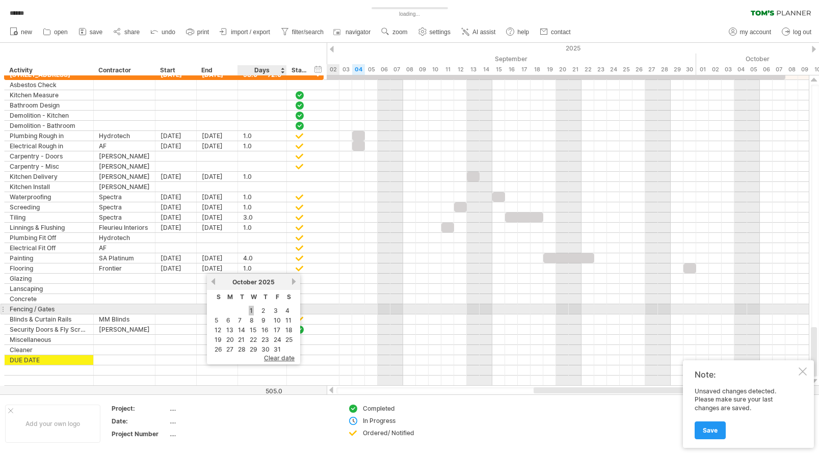
click at [252, 311] on link "1" at bounding box center [251, 311] width 5 height 10
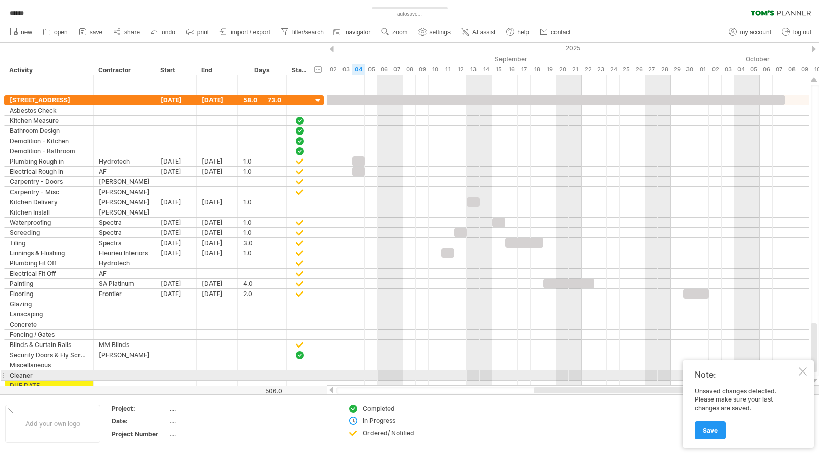
drag, startPoint x: 804, startPoint y: 372, endPoint x: 734, endPoint y: 368, distance: 69.9
click at [804, 372] on div at bounding box center [803, 371] width 8 height 8
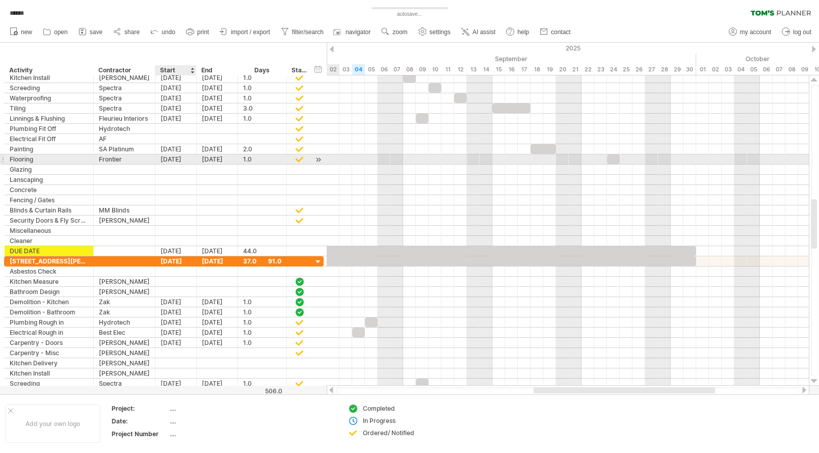
click at [178, 159] on div "[DATE]" at bounding box center [175, 159] width 41 height 10
click at [223, 156] on div "[DATE]" at bounding box center [217, 159] width 41 height 10
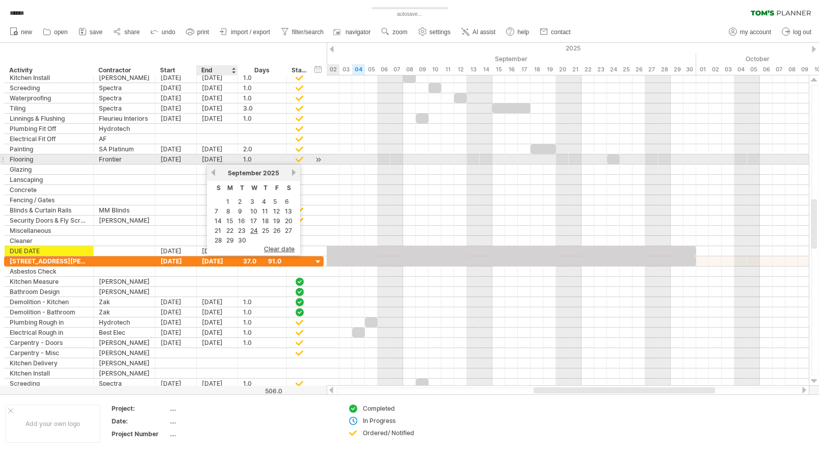
click at [230, 158] on div "[DATE]" at bounding box center [217, 159] width 41 height 10
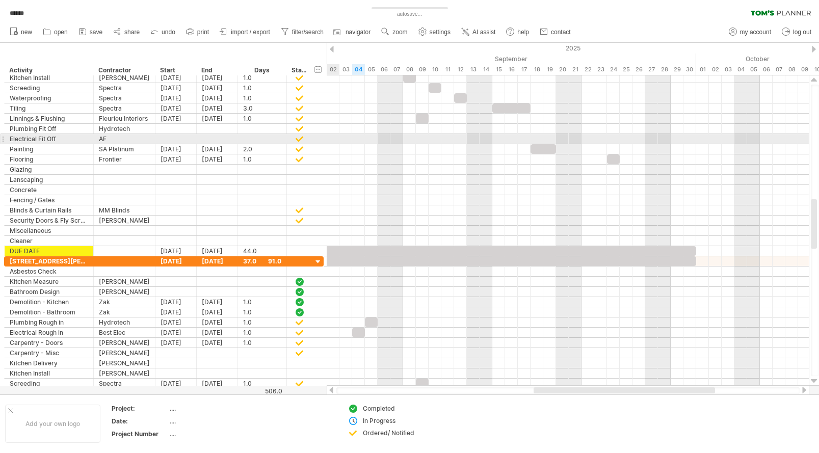
click at [330, 138] on div at bounding box center [568, 139] width 482 height 10
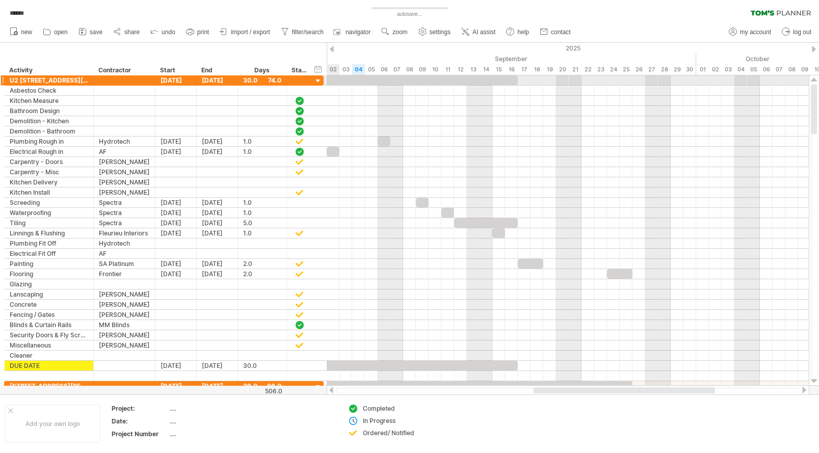
click at [318, 81] on div at bounding box center [318, 81] width 10 height 10
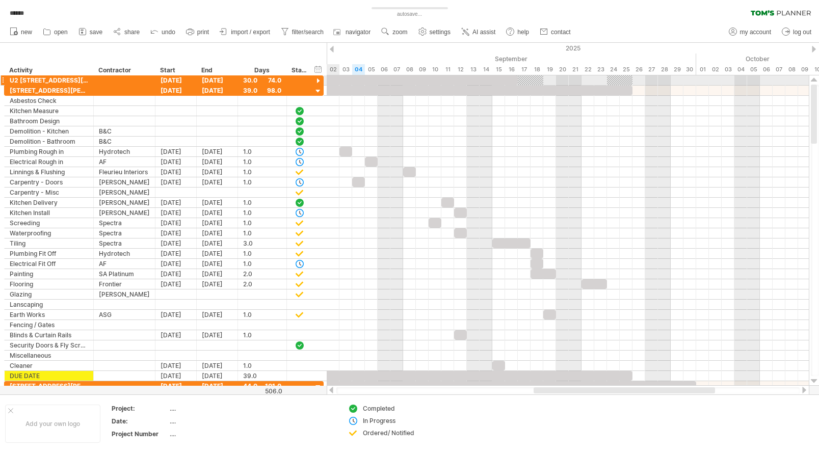
click at [318, 81] on div at bounding box center [318, 81] width 10 height 10
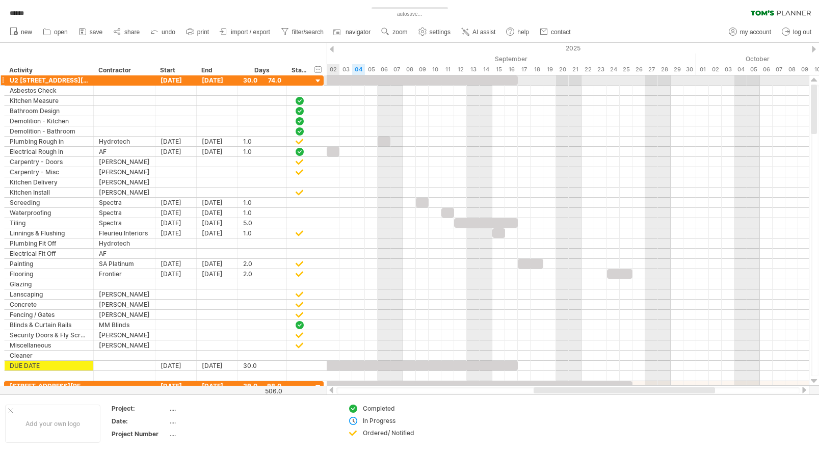
click at [318, 81] on div at bounding box center [318, 81] width 10 height 10
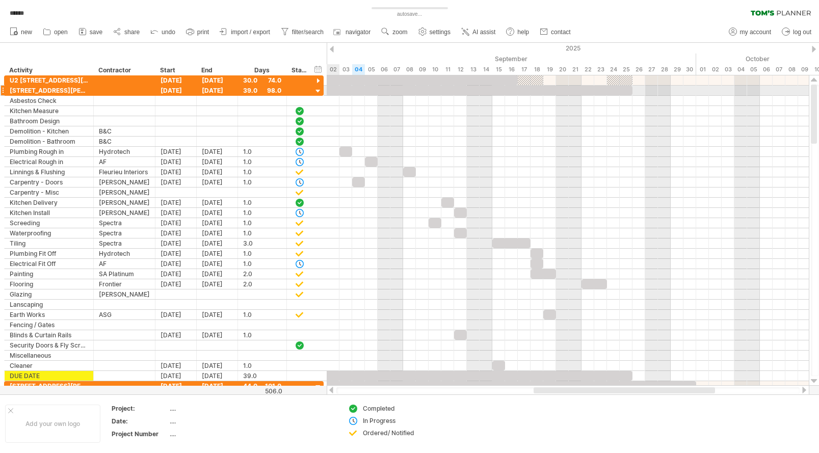
click at [319, 89] on div at bounding box center [318, 92] width 10 height 10
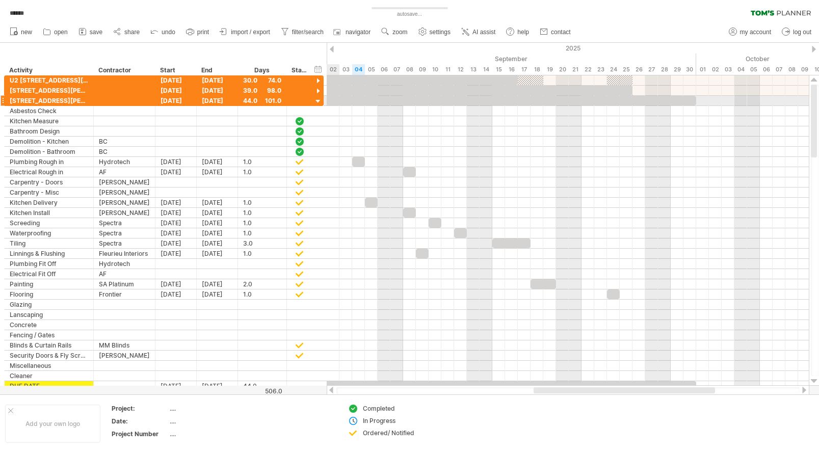
click at [318, 101] on div at bounding box center [318, 102] width 10 height 10
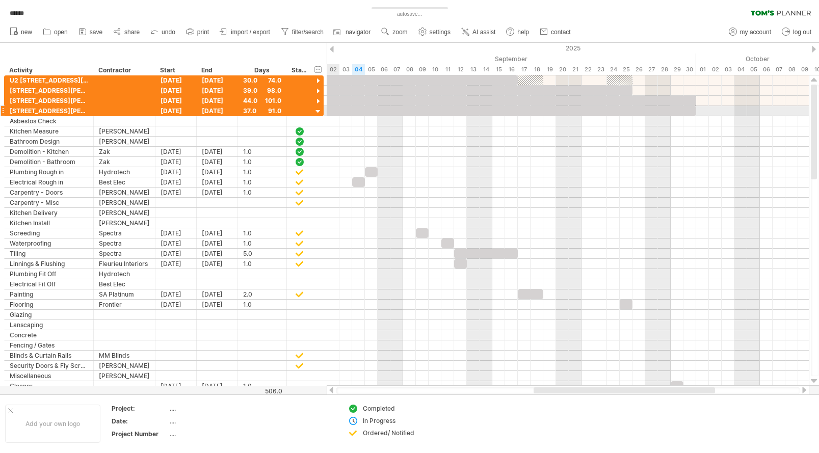
click at [319, 113] on div at bounding box center [318, 112] width 10 height 10
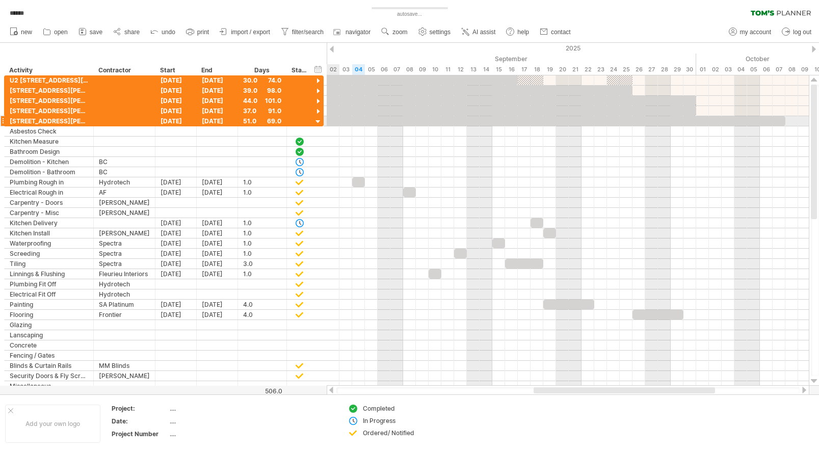
click at [318, 123] on div at bounding box center [318, 122] width 10 height 10
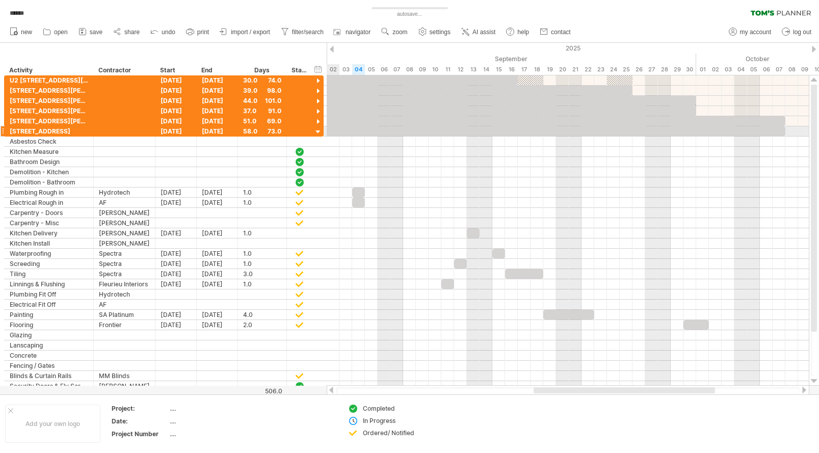
click at [318, 131] on div at bounding box center [318, 132] width 10 height 10
